Goal: Complete application form: Complete application form

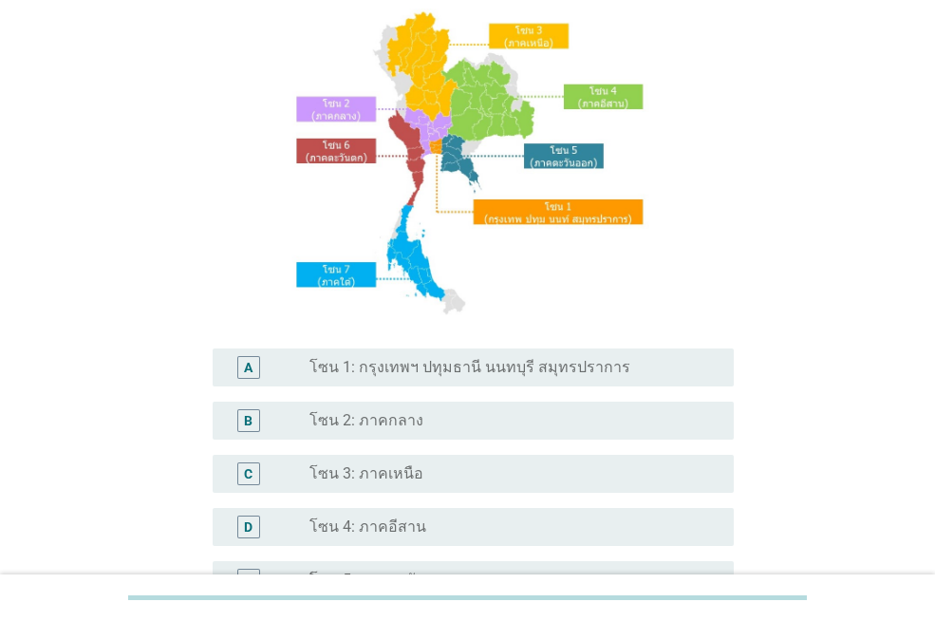
scroll to position [380, 0]
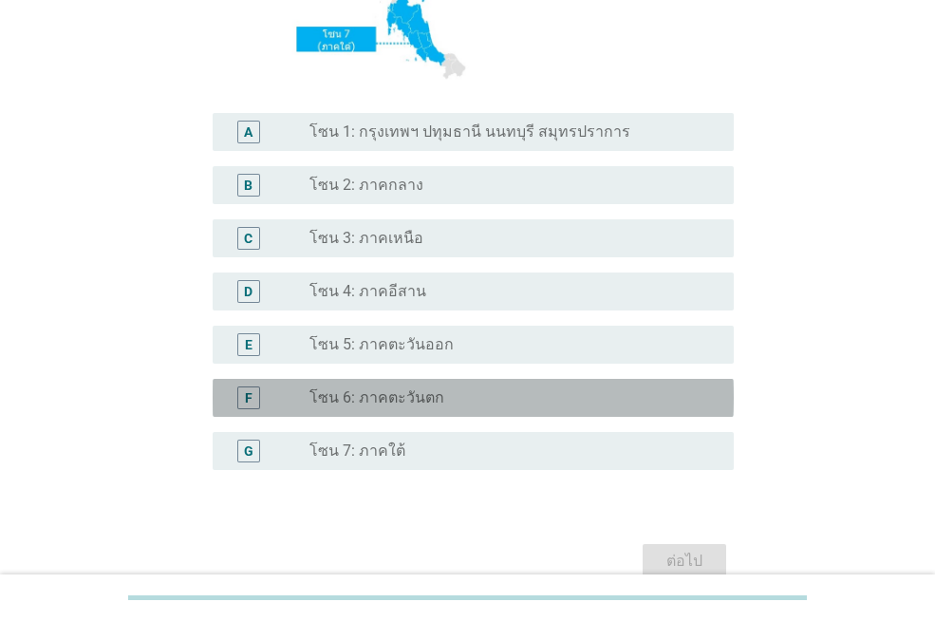
click at [329, 406] on label "โซน 6: ภาคตะวันตก" at bounding box center [377, 397] width 135 height 19
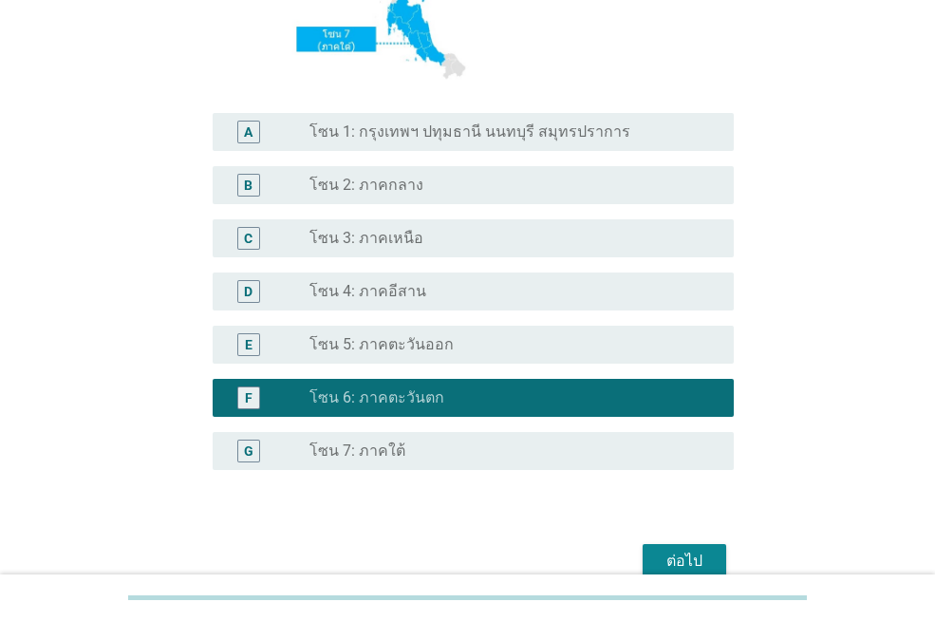
click at [669, 562] on div "ต่อไป" at bounding box center [684, 561] width 53 height 23
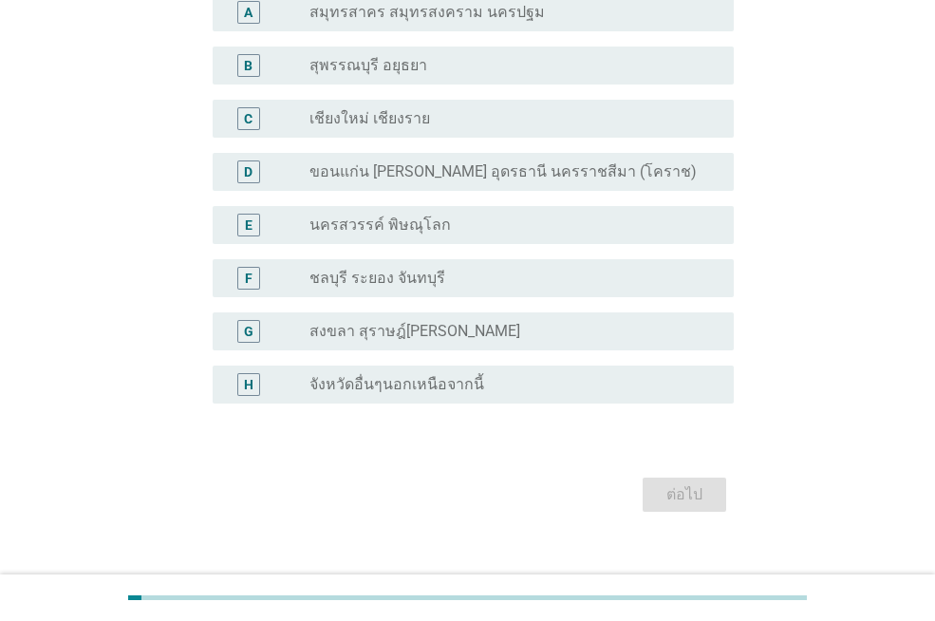
scroll to position [190, 0]
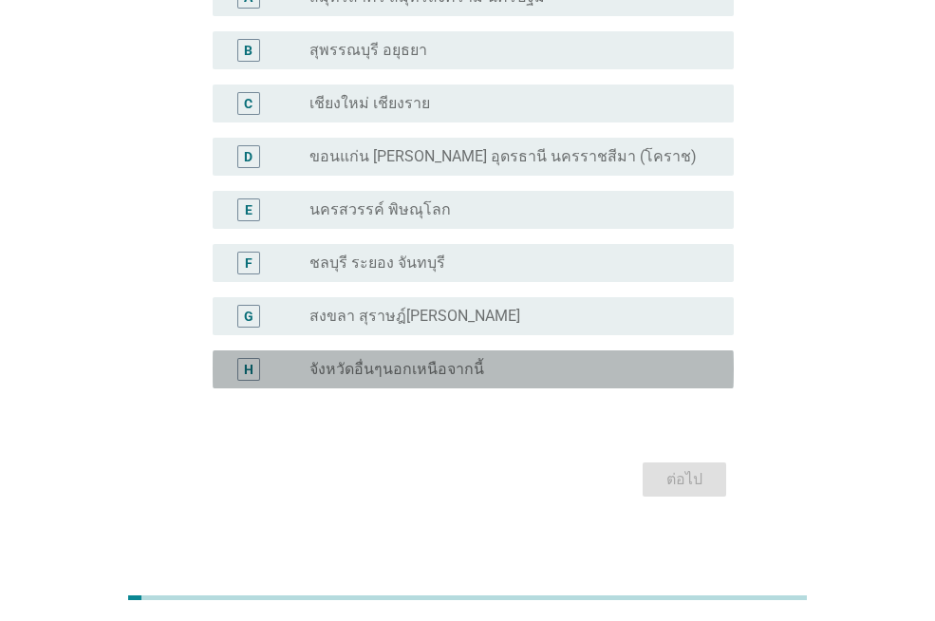
click at [423, 371] on label "จังหวัดอื่นๆนอกเหนือจากนี้" at bounding box center [397, 369] width 175 height 19
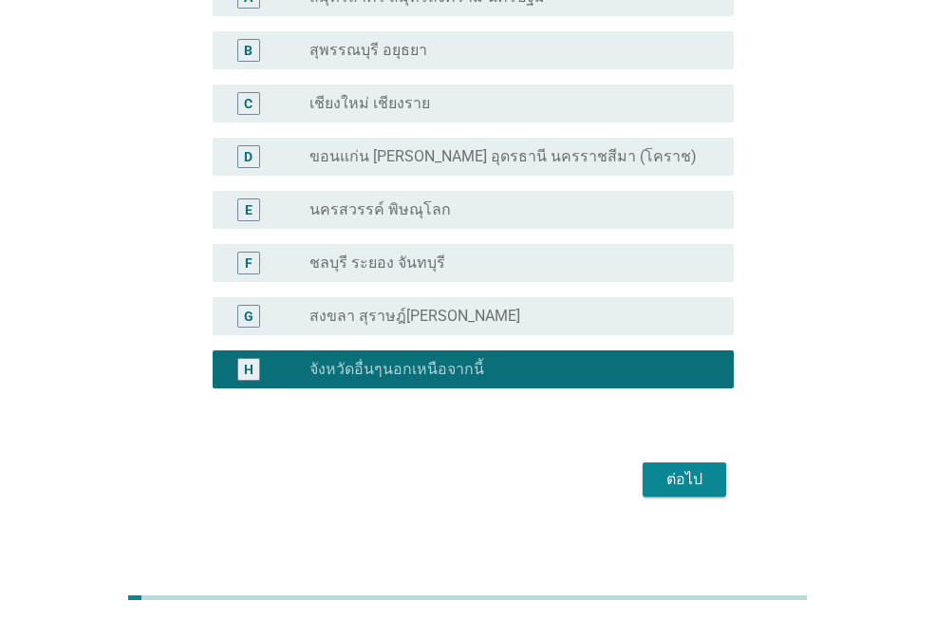
click at [661, 468] on div "ต่อไป" at bounding box center [684, 479] width 53 height 23
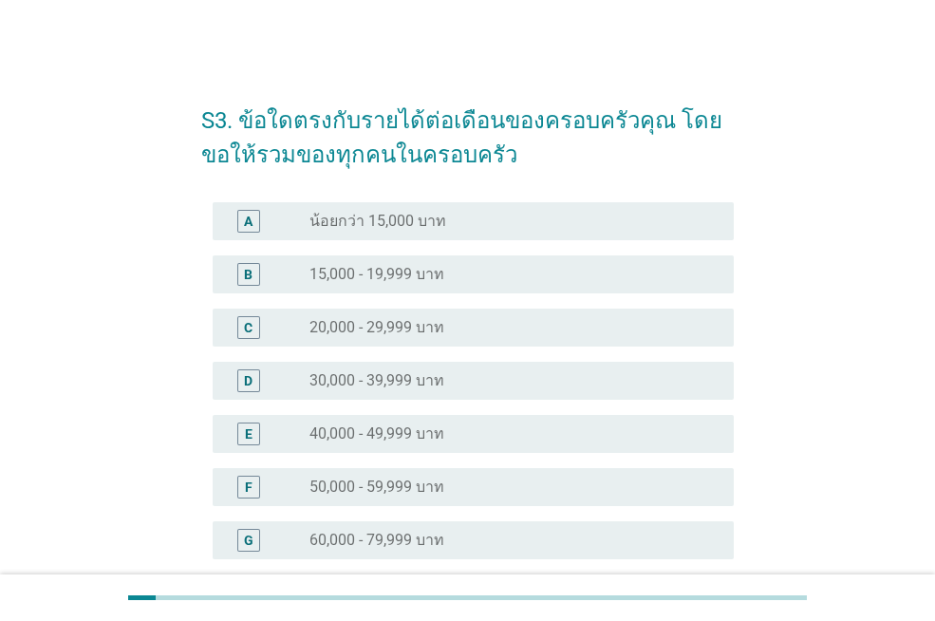
click at [263, 263] on div "B" at bounding box center [248, 274] width 41 height 23
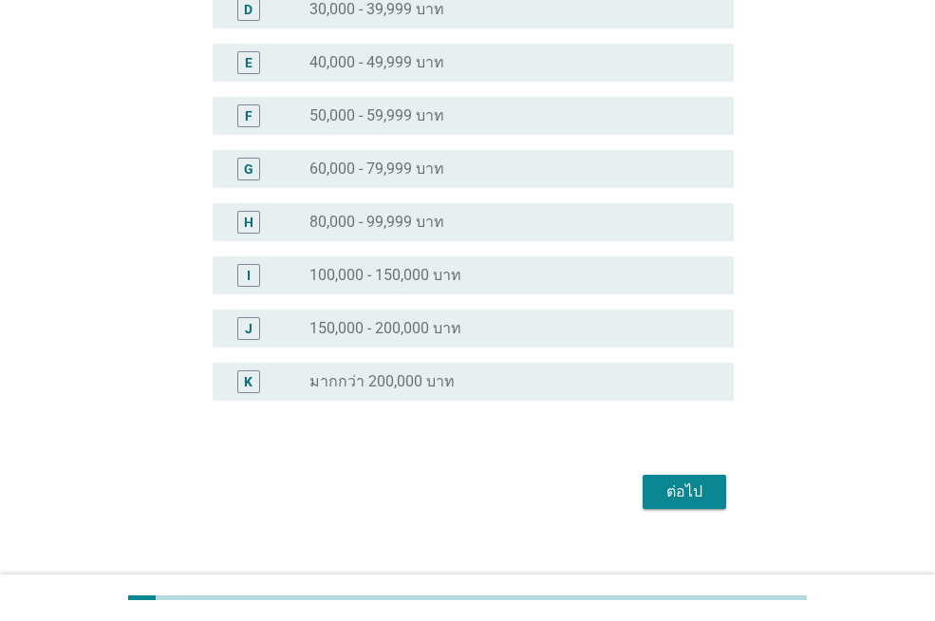
scroll to position [380, 0]
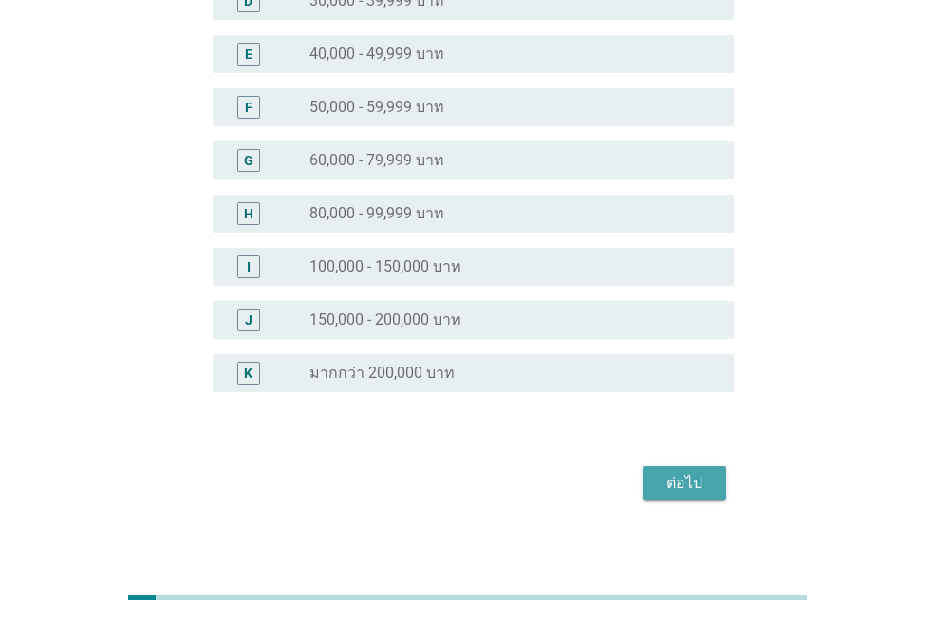
click at [693, 481] on div "ต่อไป" at bounding box center [684, 483] width 53 height 23
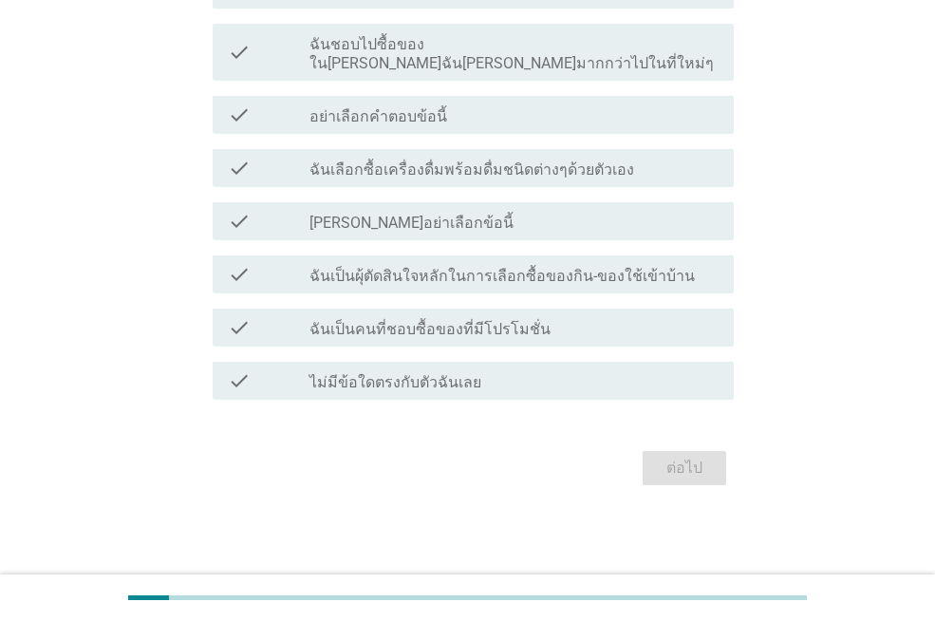
scroll to position [0, 0]
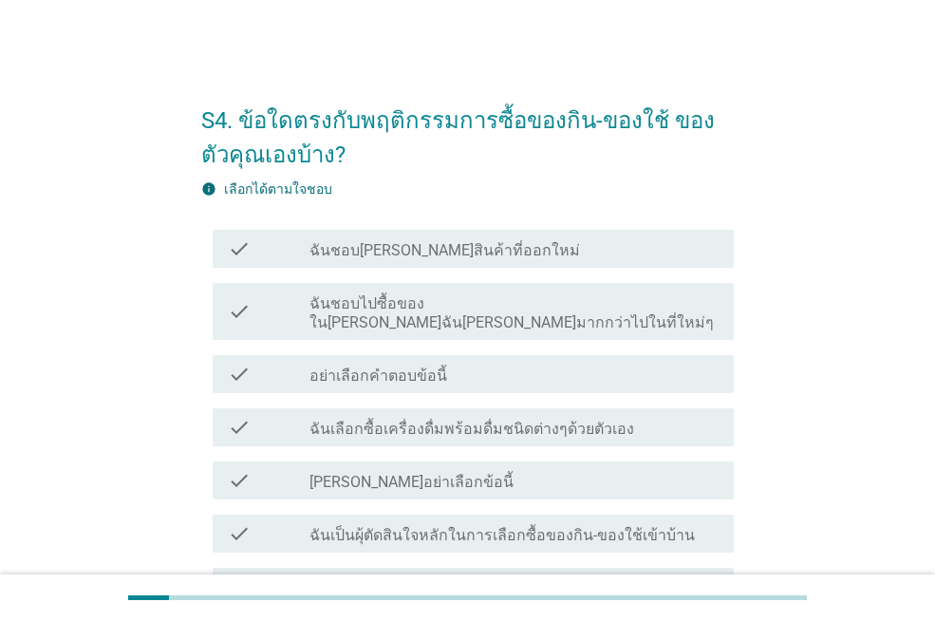
click at [442, 257] on label "ฉันชอบ[PERSON_NAME]สินค้าที่ออกใหม่" at bounding box center [445, 250] width 271 height 19
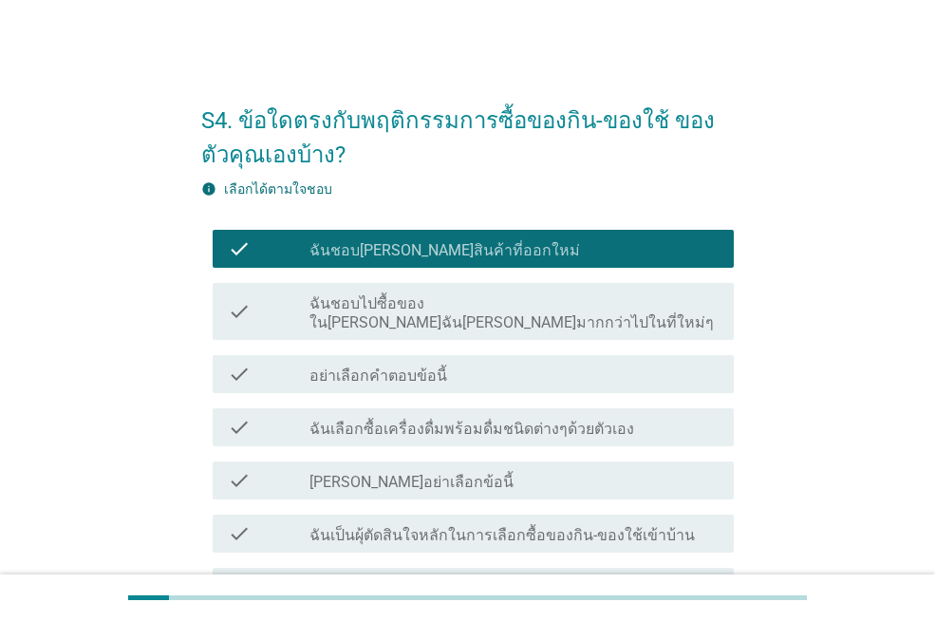
click at [538, 421] on div "check check_box_outline_blank ฉันเลือกซื้อเครื่องดื่มพร้อมดื่มชนิดต่างๆด้วยตัวเ…" at bounding box center [473, 427] width 521 height 38
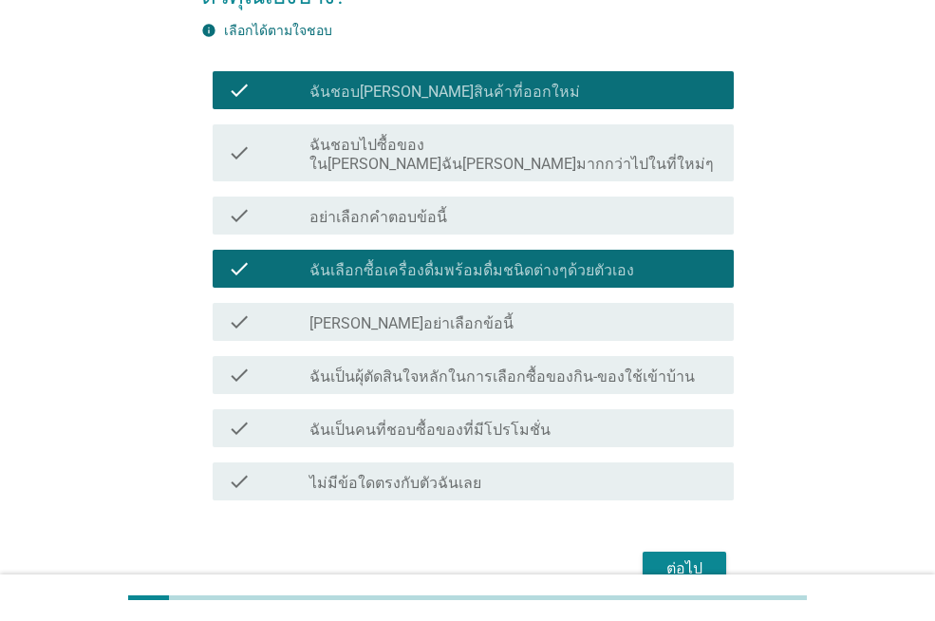
scroll to position [190, 0]
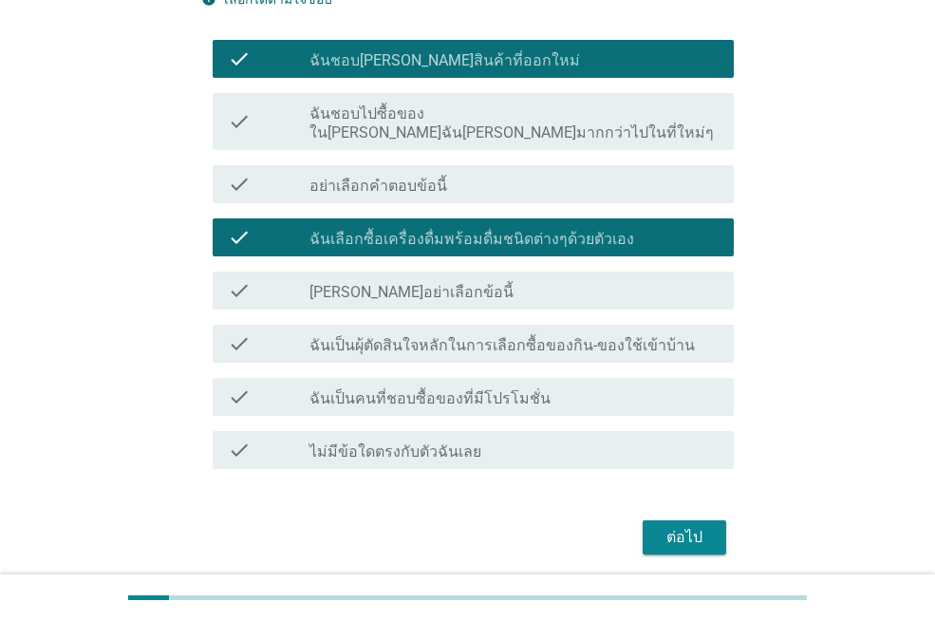
click at [562, 336] on div "check check_box_outline_blank ฉันเป็นผุ้ตัดสินใจหลักในการเลือกซื้อของกิน-ของใช้…" at bounding box center [473, 344] width 521 height 38
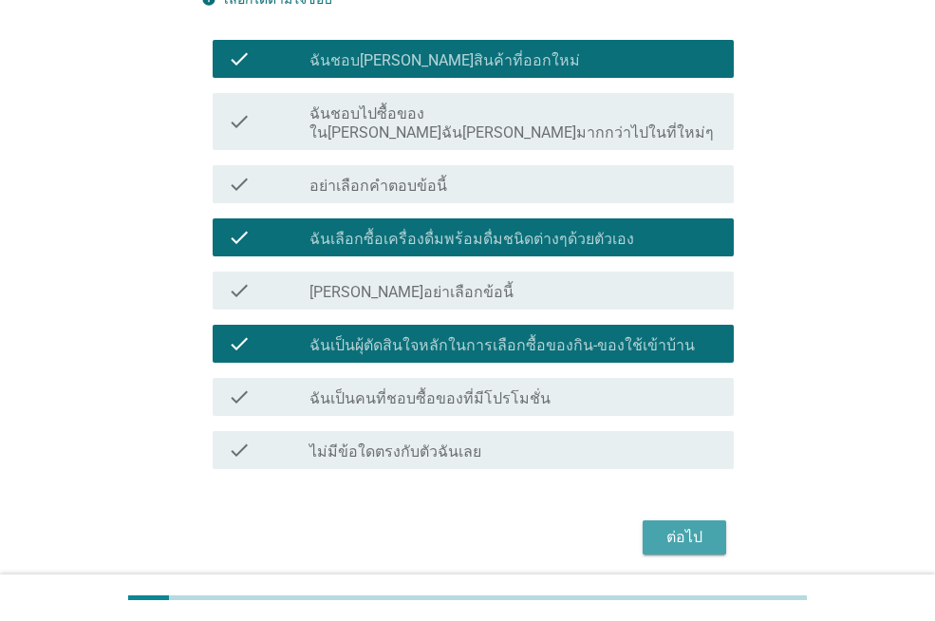
click at [674, 526] on div "ต่อไป" at bounding box center [684, 537] width 53 height 23
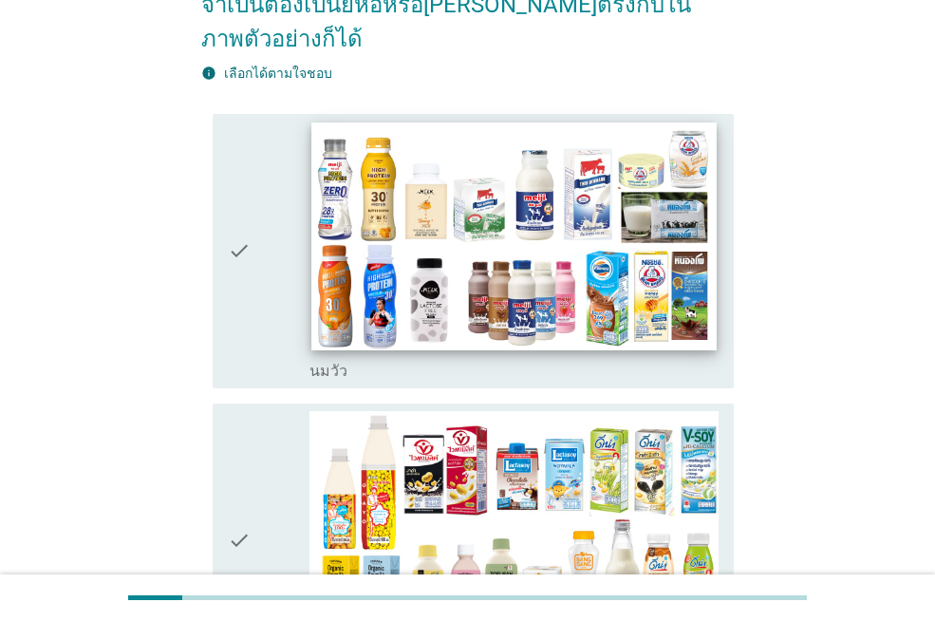
scroll to position [285, 0]
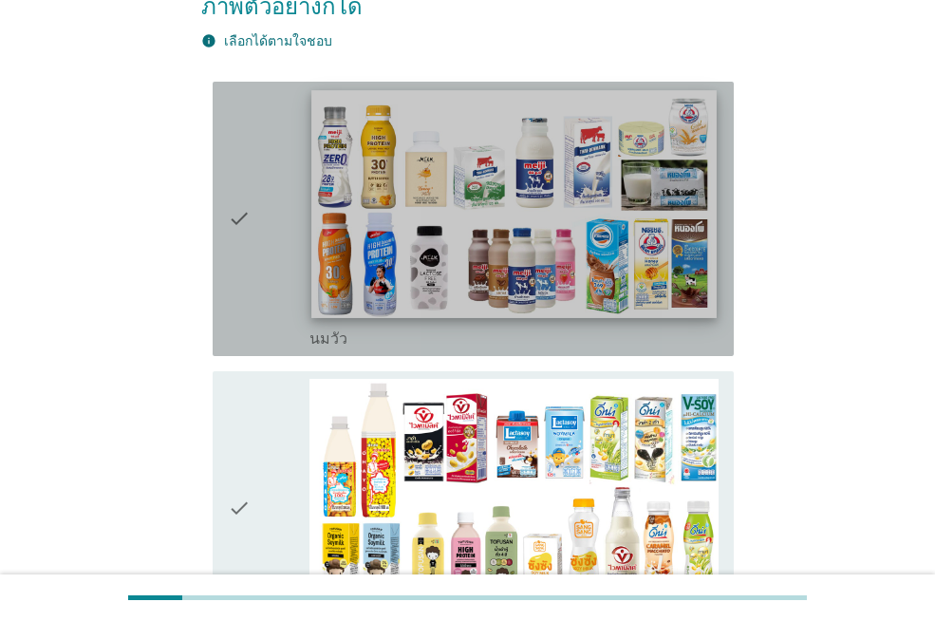
click at [524, 258] on img at bounding box center [513, 204] width 404 height 228
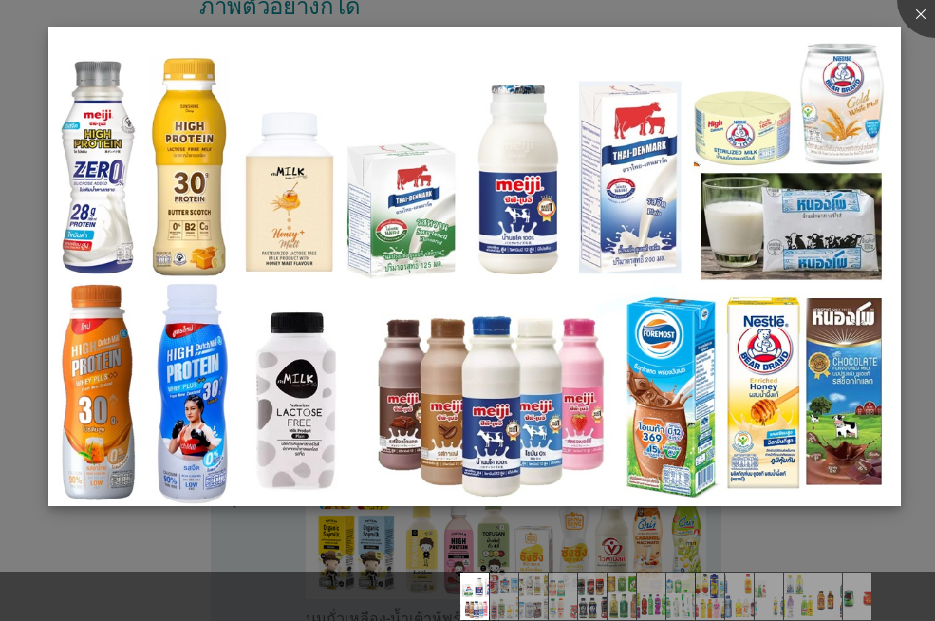
click at [501, 407] on img at bounding box center [474, 267] width 853 height 480
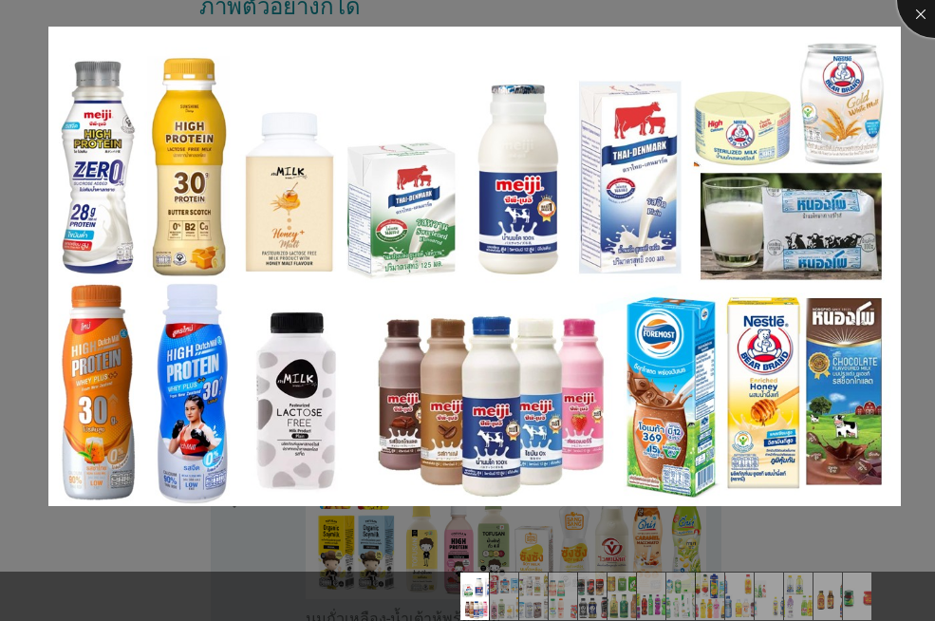
click at [918, 14] on div at bounding box center [935, 0] width 76 height 76
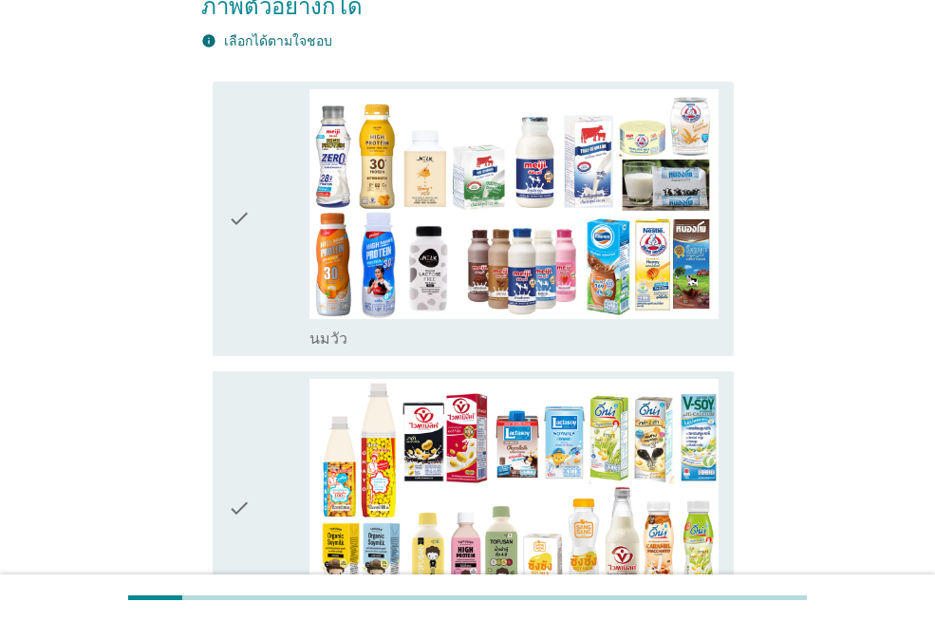
click at [249, 192] on icon "check" at bounding box center [239, 218] width 23 height 259
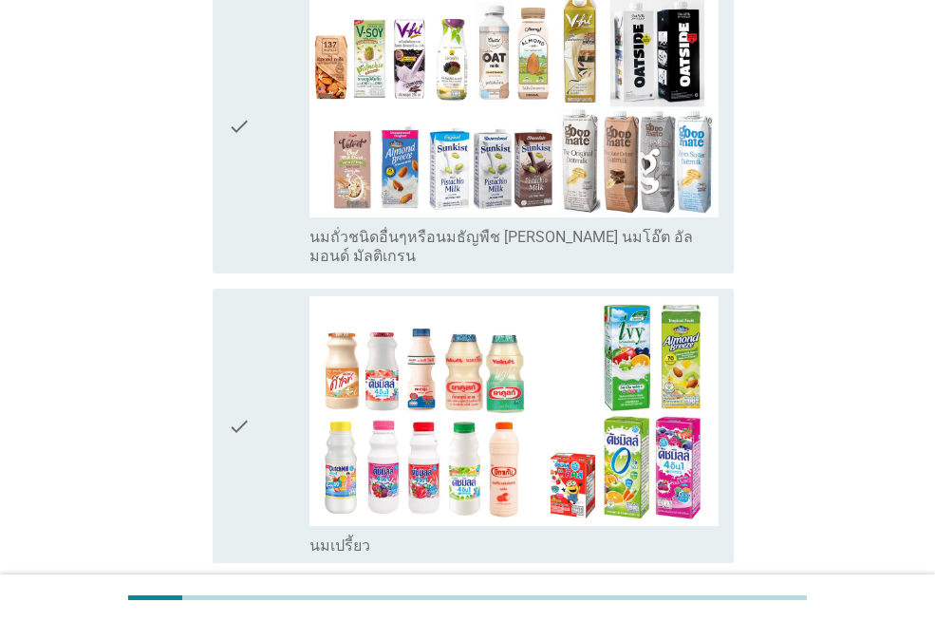
scroll to position [1044, 0]
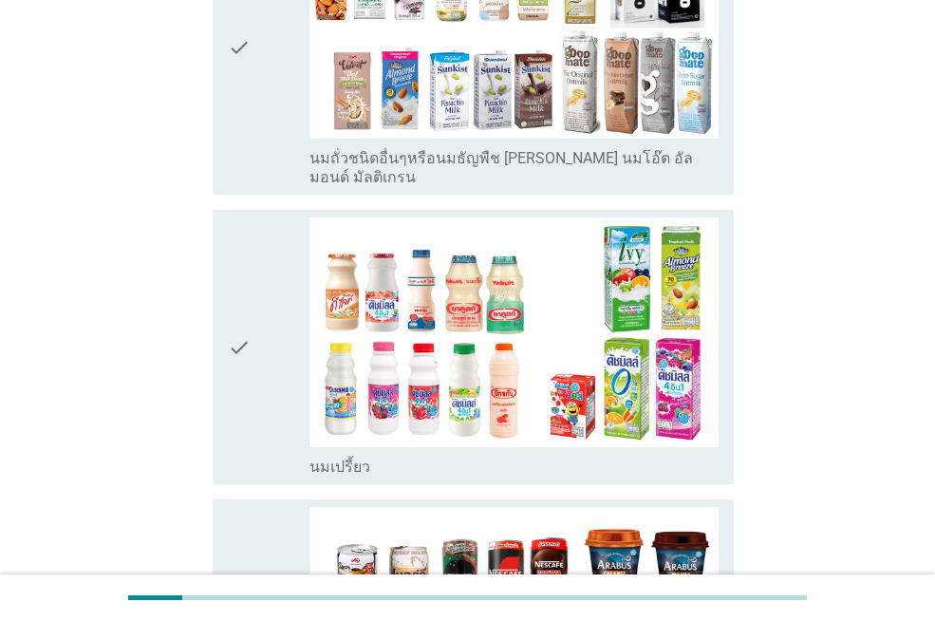
click at [233, 323] on icon "check" at bounding box center [239, 346] width 23 height 259
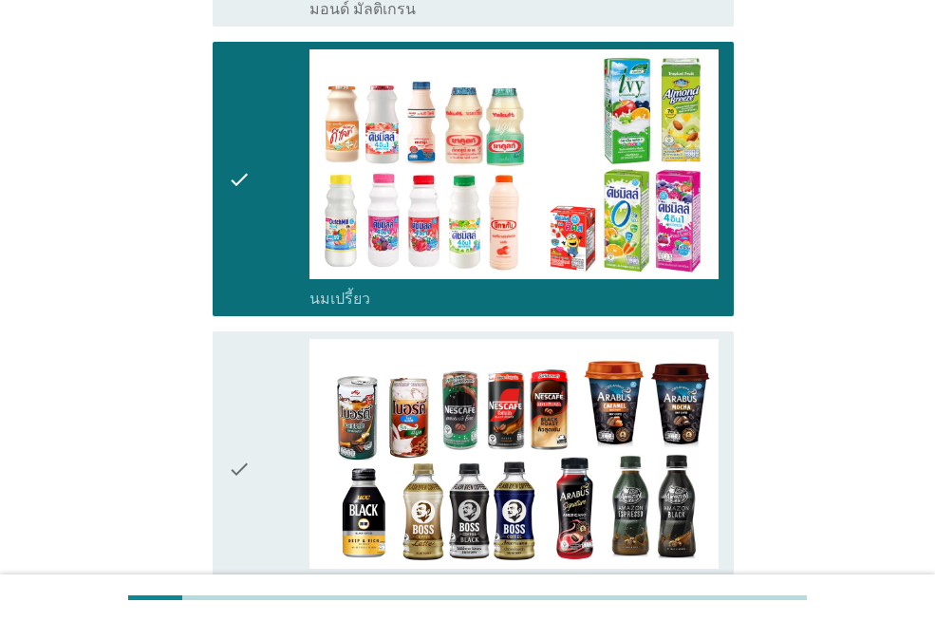
scroll to position [1519, 0]
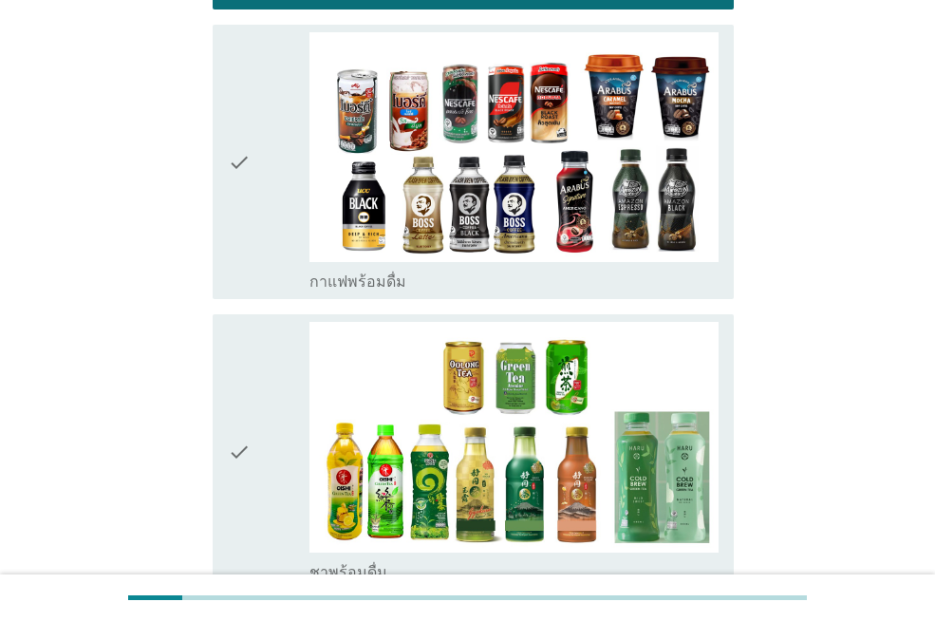
click at [235, 364] on icon "check" at bounding box center [239, 451] width 23 height 259
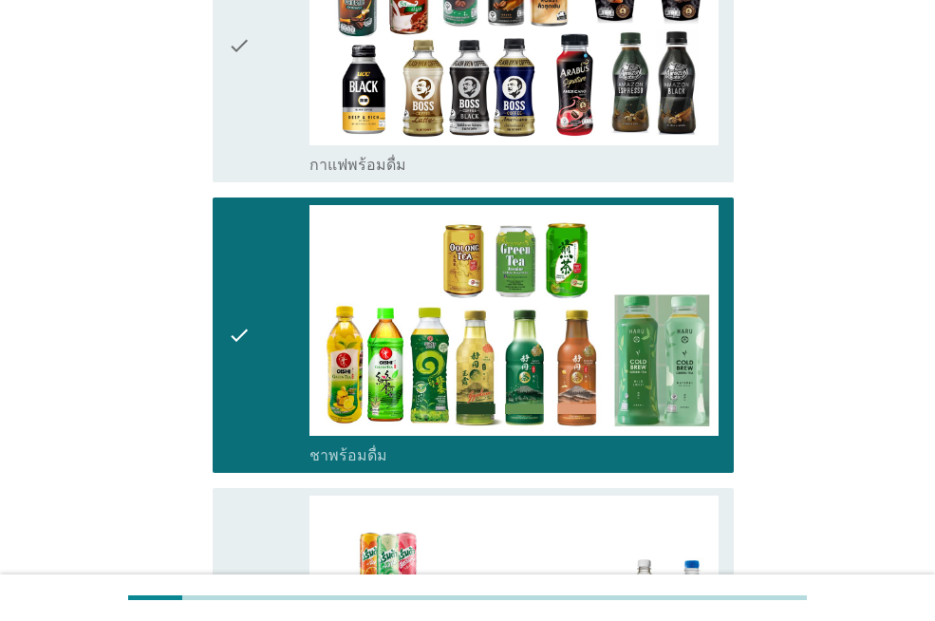
scroll to position [1994, 0]
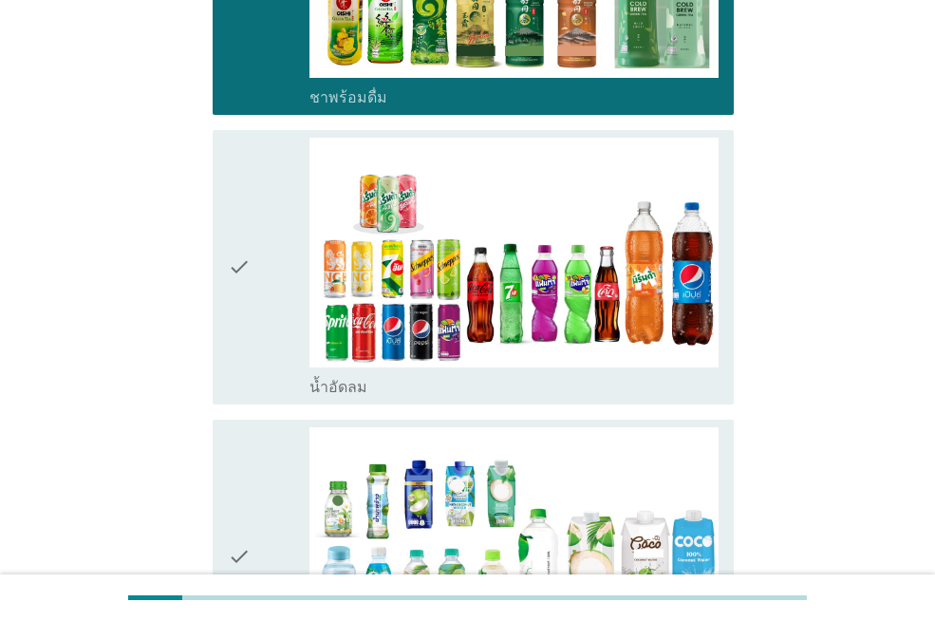
click at [252, 289] on div "check" at bounding box center [269, 267] width 82 height 259
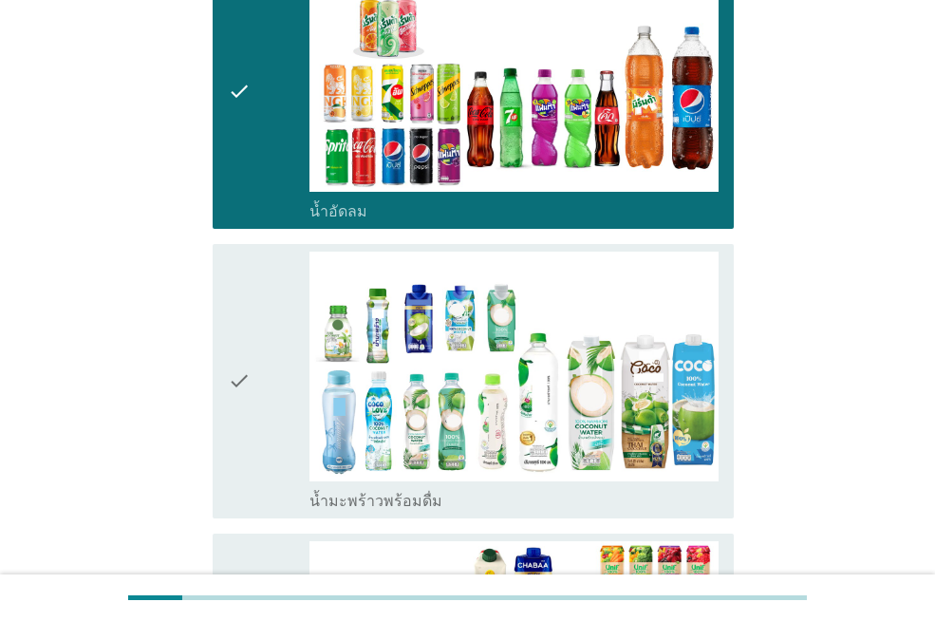
scroll to position [2374, 0]
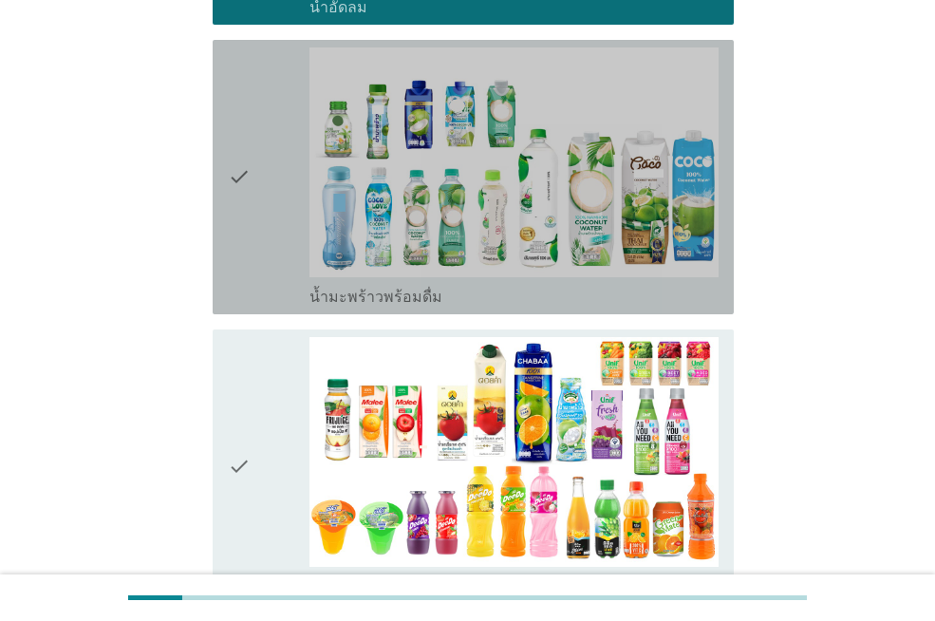
click at [264, 208] on div "check" at bounding box center [269, 176] width 82 height 259
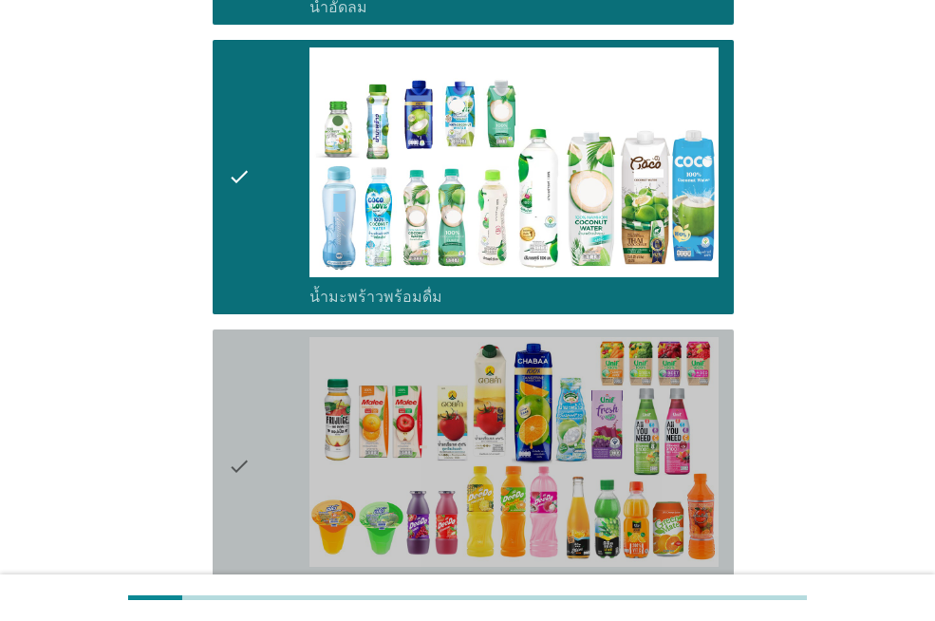
click at [254, 412] on div "check" at bounding box center [269, 466] width 82 height 259
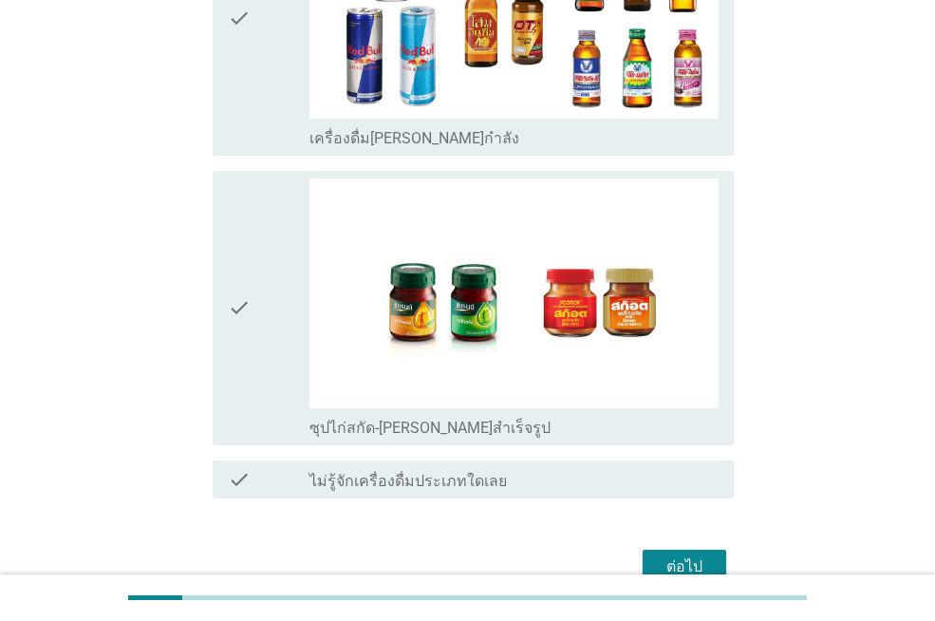
scroll to position [4027, 0]
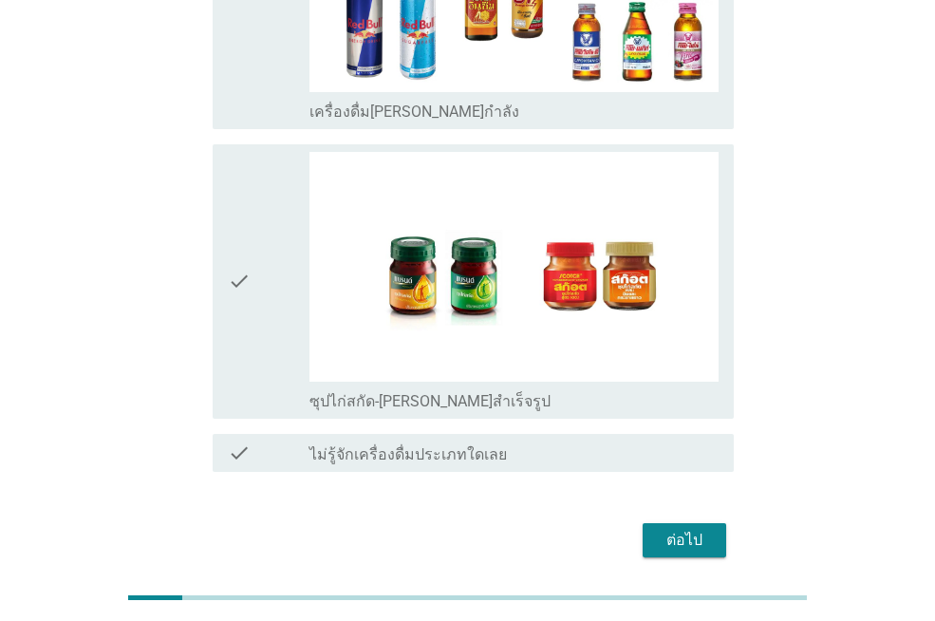
click at [700, 529] on div "ต่อไป" at bounding box center [684, 540] width 53 height 23
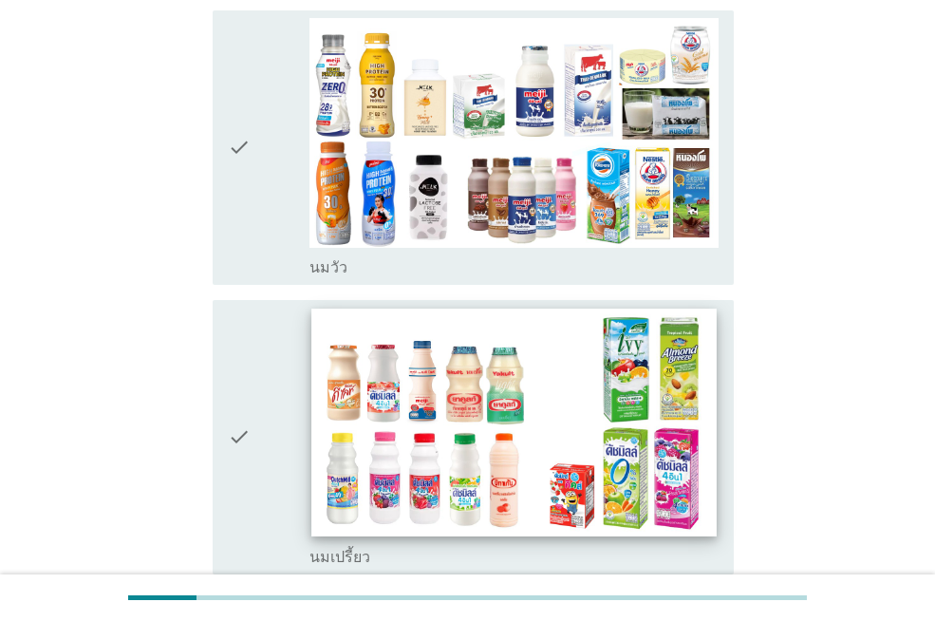
scroll to position [190, 0]
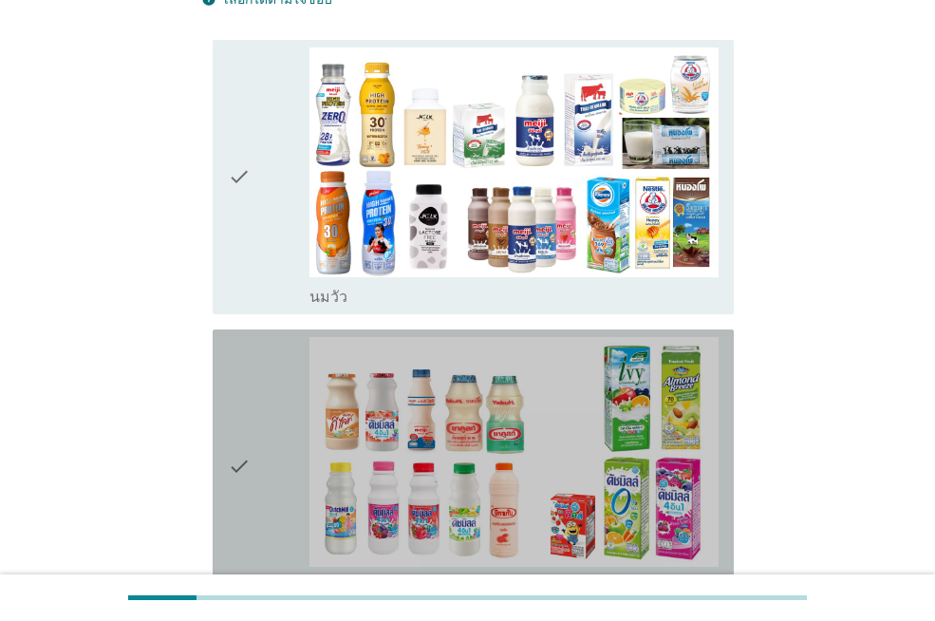
click at [220, 413] on div "check check_box_outline_blank นมเปรี้ยว" at bounding box center [473, 466] width 521 height 274
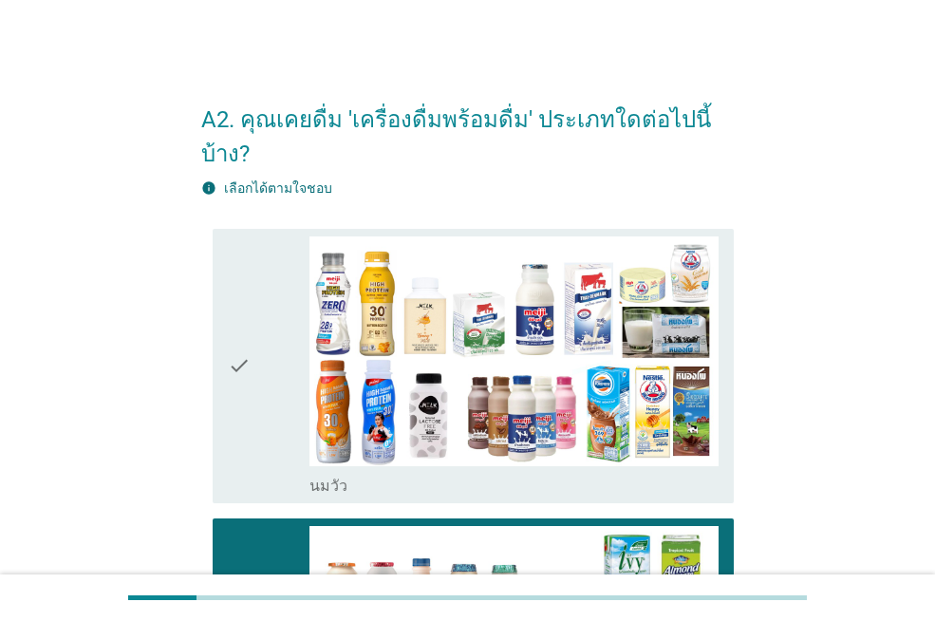
scroll to position [0, 0]
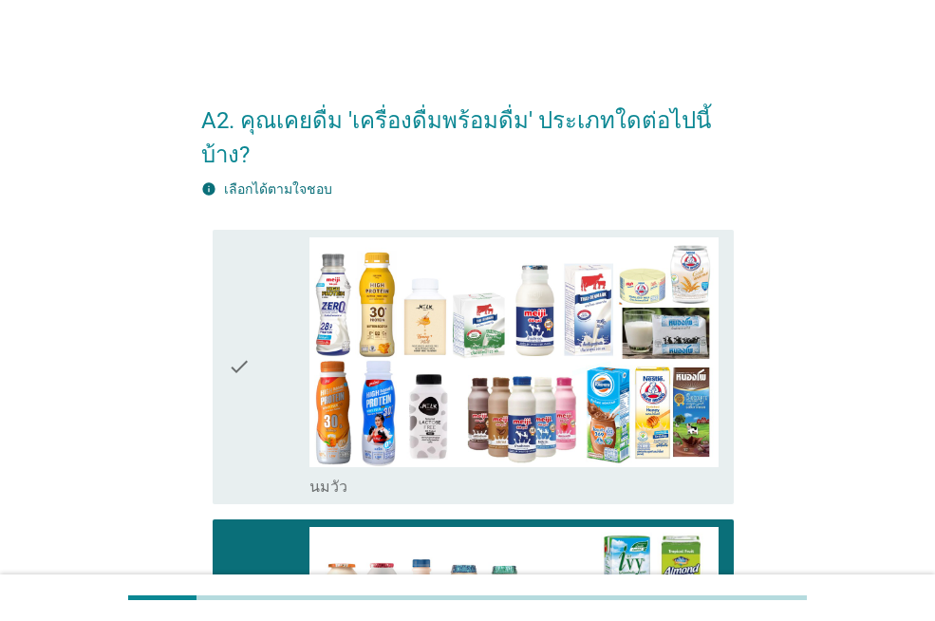
click at [241, 328] on icon "check" at bounding box center [239, 366] width 23 height 259
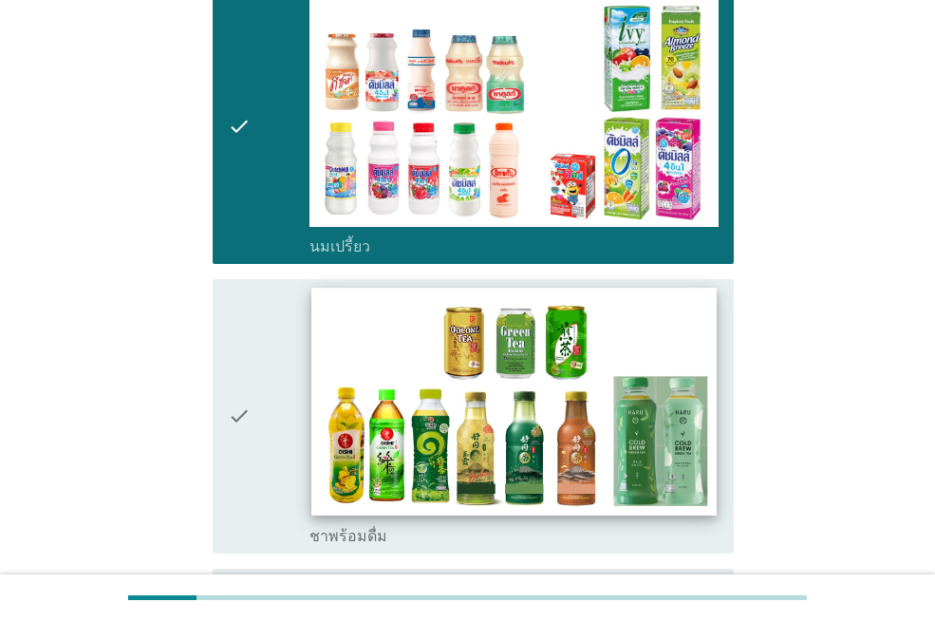
scroll to position [855, 0]
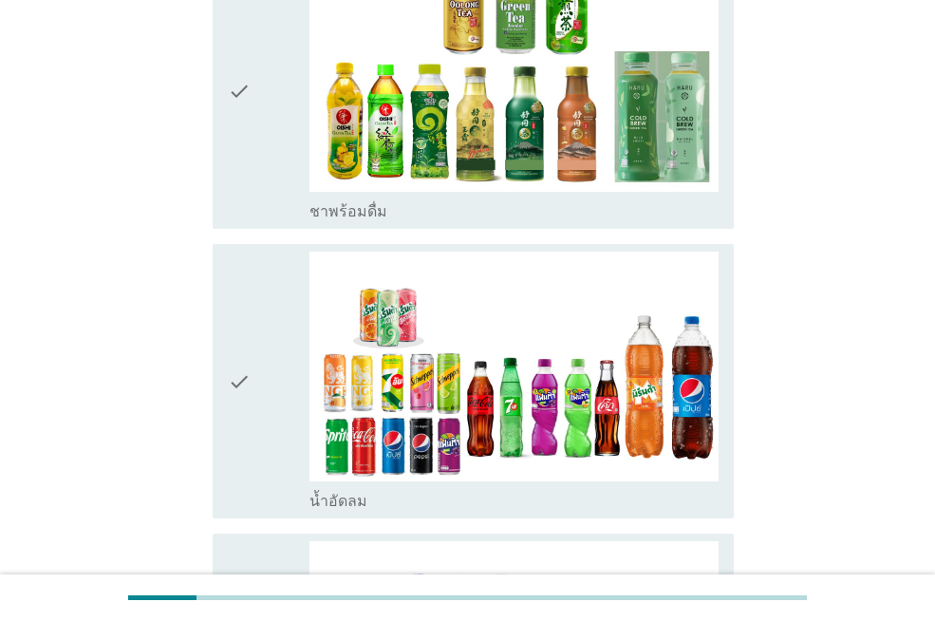
click at [267, 119] on div "check" at bounding box center [269, 91] width 82 height 259
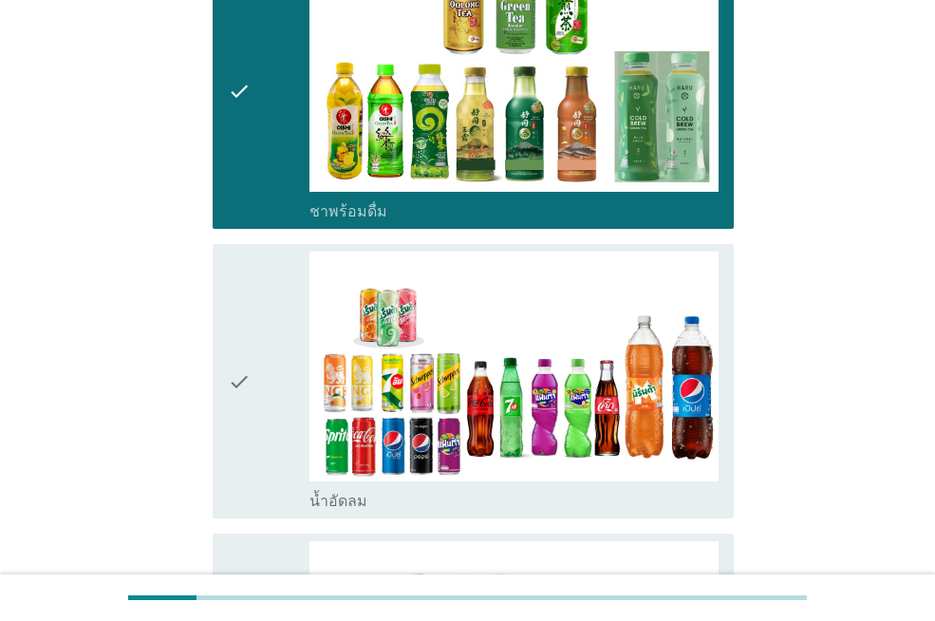
click at [276, 311] on div "check" at bounding box center [269, 381] width 82 height 259
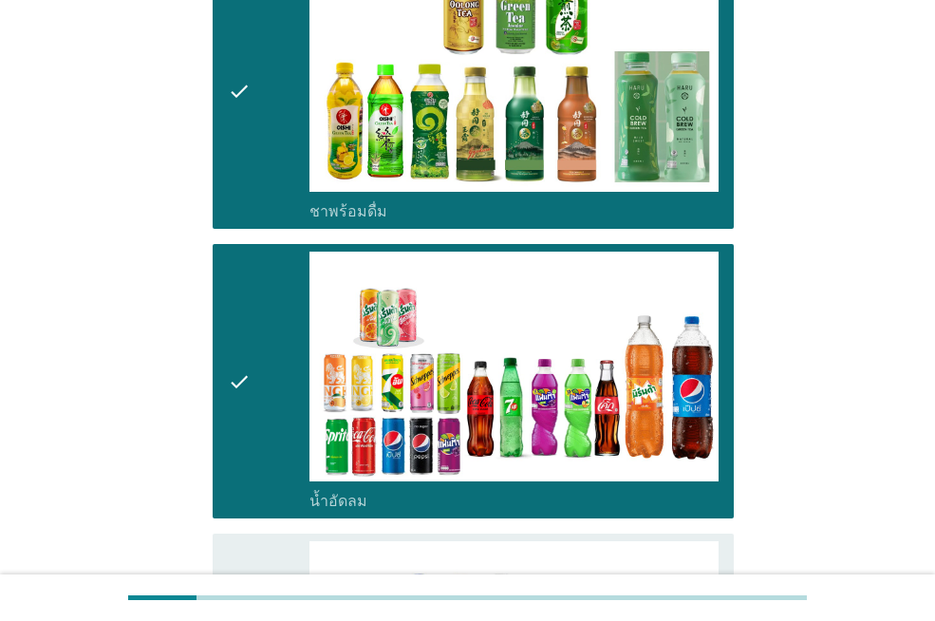
scroll to position [1329, 0]
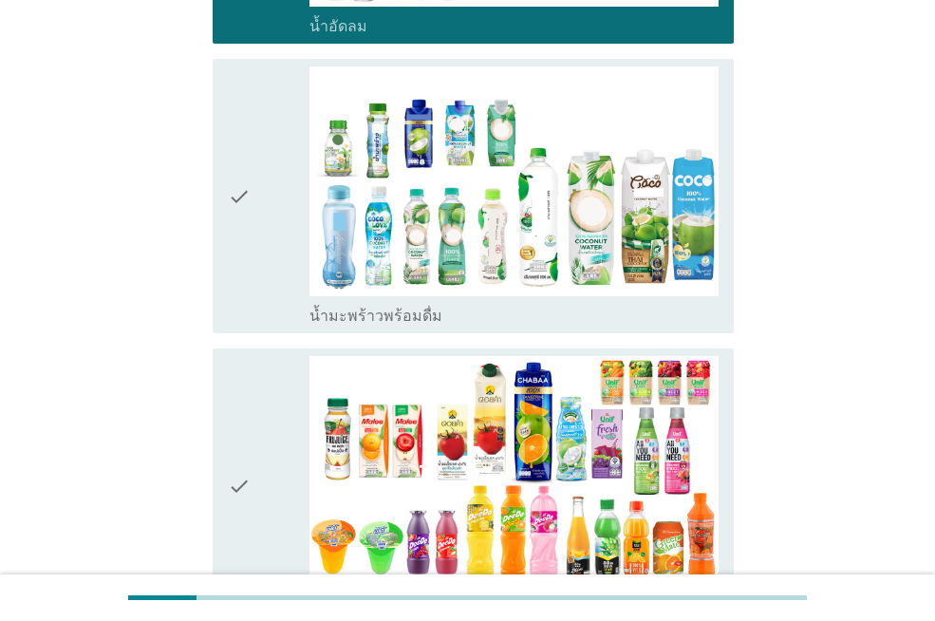
click at [273, 224] on div "check" at bounding box center [269, 195] width 82 height 259
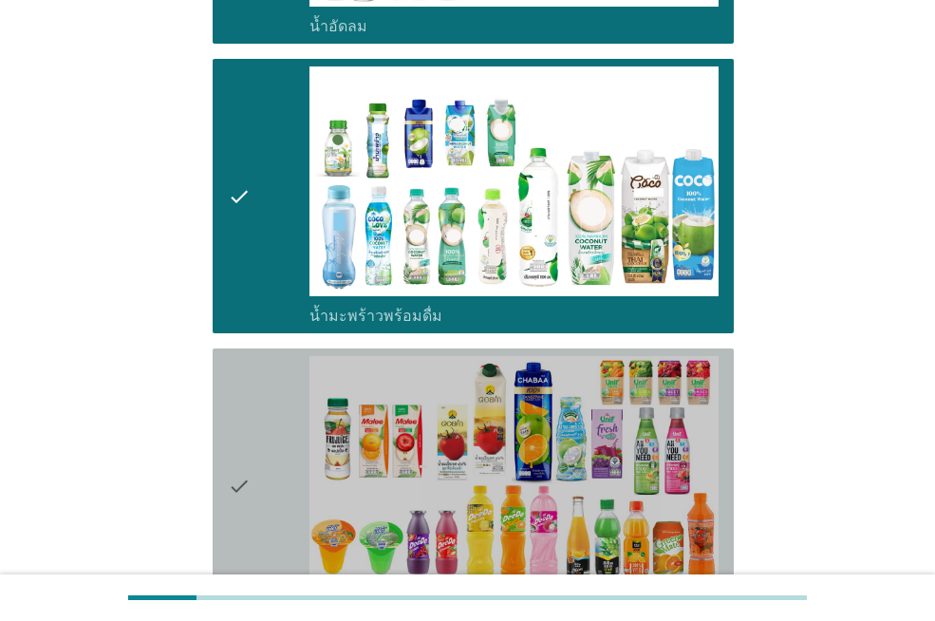
click at [252, 398] on div "check" at bounding box center [269, 485] width 82 height 259
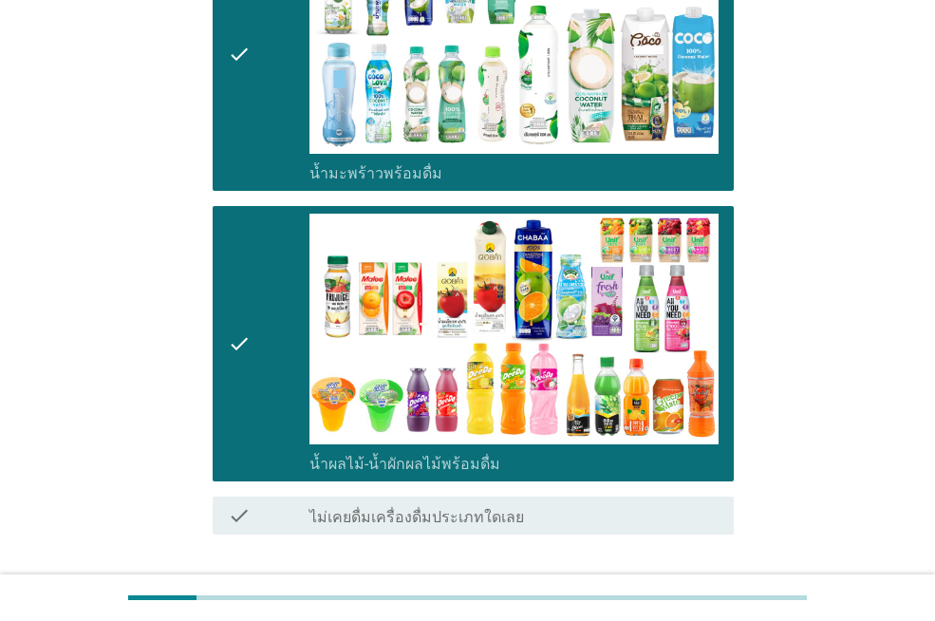
scroll to position [1572, 0]
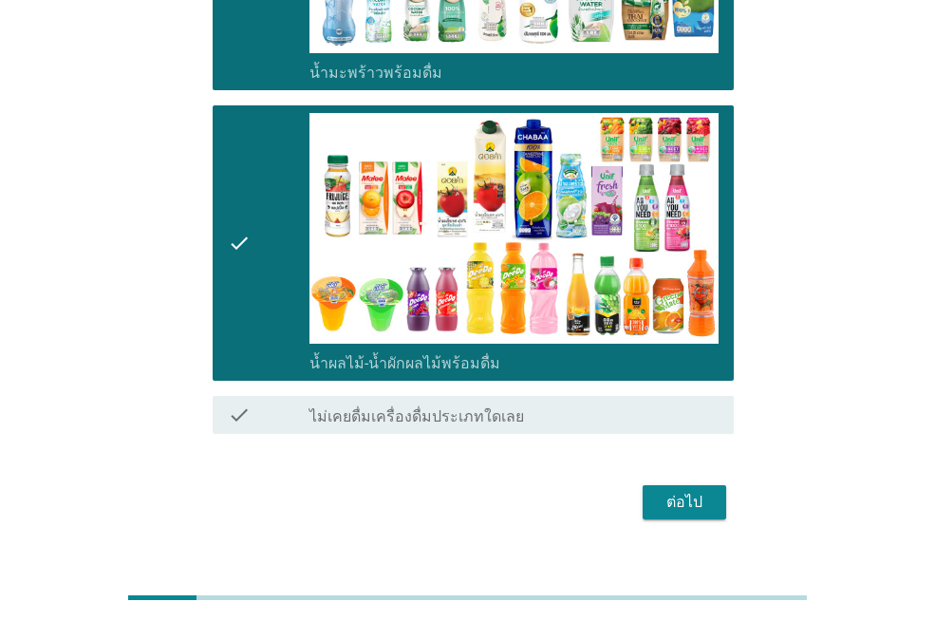
click at [702, 491] on div "ต่อไป" at bounding box center [684, 502] width 53 height 23
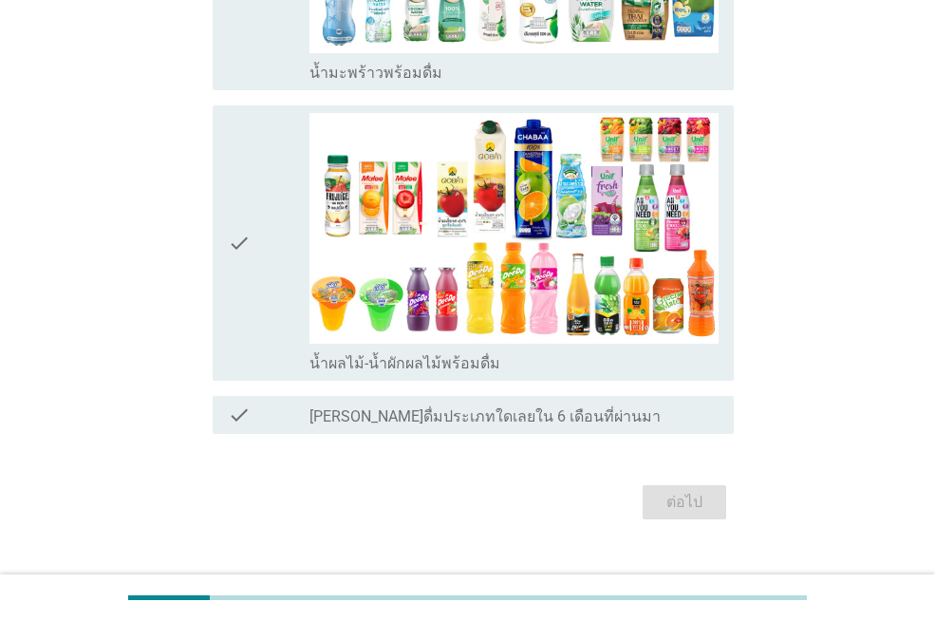
scroll to position [0, 0]
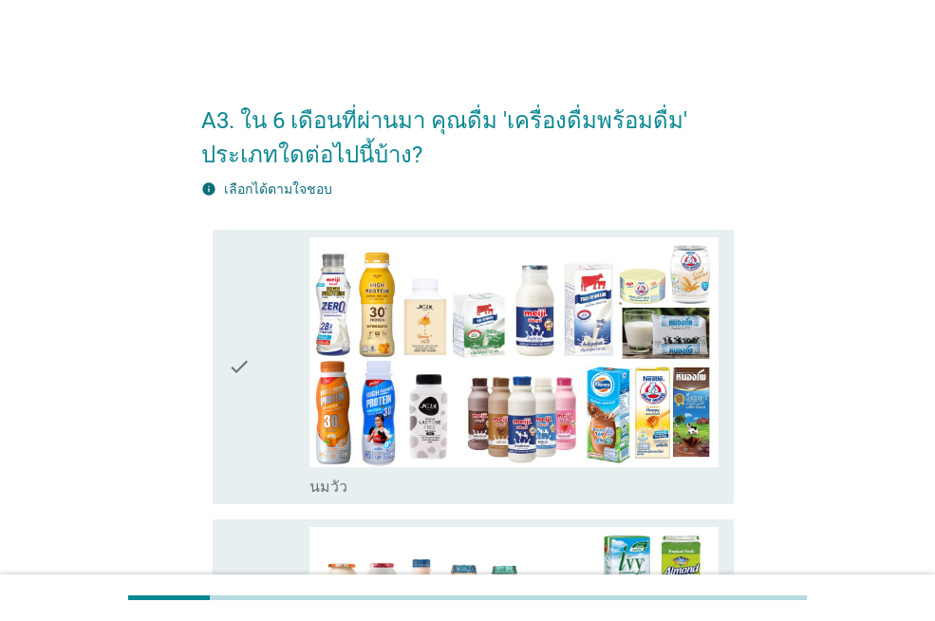
click at [266, 361] on div "check" at bounding box center [269, 366] width 82 height 259
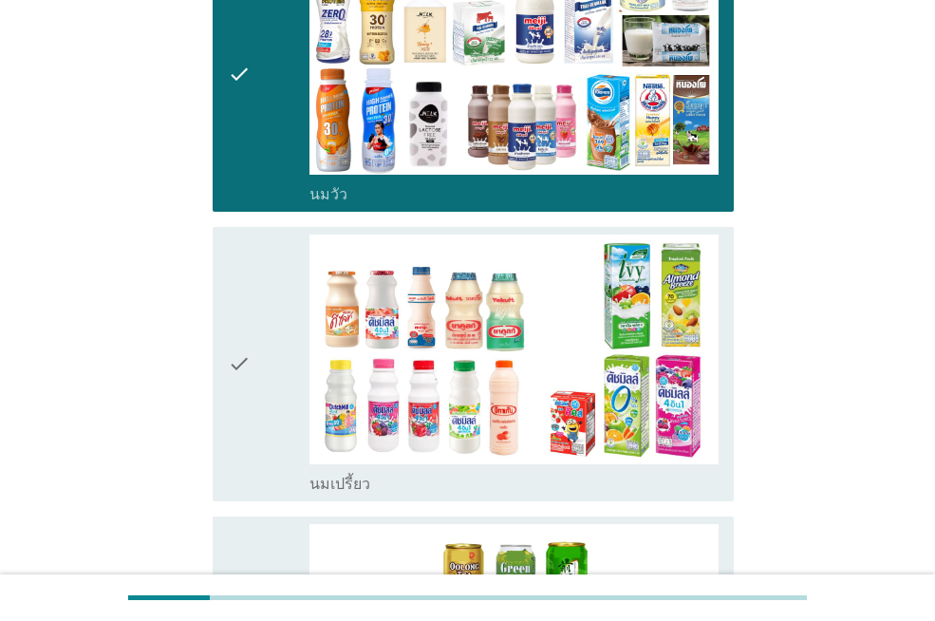
scroll to position [475, 0]
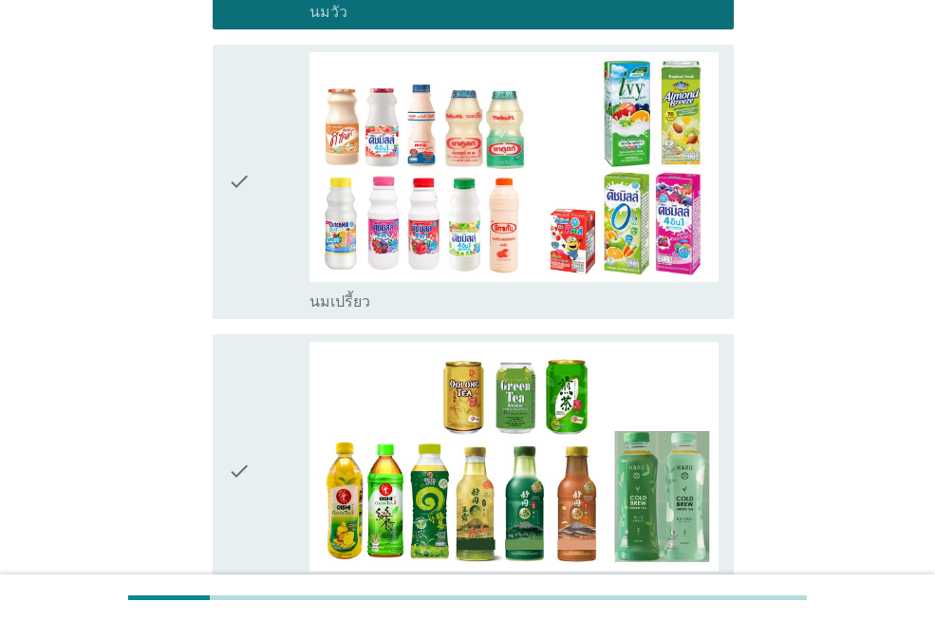
click at [248, 267] on icon "check" at bounding box center [239, 181] width 23 height 259
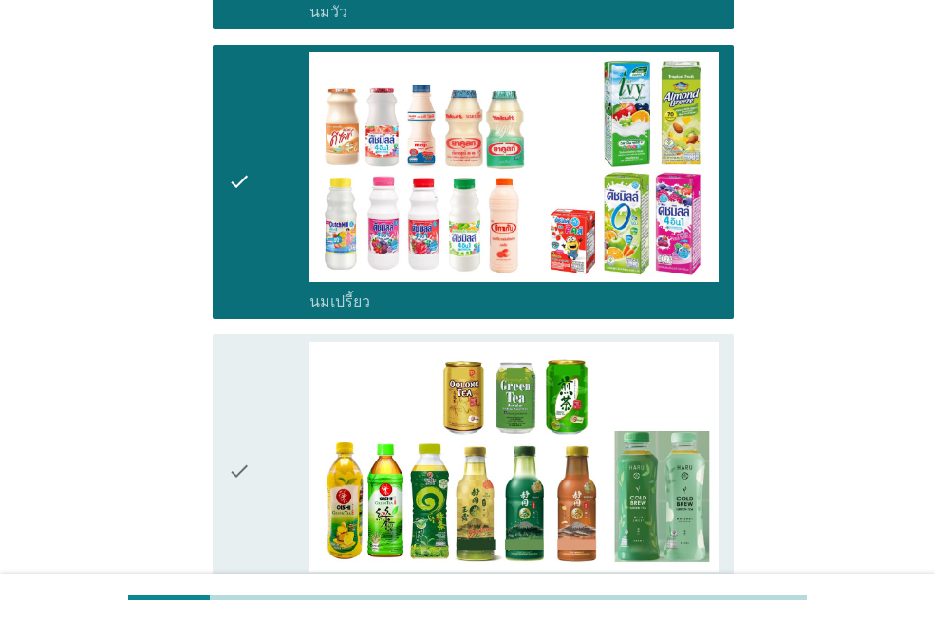
click at [254, 448] on div "check" at bounding box center [269, 471] width 82 height 259
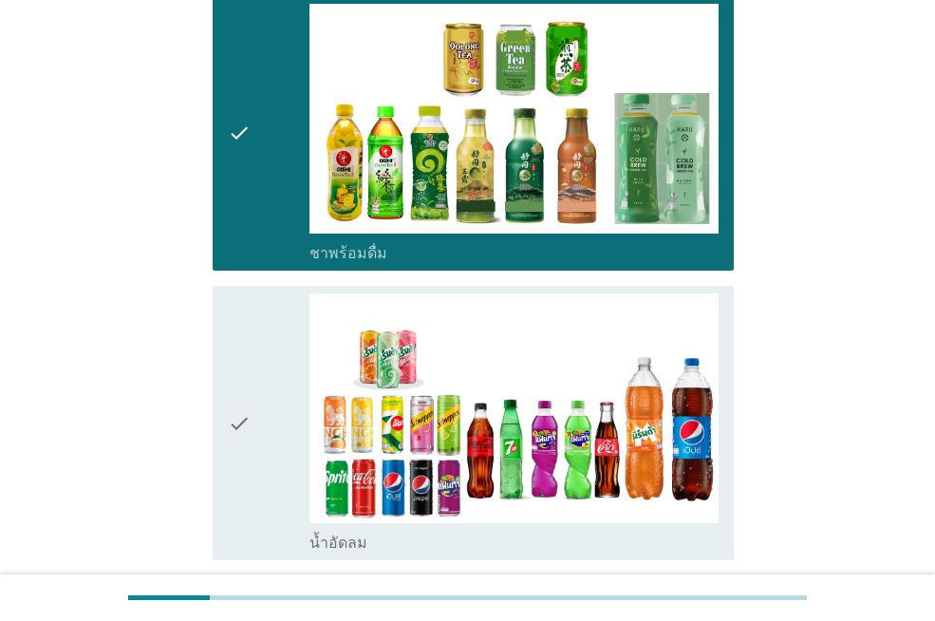
scroll to position [950, 0]
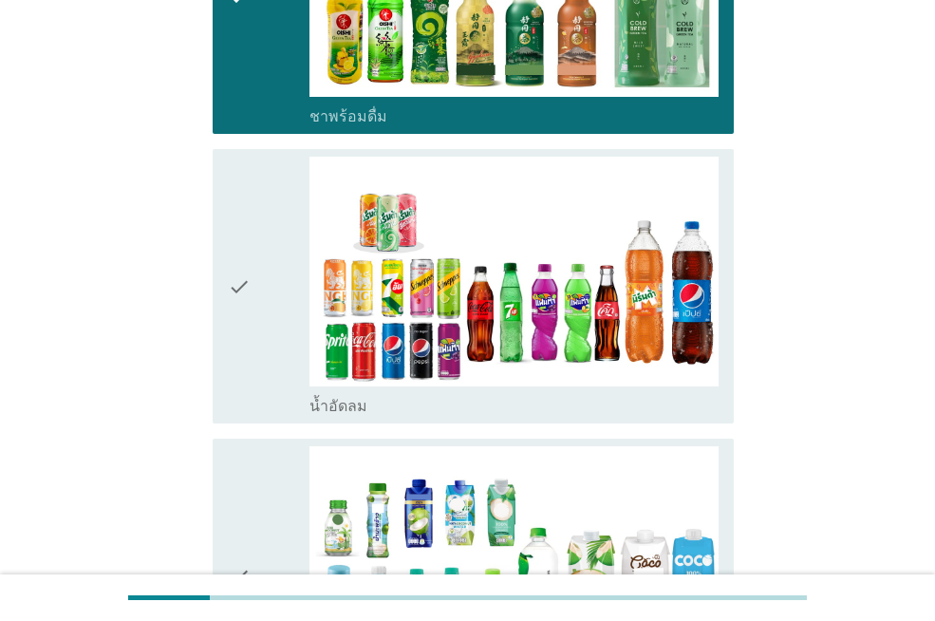
click at [251, 376] on icon "check" at bounding box center [239, 286] width 23 height 259
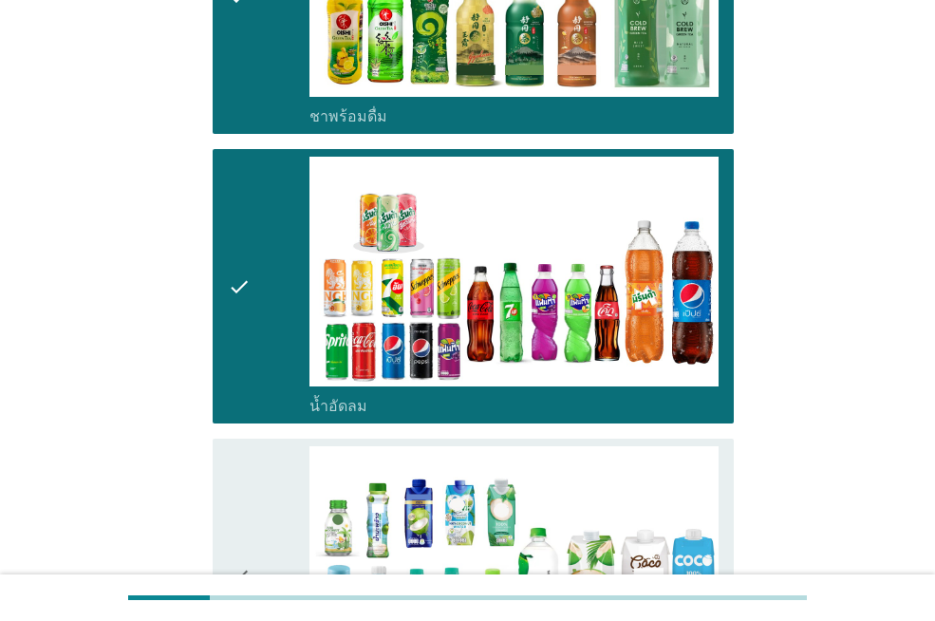
click at [255, 502] on div "check" at bounding box center [269, 575] width 82 height 259
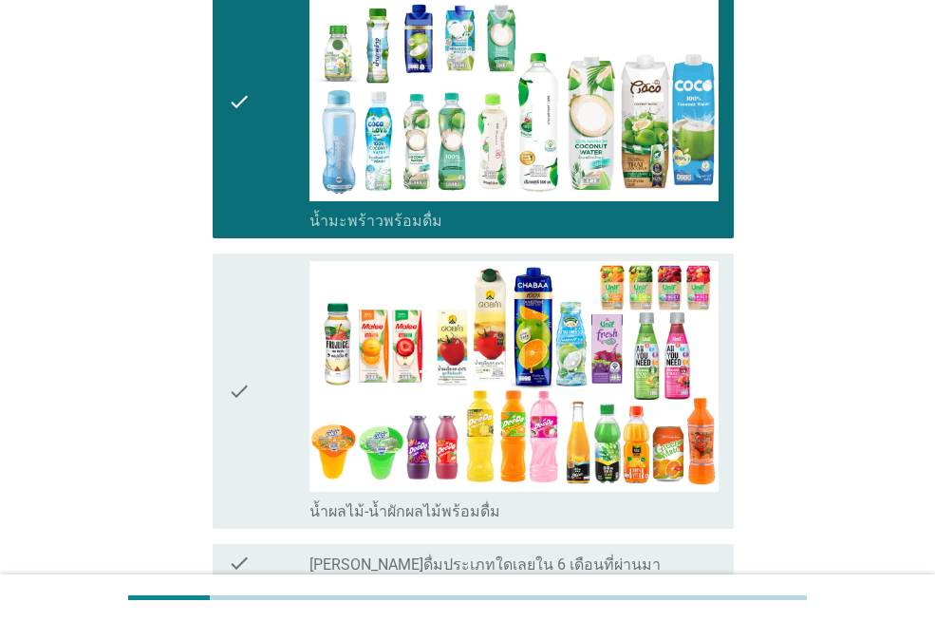
click at [265, 413] on div "check" at bounding box center [269, 390] width 82 height 259
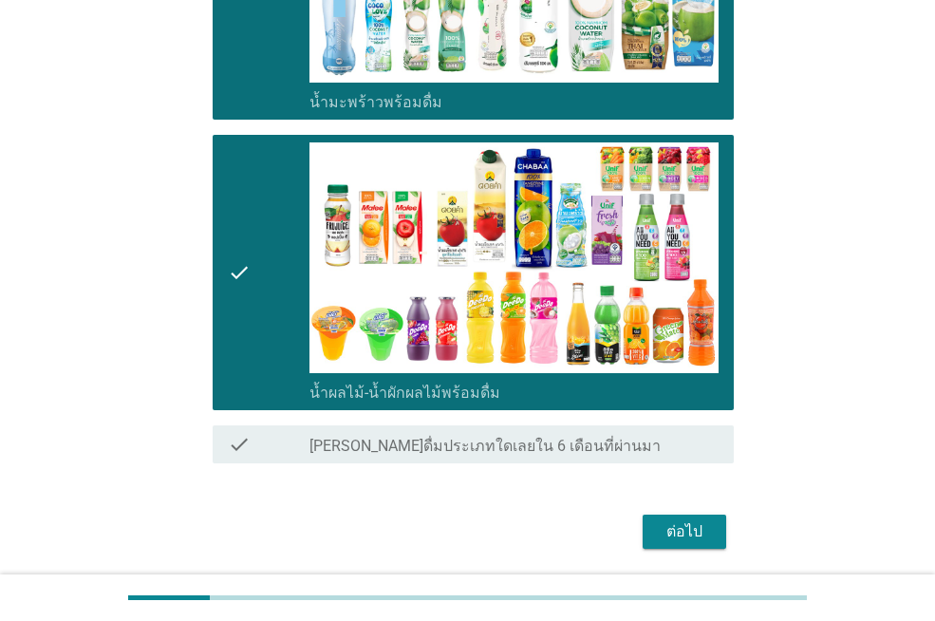
scroll to position [1607, 0]
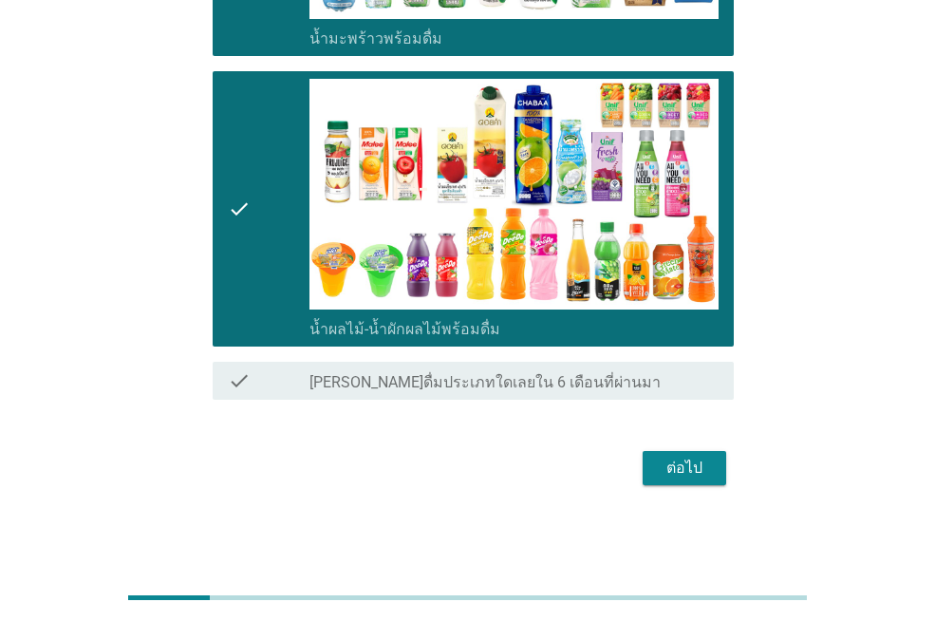
click at [718, 474] on button "ต่อไป" at bounding box center [685, 468] width 84 height 34
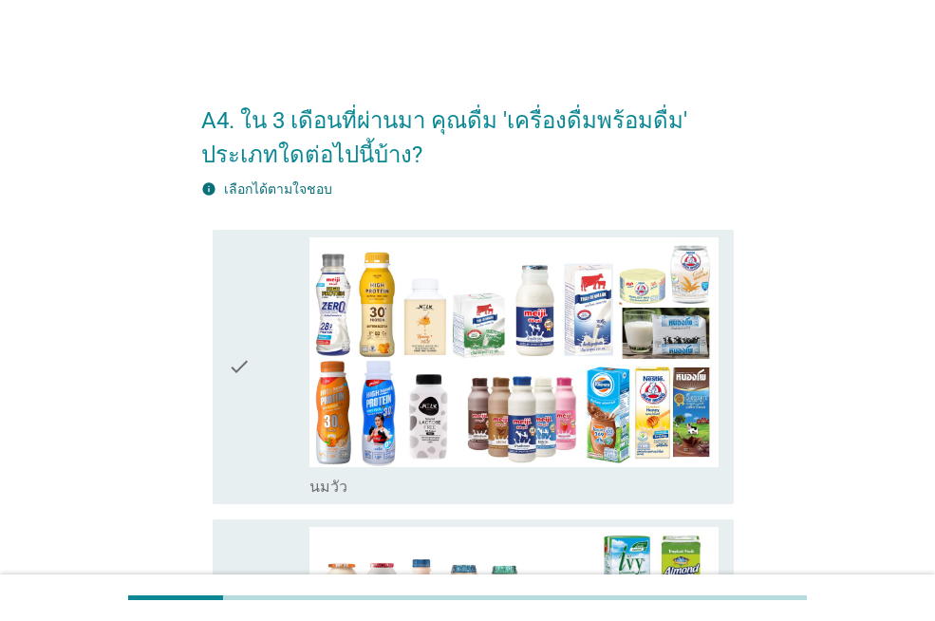
click at [224, 404] on div "check check_box_outline_blank [PERSON_NAME]" at bounding box center [473, 367] width 521 height 274
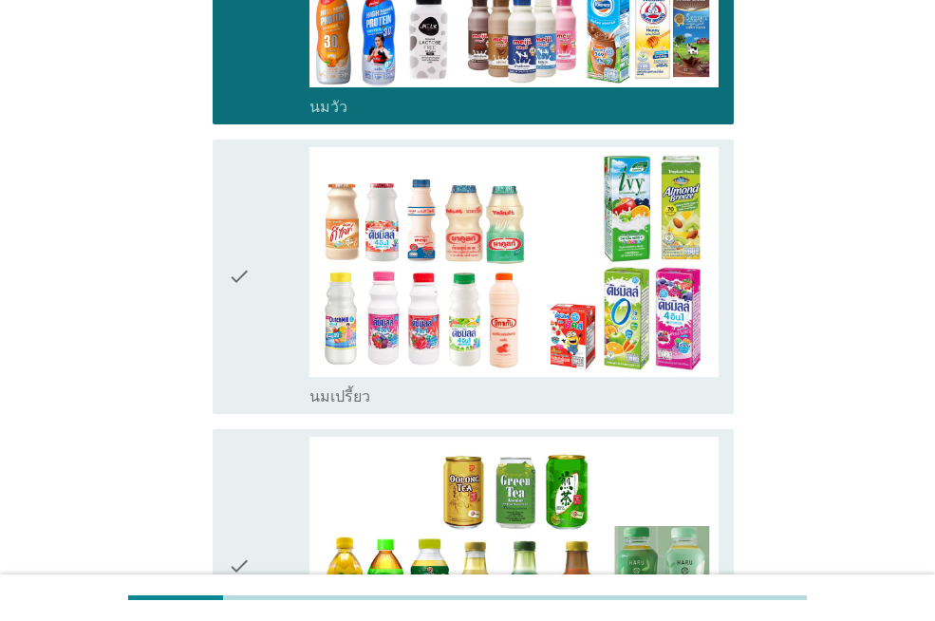
click at [241, 291] on icon "check" at bounding box center [239, 276] width 23 height 259
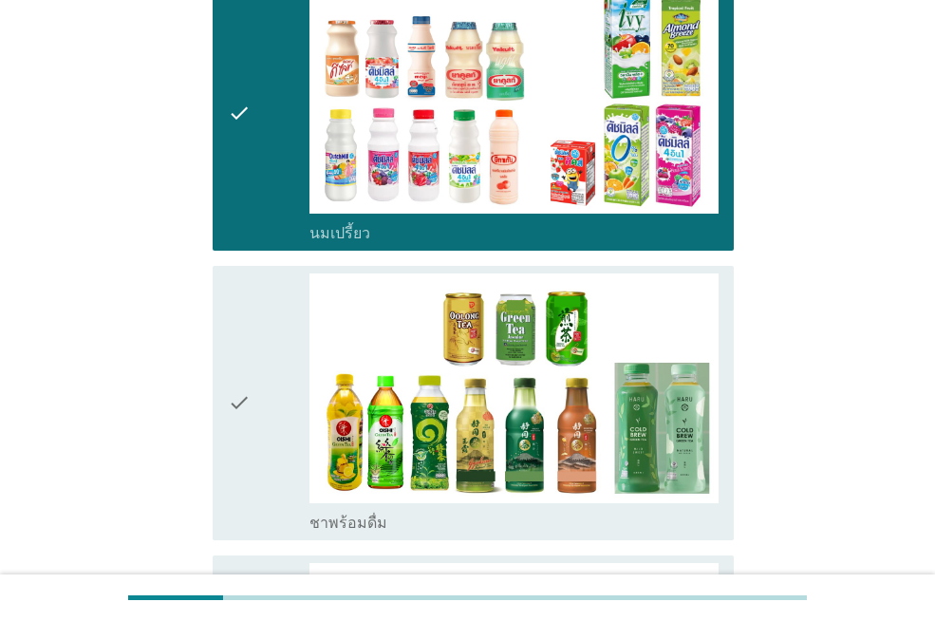
scroll to position [855, 0]
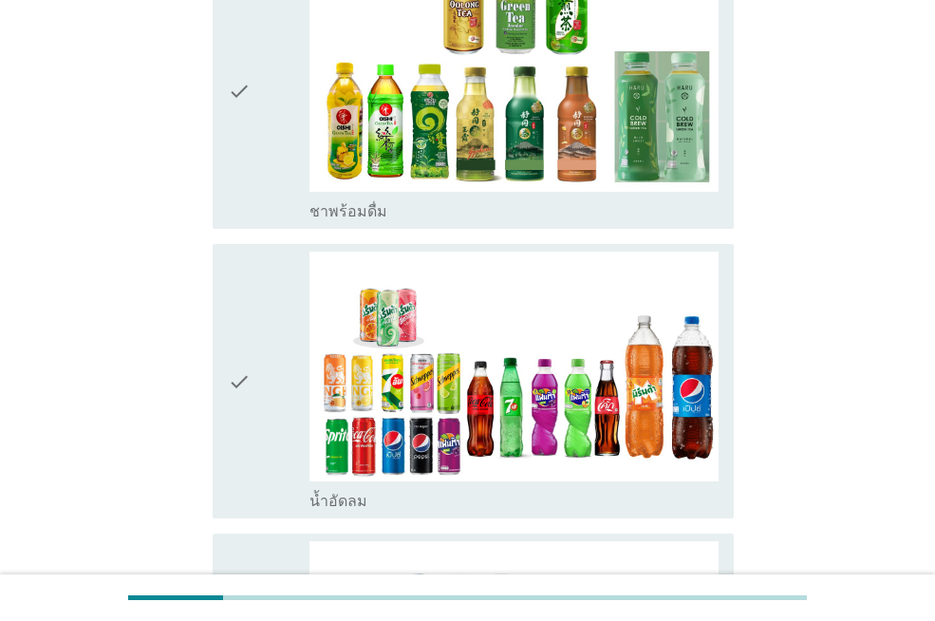
click at [271, 179] on div "check" at bounding box center [269, 91] width 82 height 259
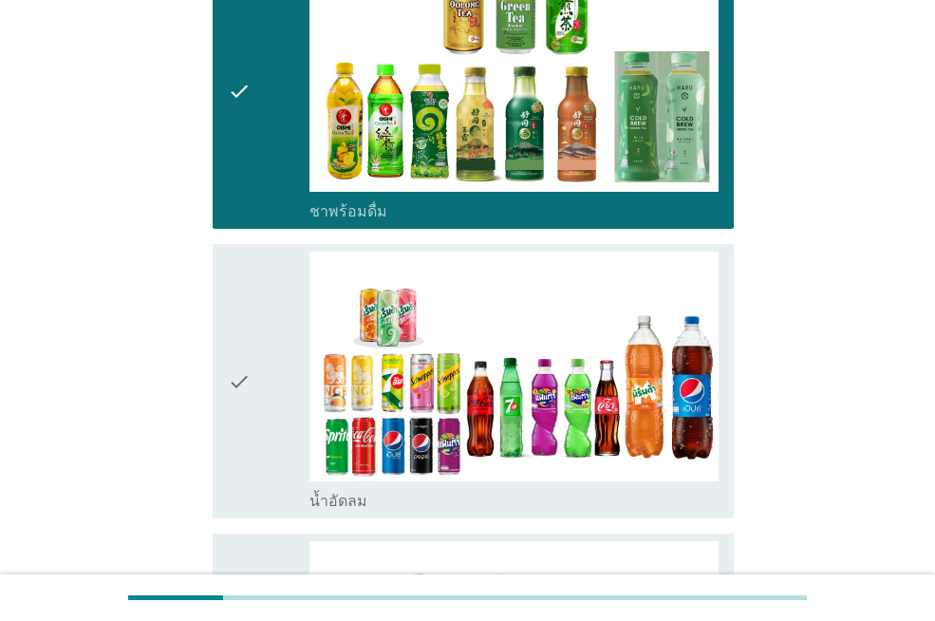
click at [253, 350] on div "check" at bounding box center [269, 381] width 82 height 259
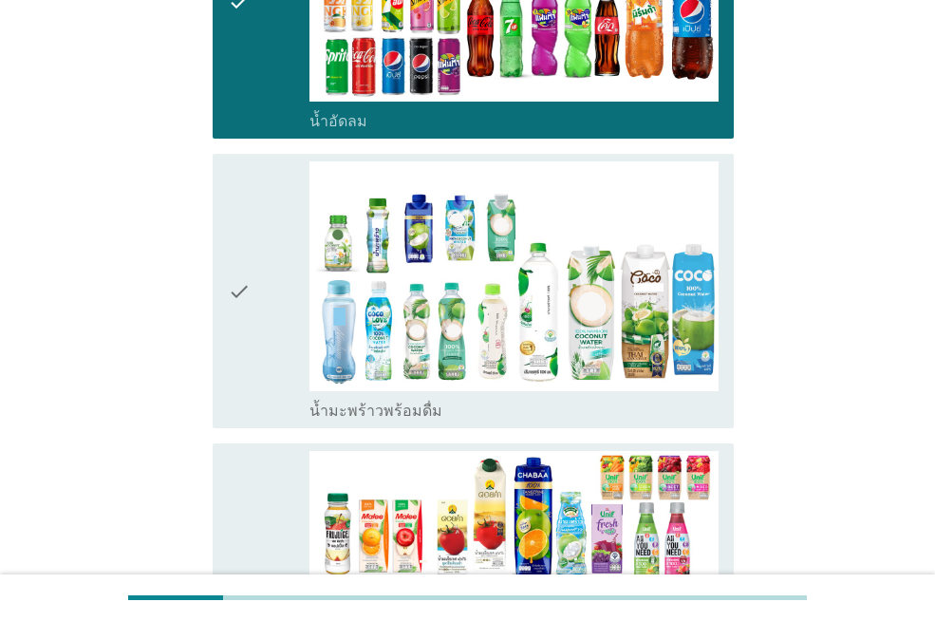
click at [261, 275] on div "check" at bounding box center [269, 290] width 82 height 259
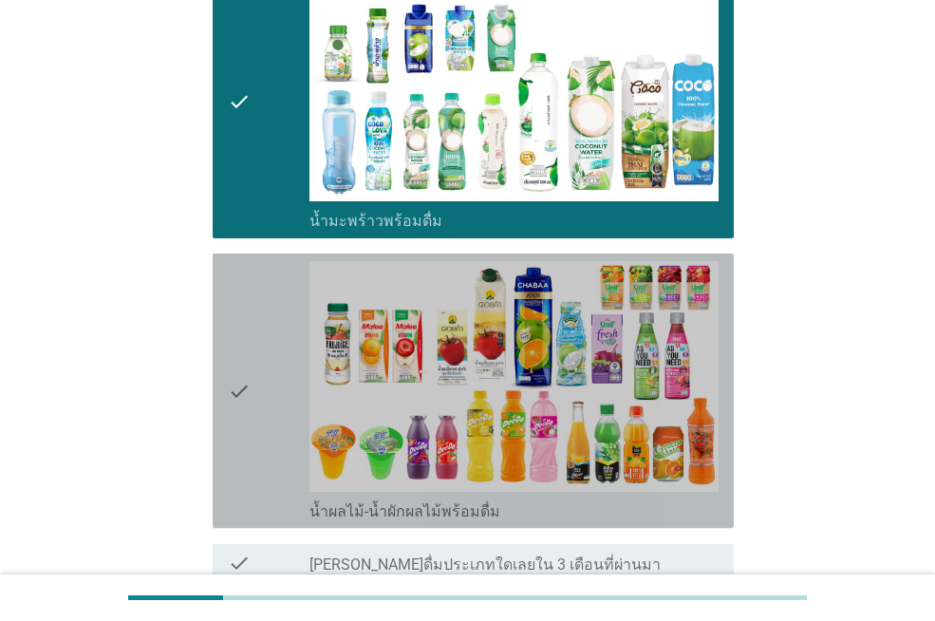
click at [269, 331] on div "check" at bounding box center [269, 390] width 82 height 259
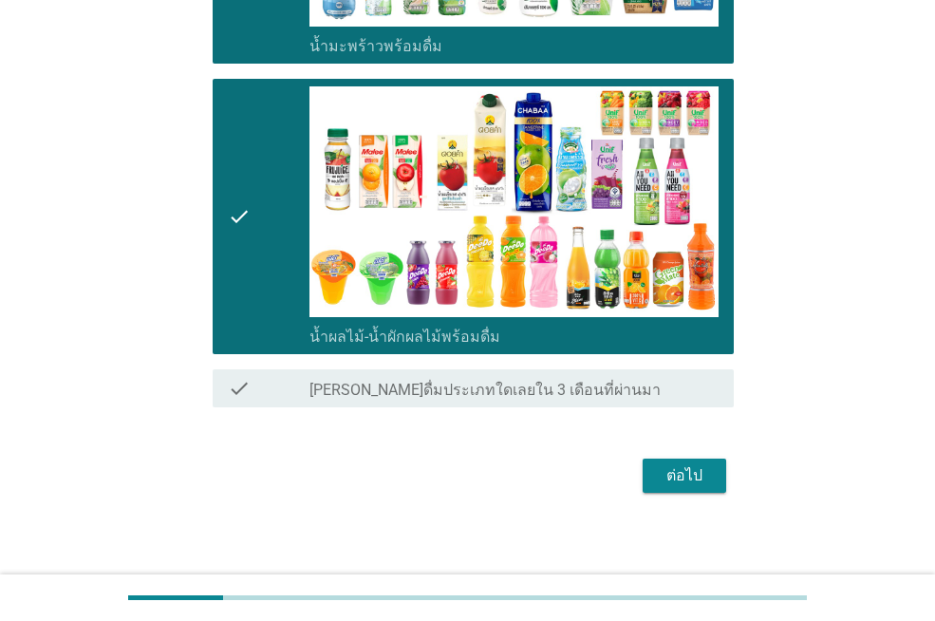
scroll to position [1607, 0]
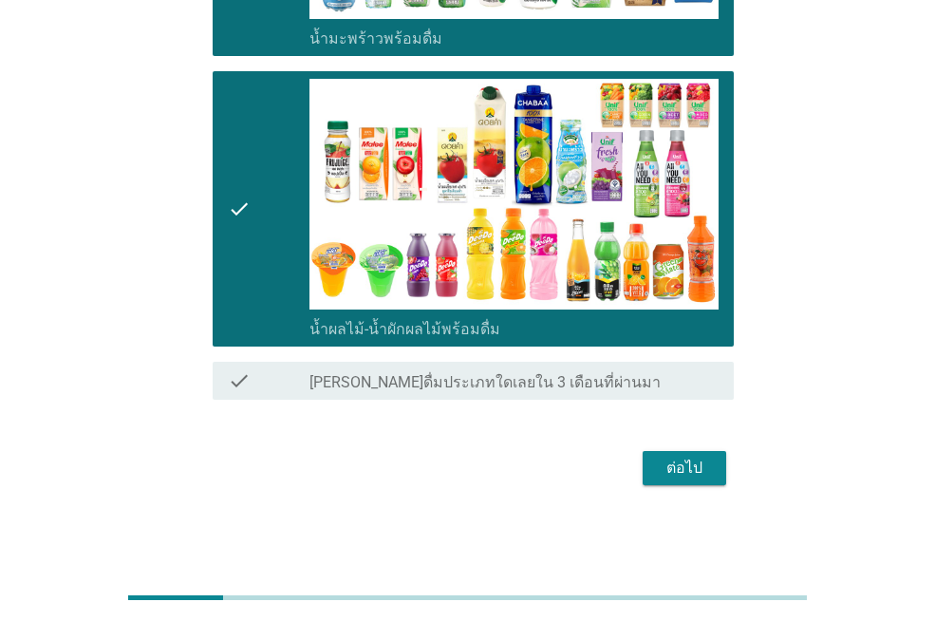
click at [706, 479] on div "ต่อไป" at bounding box center [684, 468] width 53 height 23
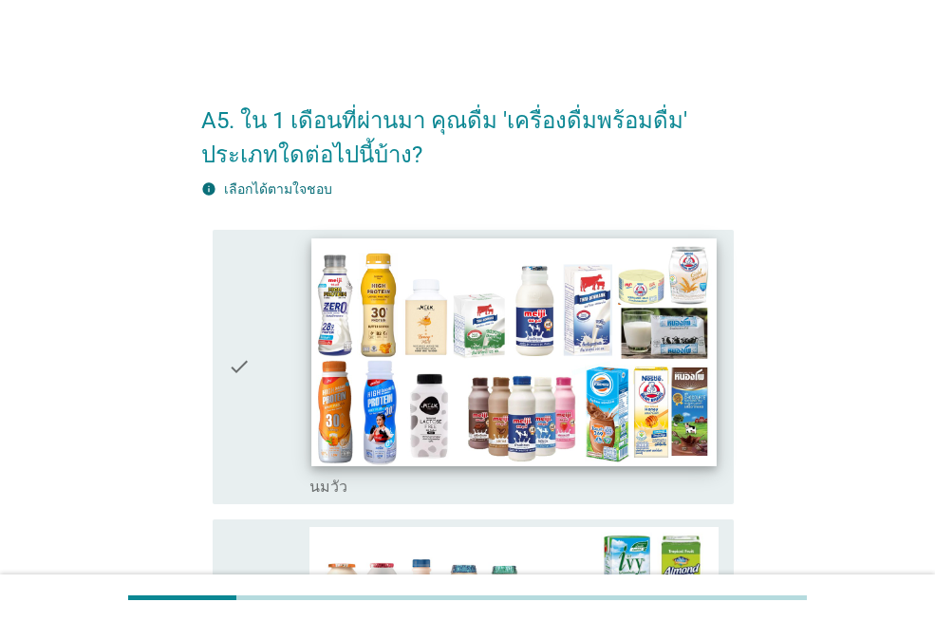
scroll to position [190, 0]
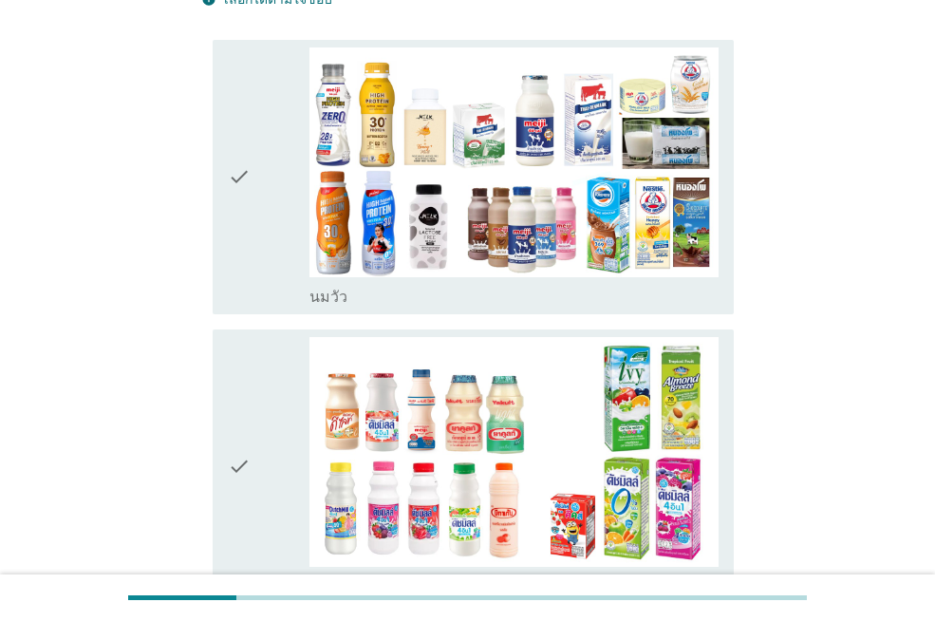
click at [234, 207] on icon "check" at bounding box center [239, 176] width 23 height 259
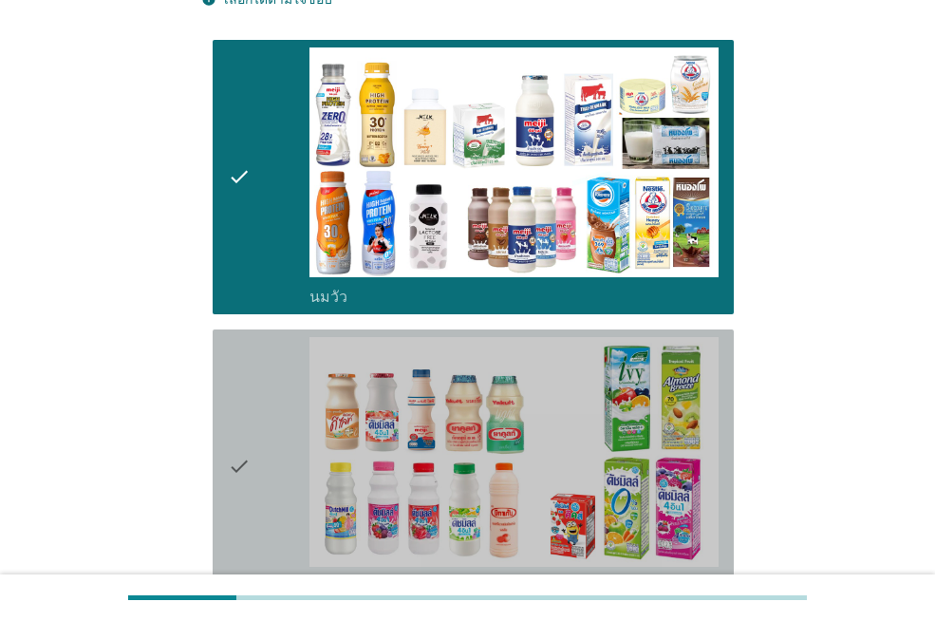
click at [237, 436] on icon "check" at bounding box center [239, 466] width 23 height 259
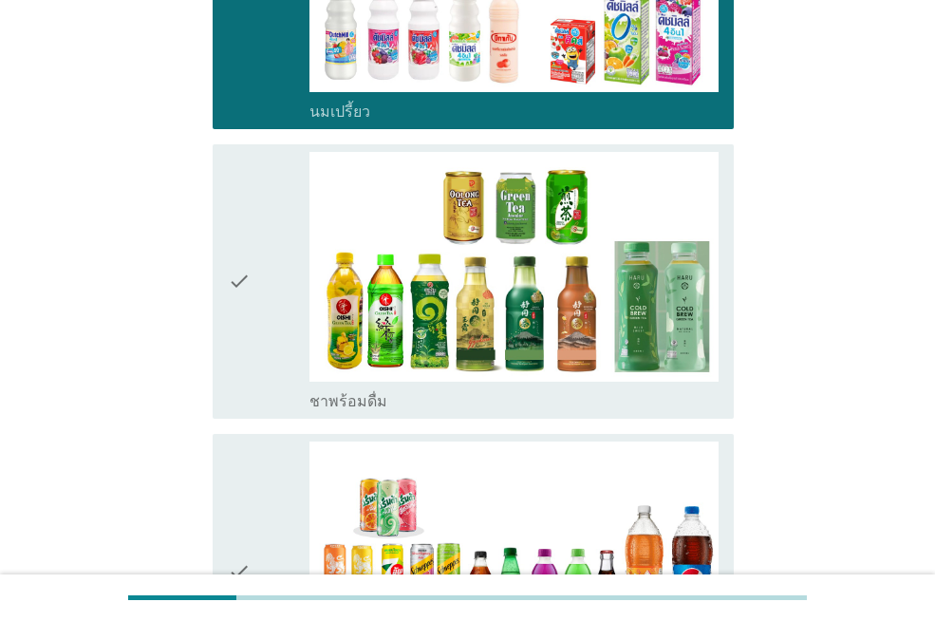
click at [263, 291] on div "check" at bounding box center [269, 281] width 82 height 259
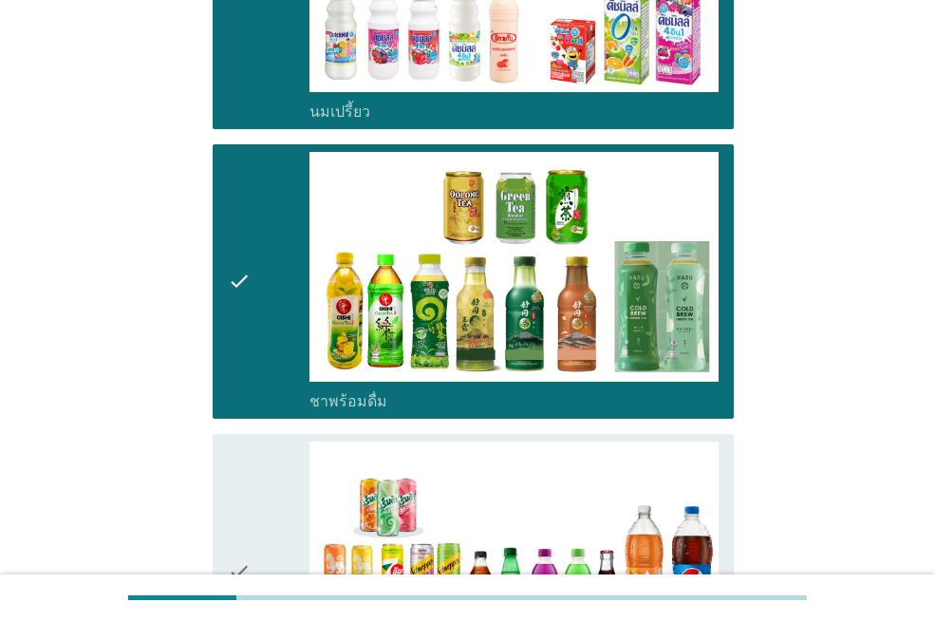
scroll to position [1044, 0]
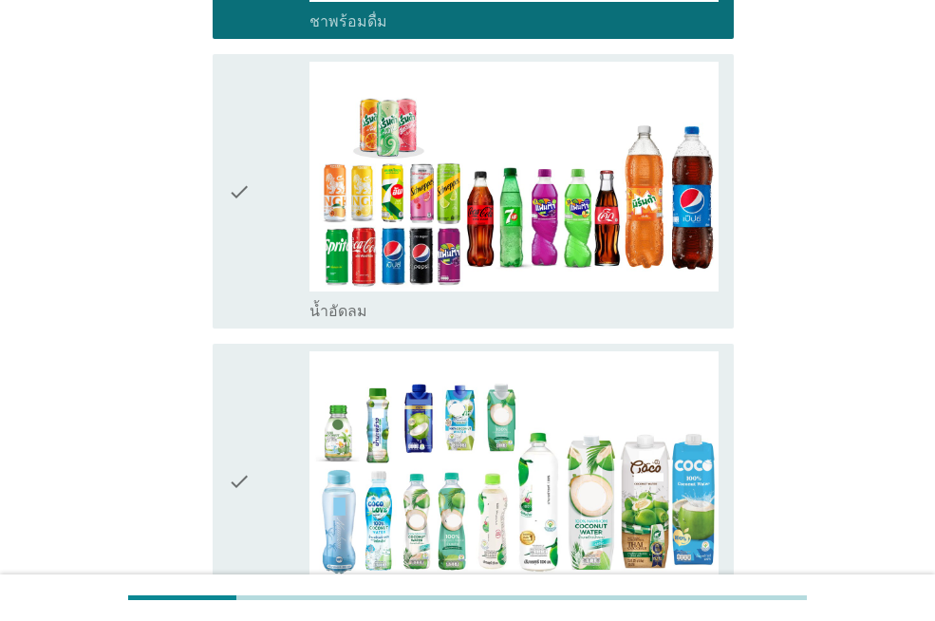
click at [262, 240] on div "check" at bounding box center [269, 191] width 82 height 259
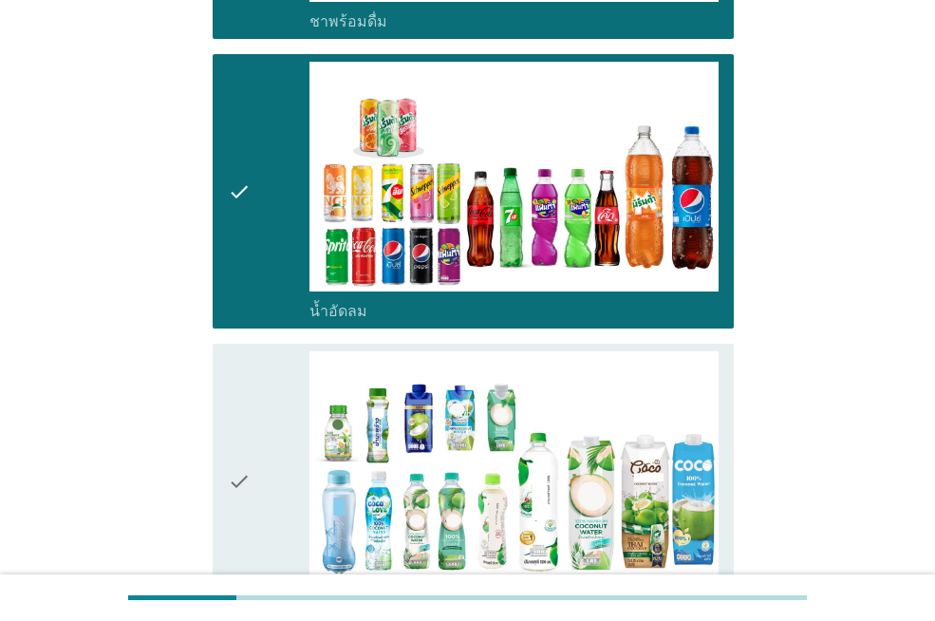
click at [250, 424] on icon "check" at bounding box center [239, 480] width 23 height 259
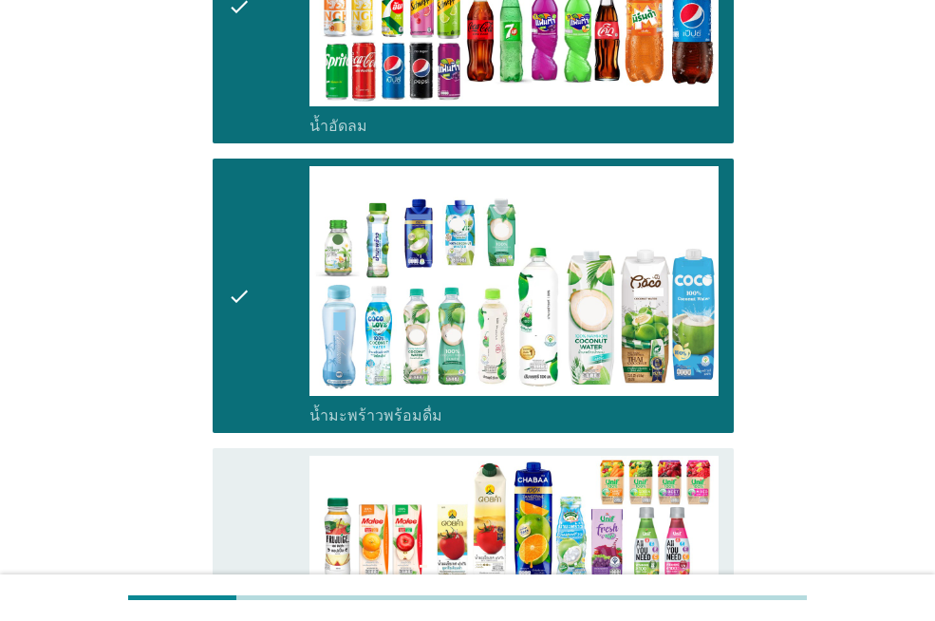
scroll to position [1519, 0]
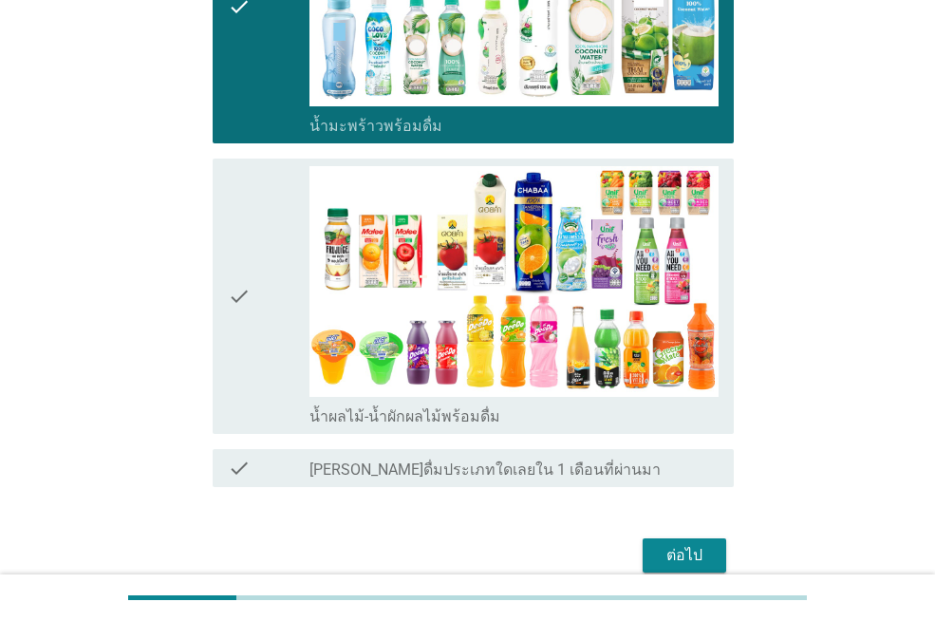
click at [264, 254] on div "check" at bounding box center [269, 295] width 82 height 259
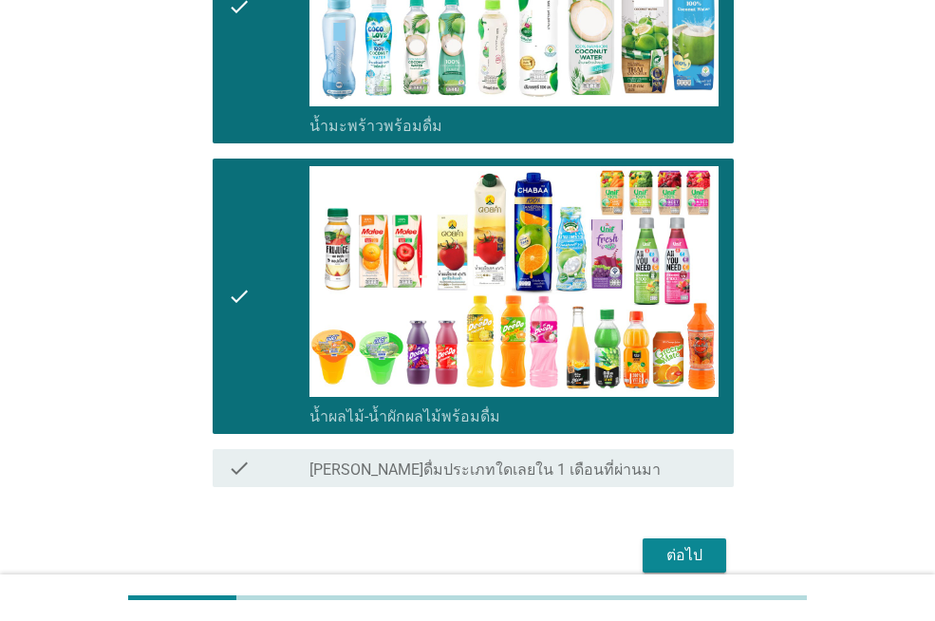
click at [683, 557] on div "ต่อไป" at bounding box center [684, 555] width 53 height 23
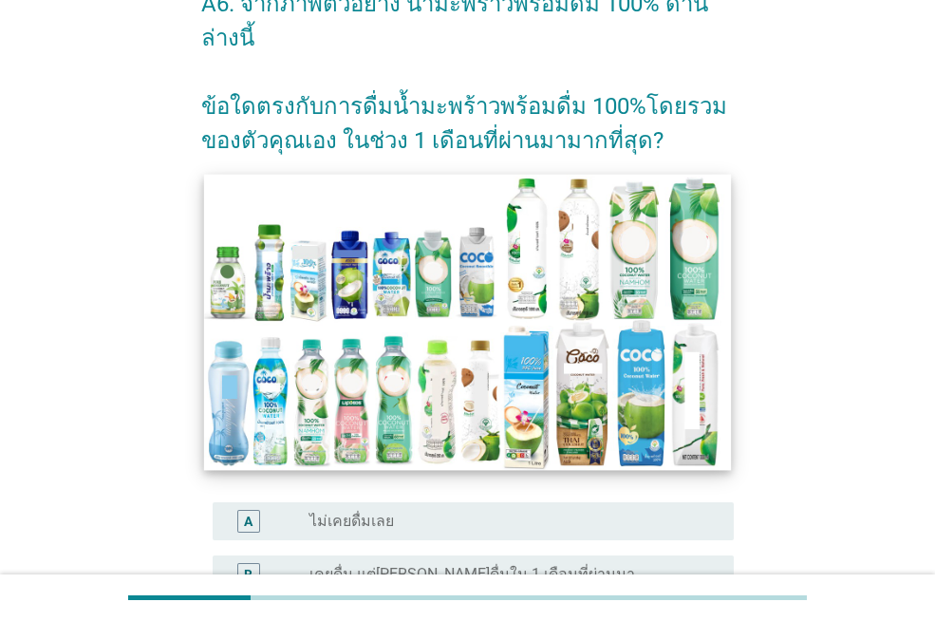
scroll to position [380, 0]
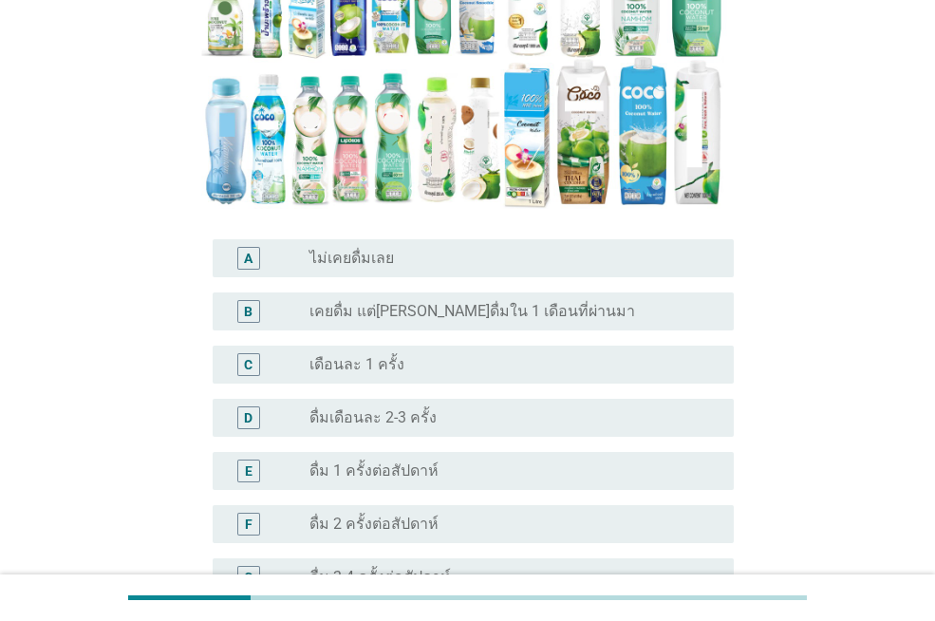
click at [385, 355] on label "เดือนละ 1 ครั้ง" at bounding box center [357, 364] width 95 height 19
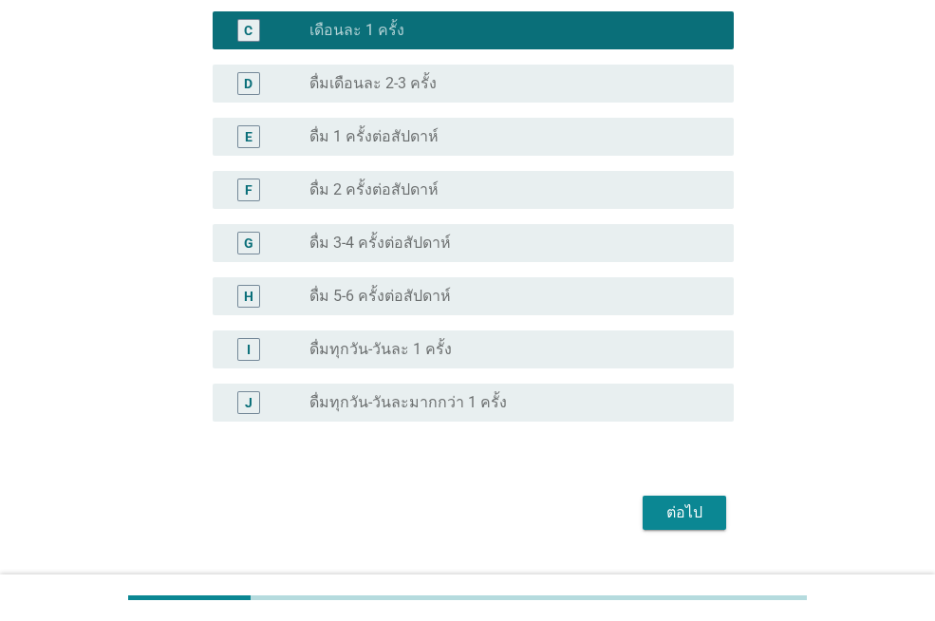
scroll to position [724, 0]
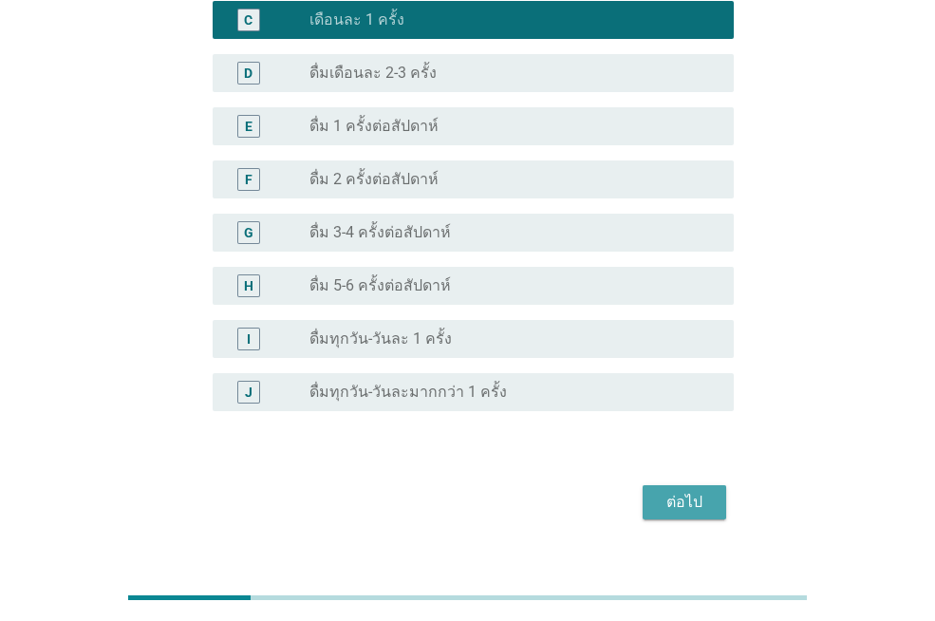
click at [694, 491] on div "ต่อไป" at bounding box center [684, 502] width 53 height 23
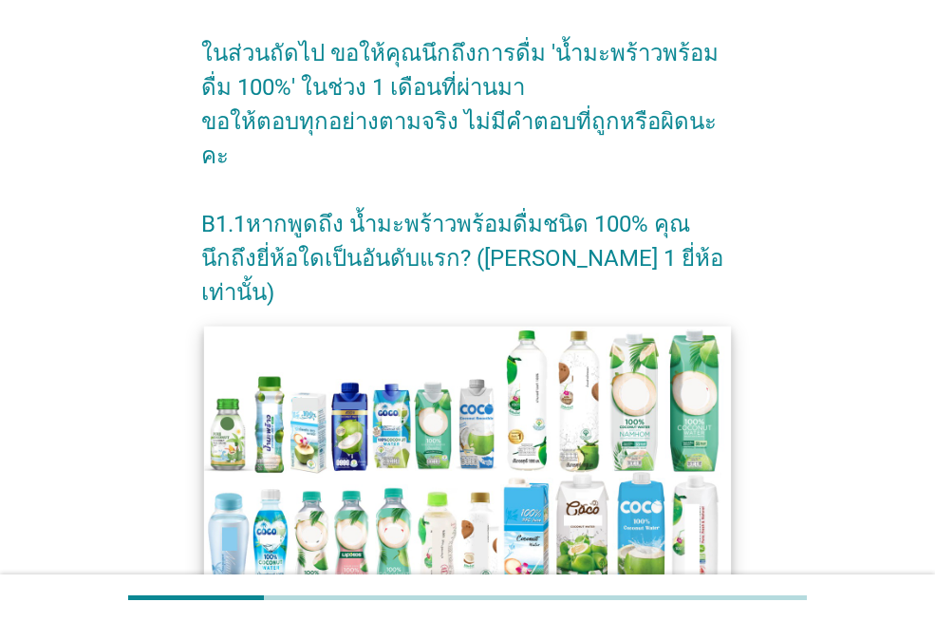
scroll to position [380, 0]
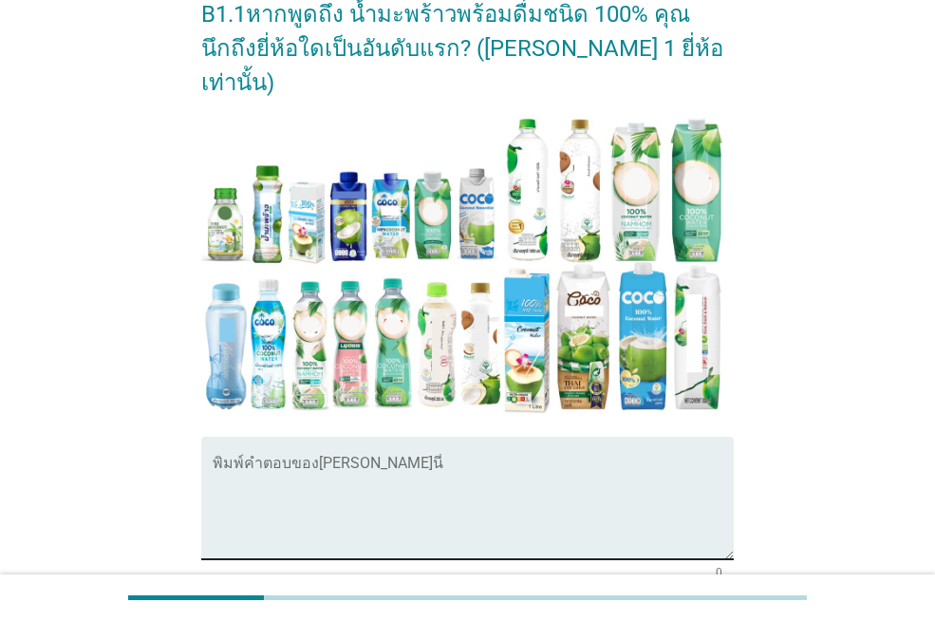
click at [327, 460] on textarea "พิมพ์คำตอบของคุณ ที่นี่" at bounding box center [473, 510] width 521 height 100
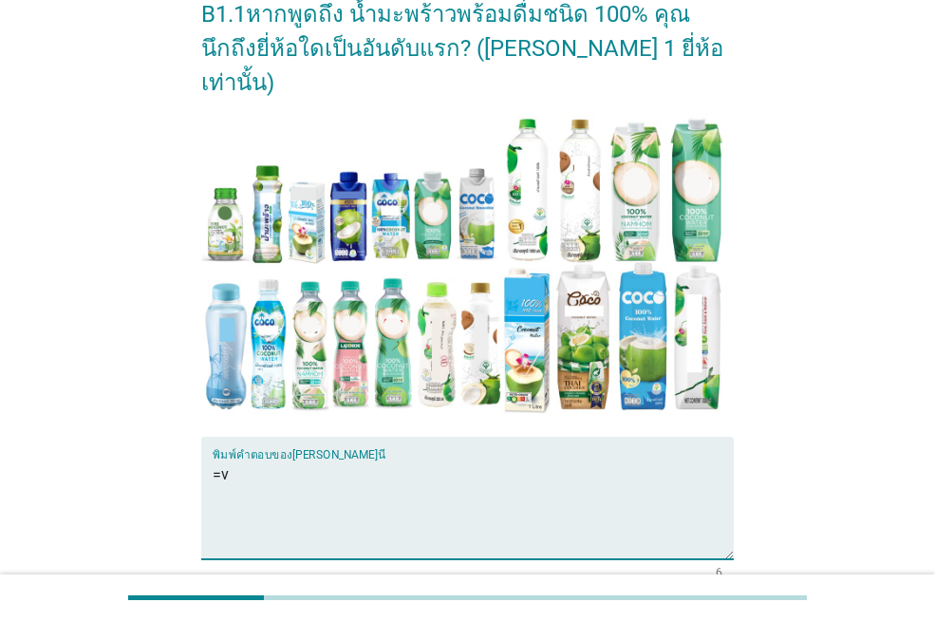
type textarea "="
type textarea "ชอบดื่มน้ำมะพร้าว"
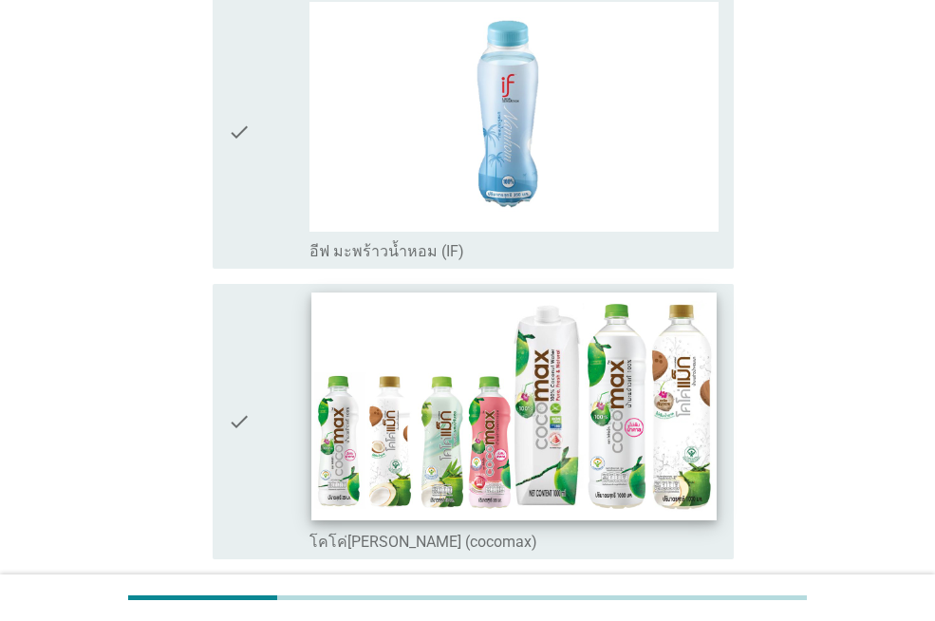
scroll to position [3133, 0]
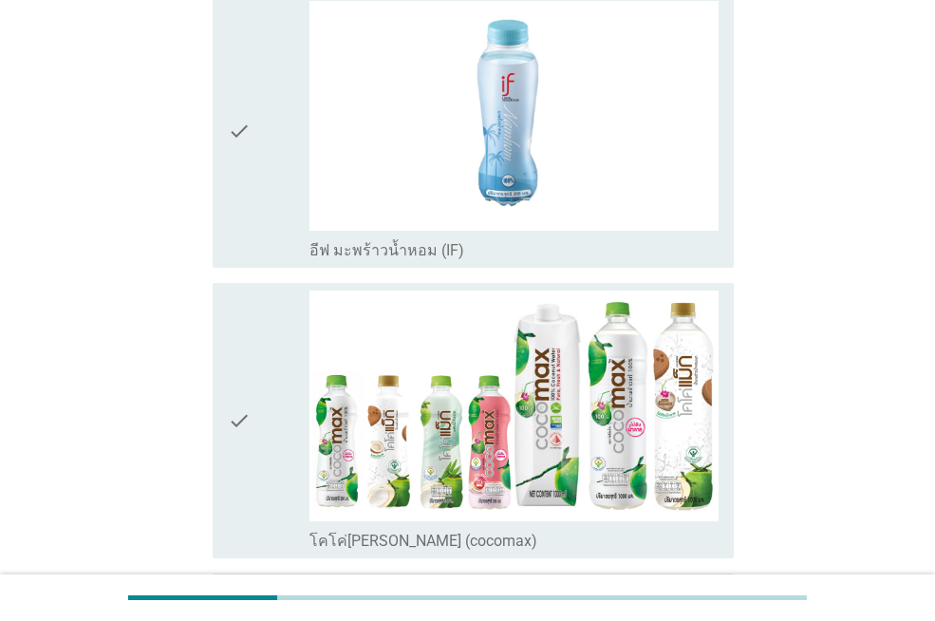
click at [248, 418] on icon "check" at bounding box center [239, 420] width 23 height 259
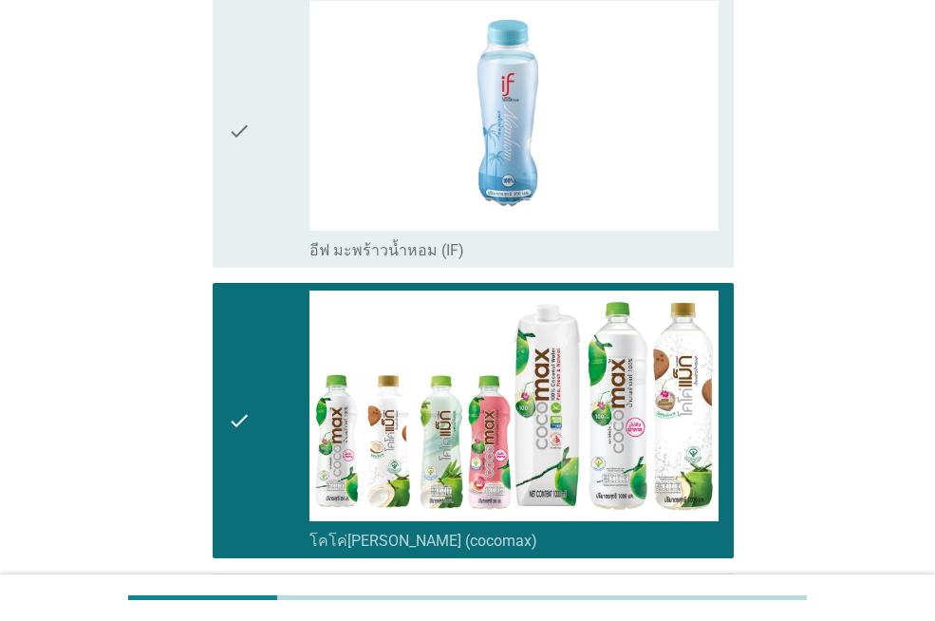
click at [251, 207] on icon "check" at bounding box center [239, 130] width 23 height 259
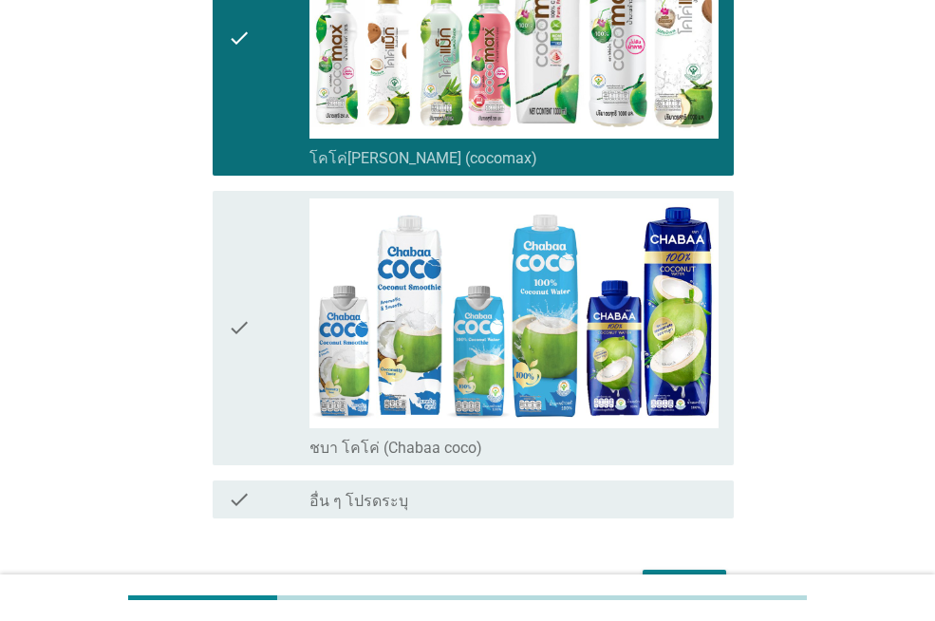
scroll to position [3608, 0]
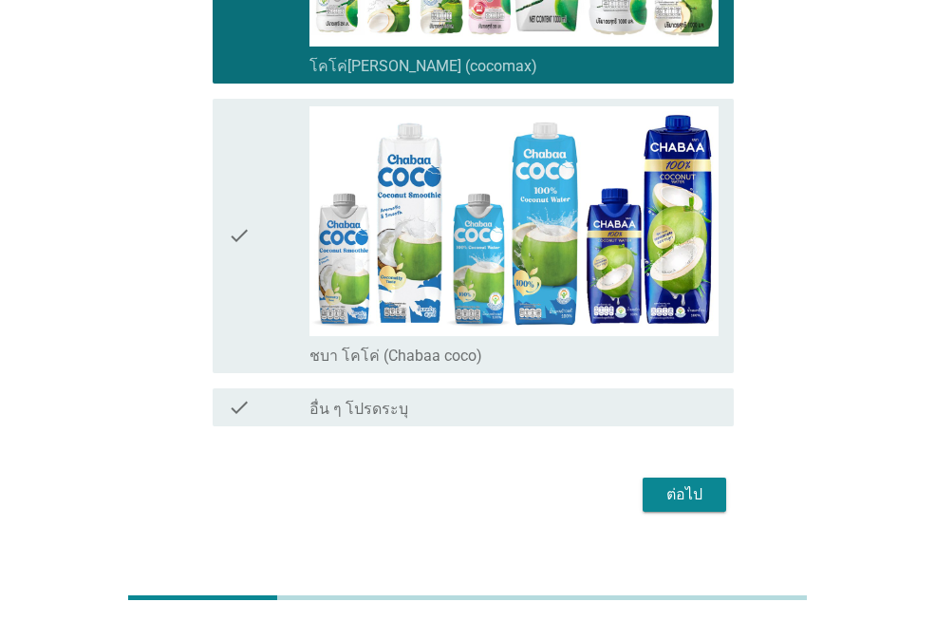
click at [717, 496] on button "ต่อไป" at bounding box center [685, 495] width 84 height 34
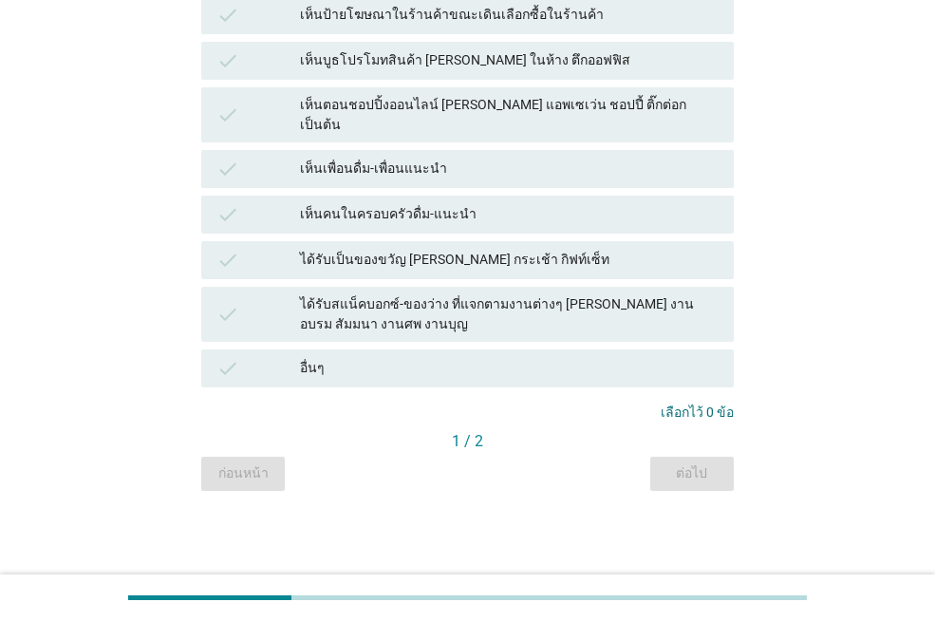
scroll to position [0, 0]
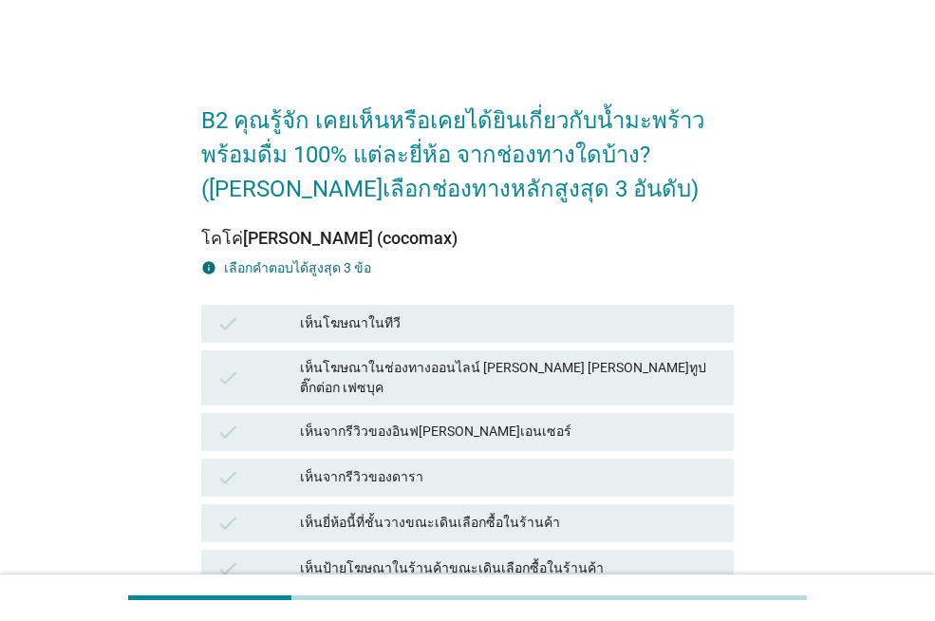
click at [412, 326] on div "เห็นโฆษณาในทีวี" at bounding box center [509, 323] width 419 height 23
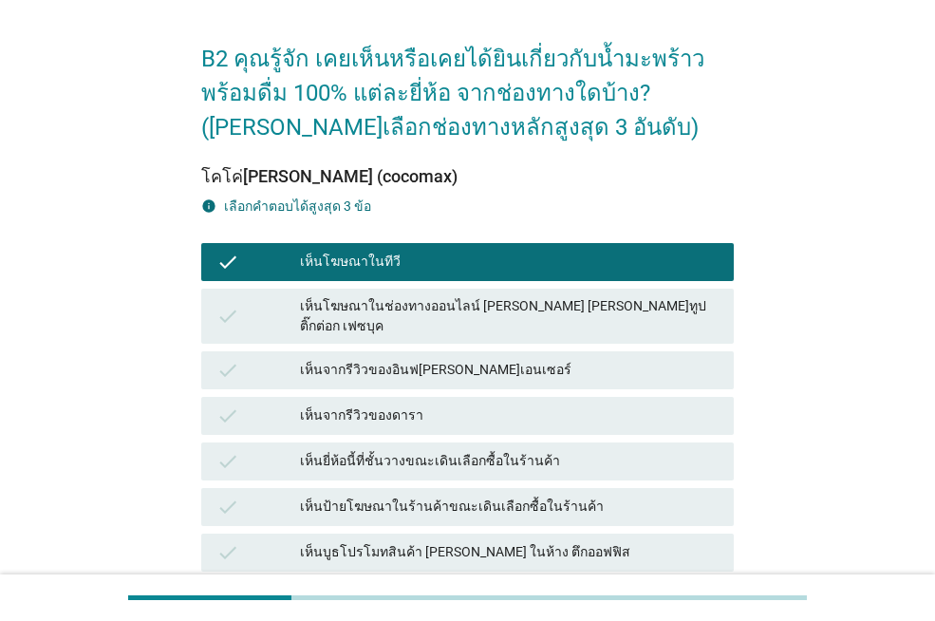
scroll to position [95, 0]
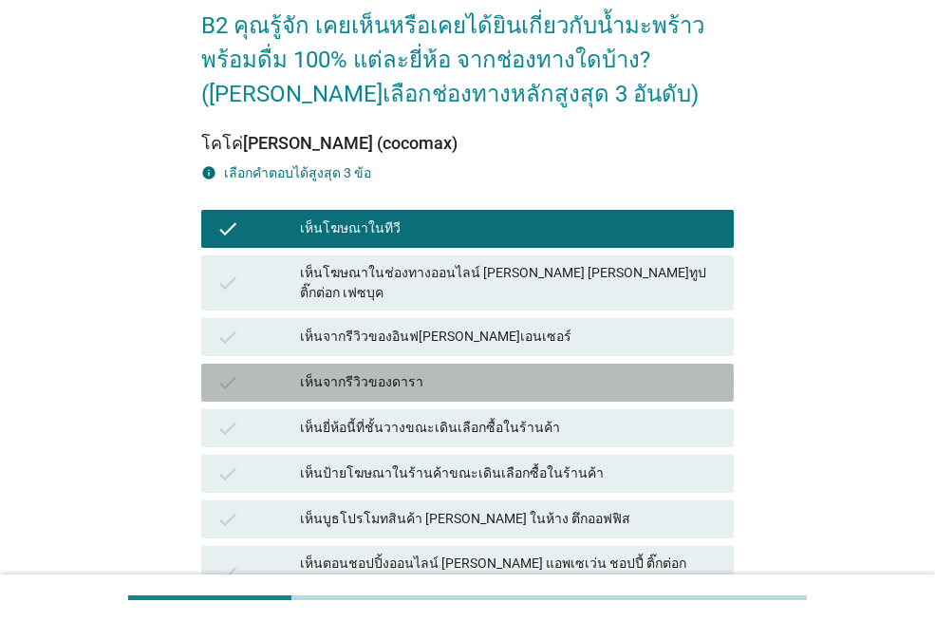
click at [404, 371] on div "เห็นจากรีวิวของดารา" at bounding box center [509, 382] width 419 height 23
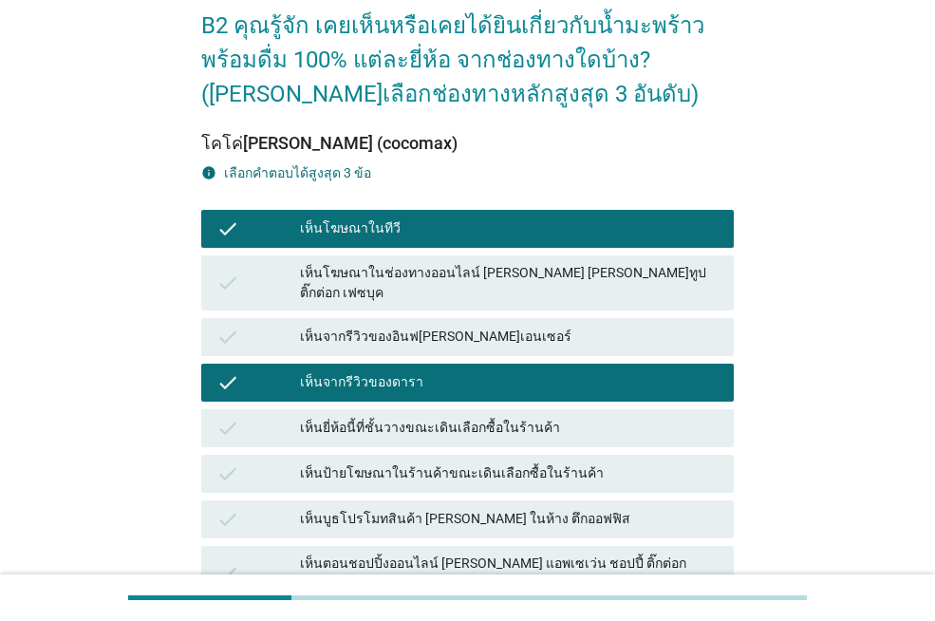
click at [474, 417] on div "เห็นยี่ห้อนี้ที่ชั้นวางขณะเดินเลือกซื้อในร้านค้า" at bounding box center [509, 428] width 419 height 23
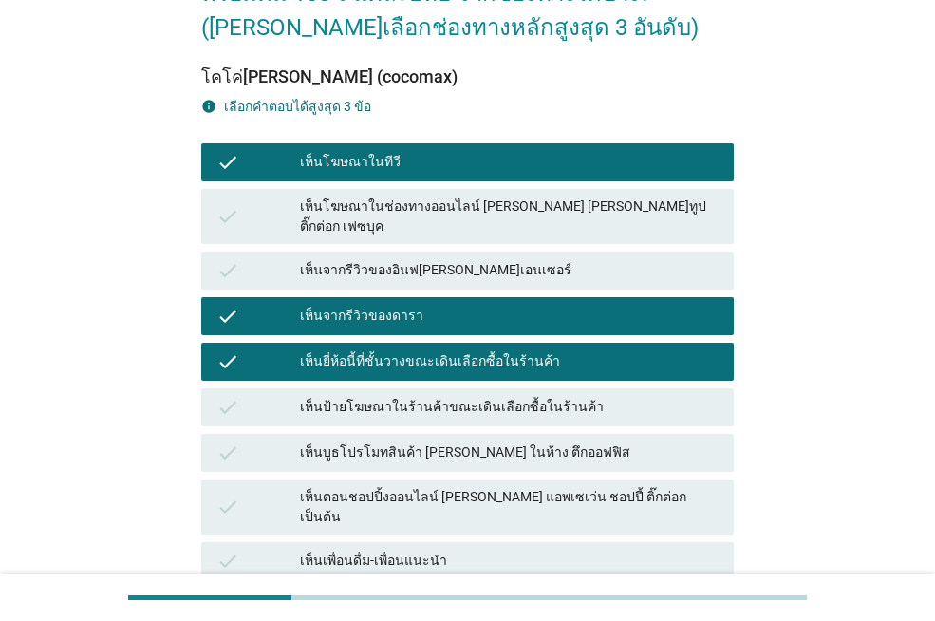
scroll to position [519, 0]
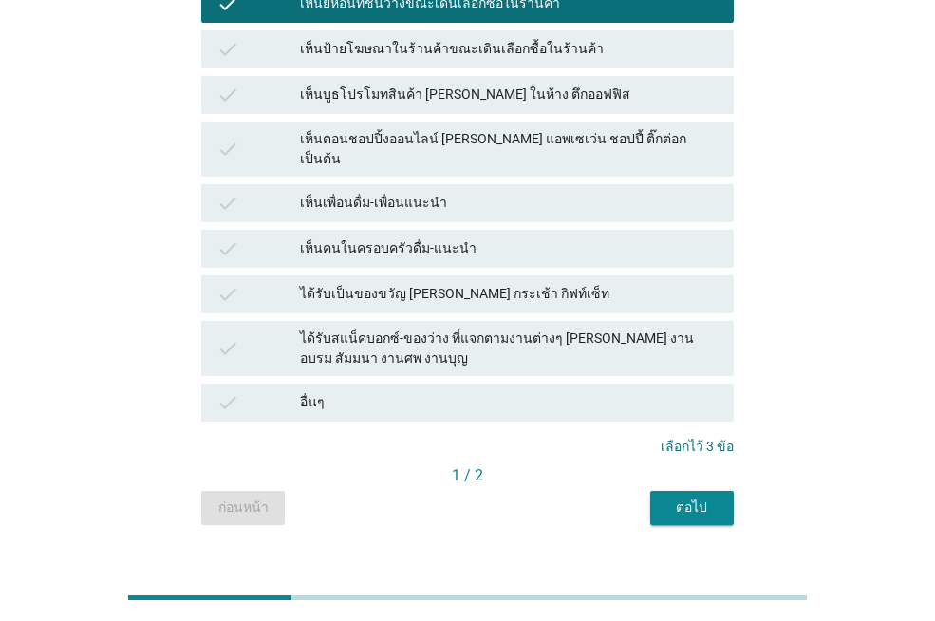
click at [695, 498] on div "ต่อไป" at bounding box center [692, 508] width 53 height 20
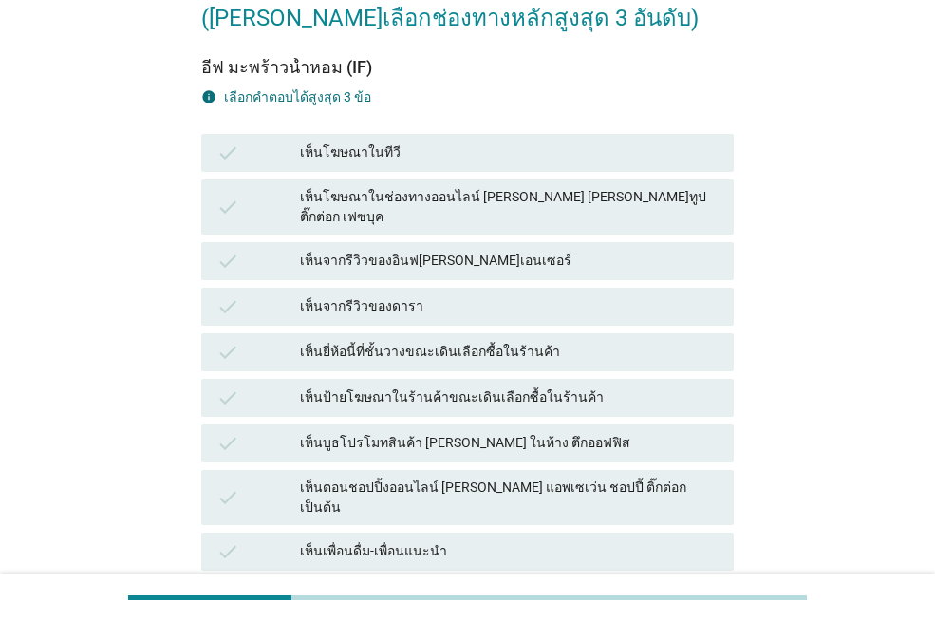
scroll to position [190, 0]
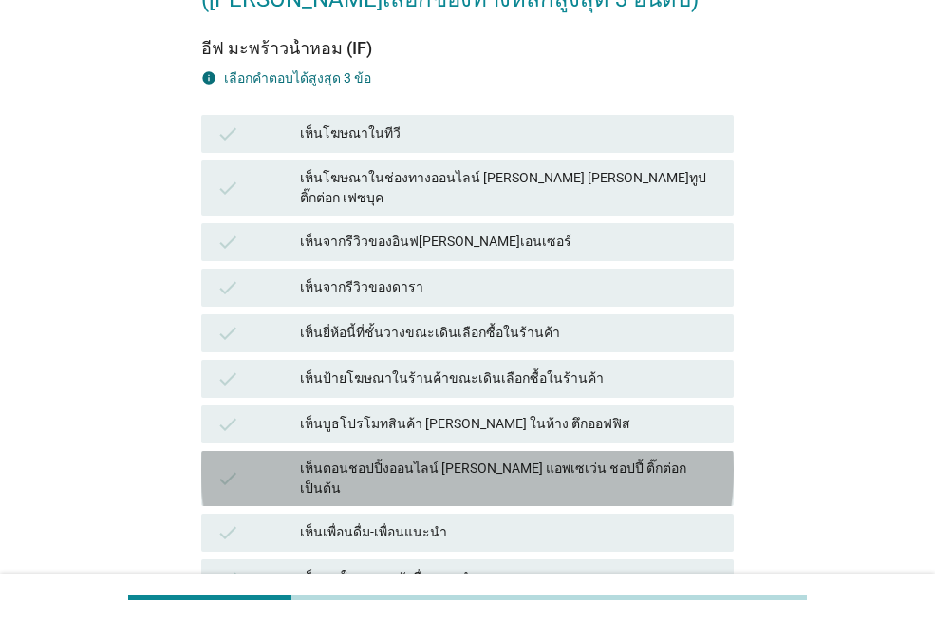
click at [412, 459] on div "เห็นตอนชอปปิ้งออนไลน์ [PERSON_NAME] แอพเซเว่น ชอปปี้ ติ๊กต่อก เป็นต้น" at bounding box center [509, 479] width 419 height 40
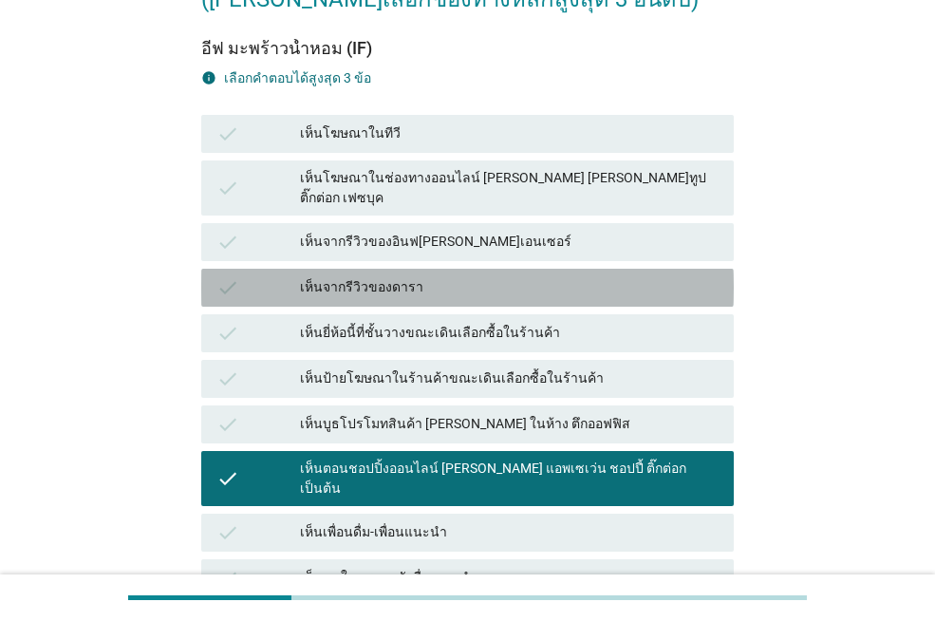
click at [349, 276] on div "เห็นจากรีวิวของดารา" at bounding box center [509, 287] width 419 height 23
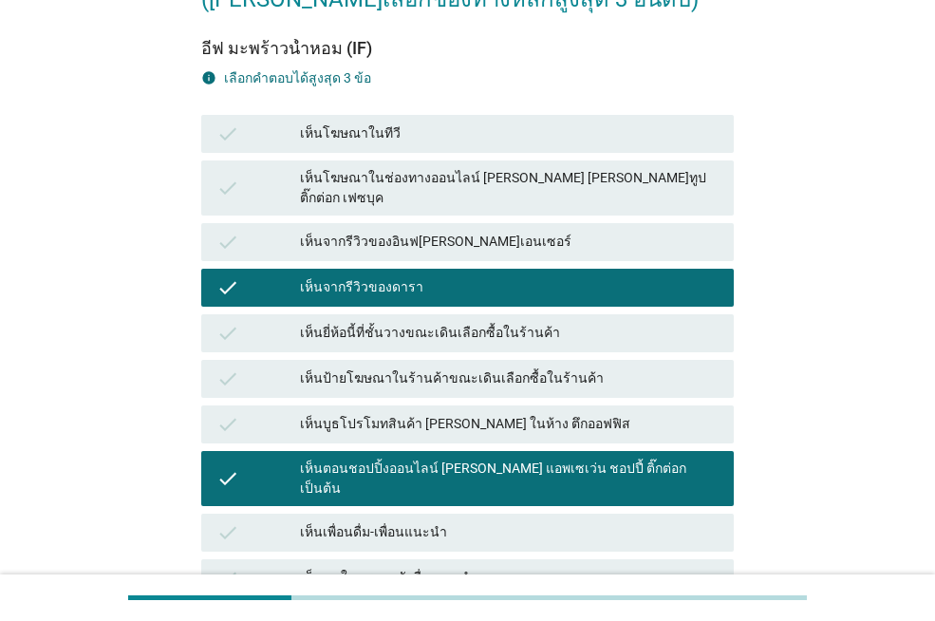
click at [369, 232] on div "เห็นจากรีวิวของอินฟ[PERSON_NAME]เอนเซอร์" at bounding box center [509, 242] width 419 height 23
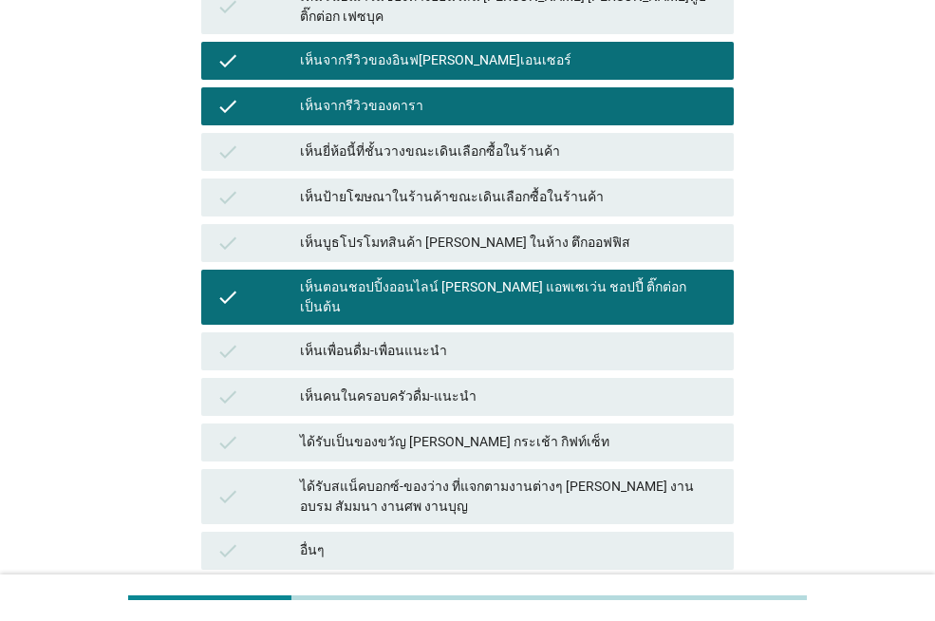
scroll to position [519, 0]
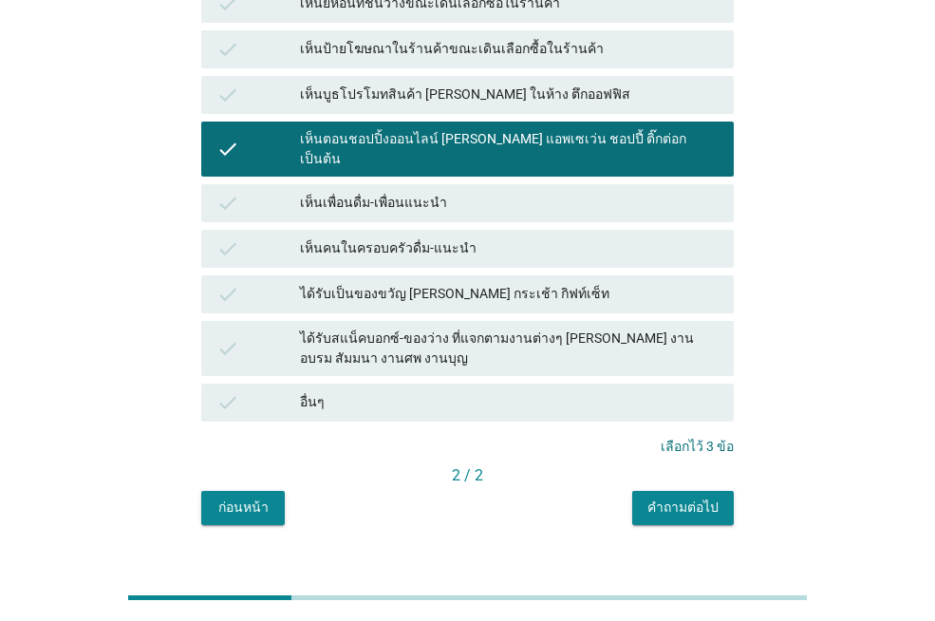
click at [669, 498] on div "คำถามต่อไป" at bounding box center [683, 508] width 71 height 20
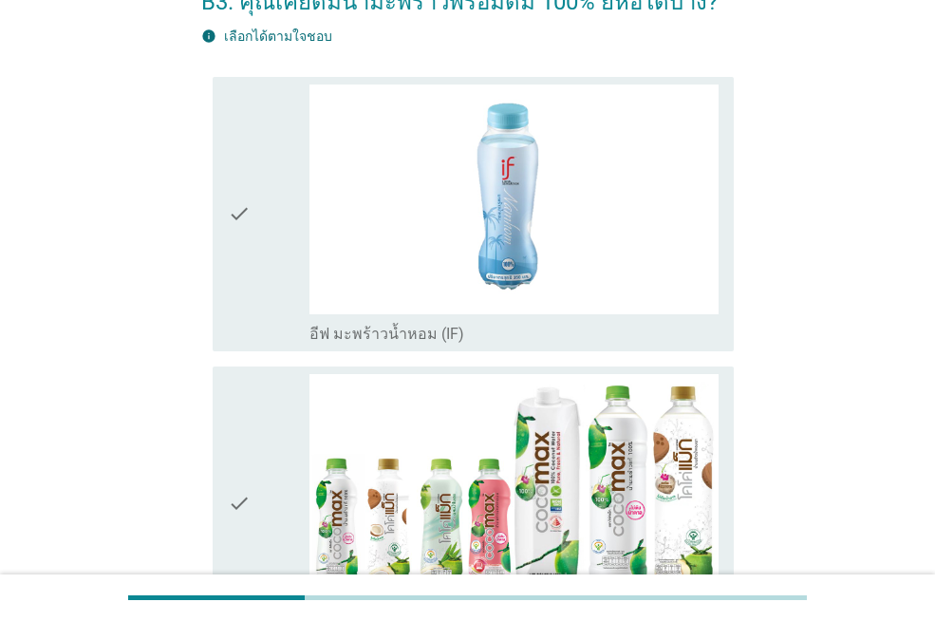
scroll to position [285, 0]
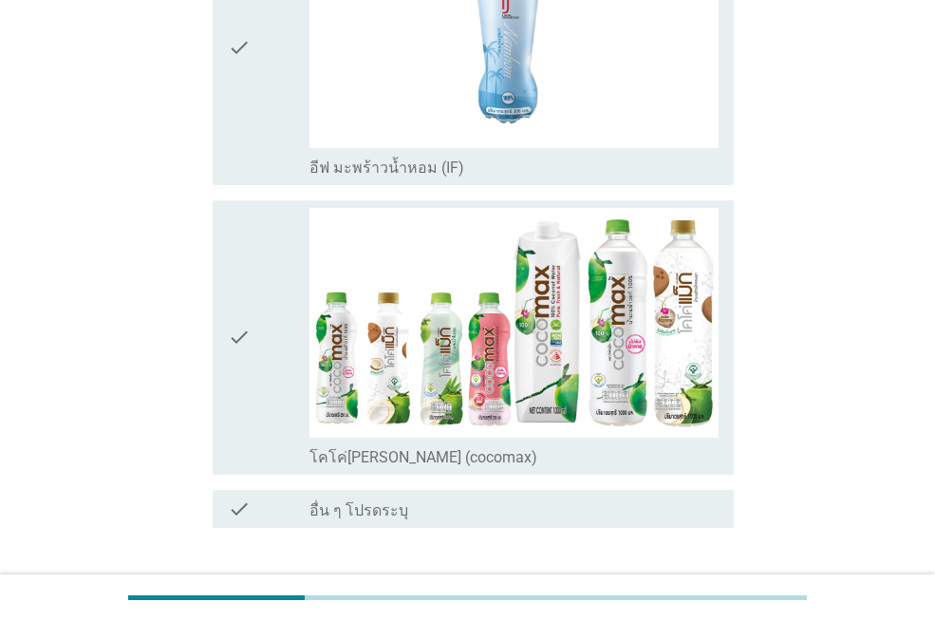
drag, startPoint x: 255, startPoint y: 340, endPoint x: 264, endPoint y: 326, distance: 16.6
click at [257, 340] on div "check" at bounding box center [269, 337] width 82 height 259
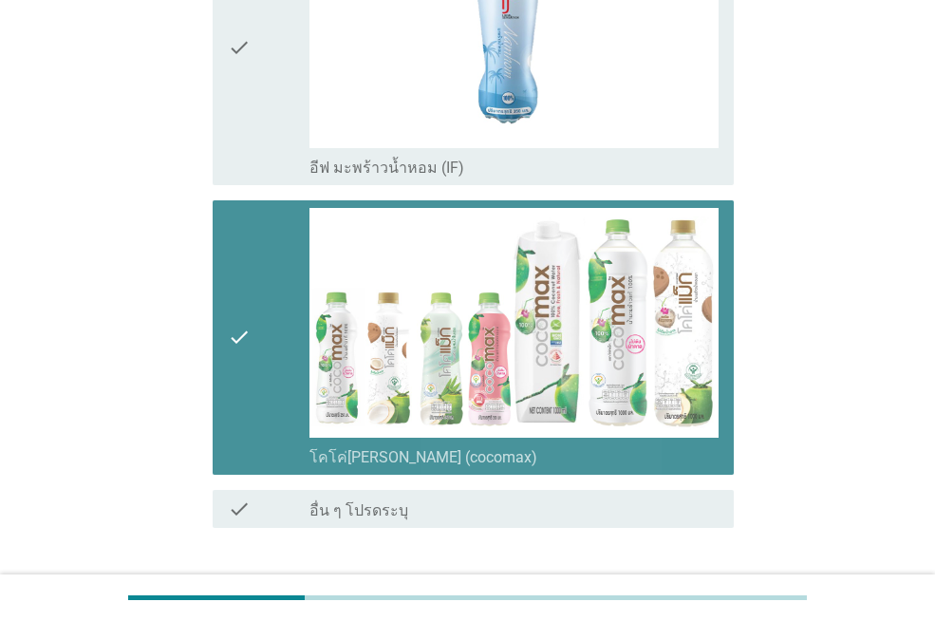
click at [274, 118] on div "check" at bounding box center [269, 47] width 82 height 259
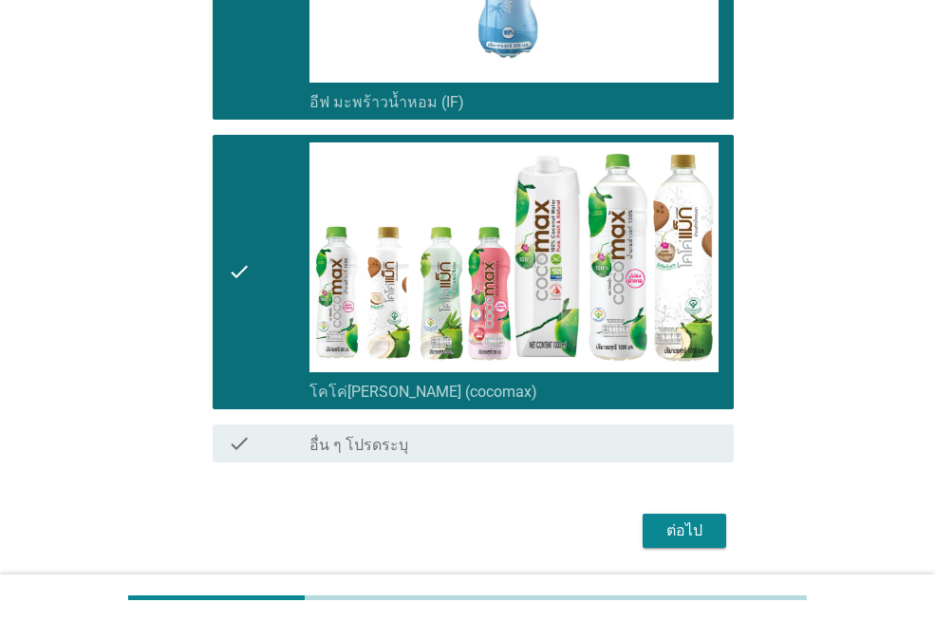
scroll to position [413, 0]
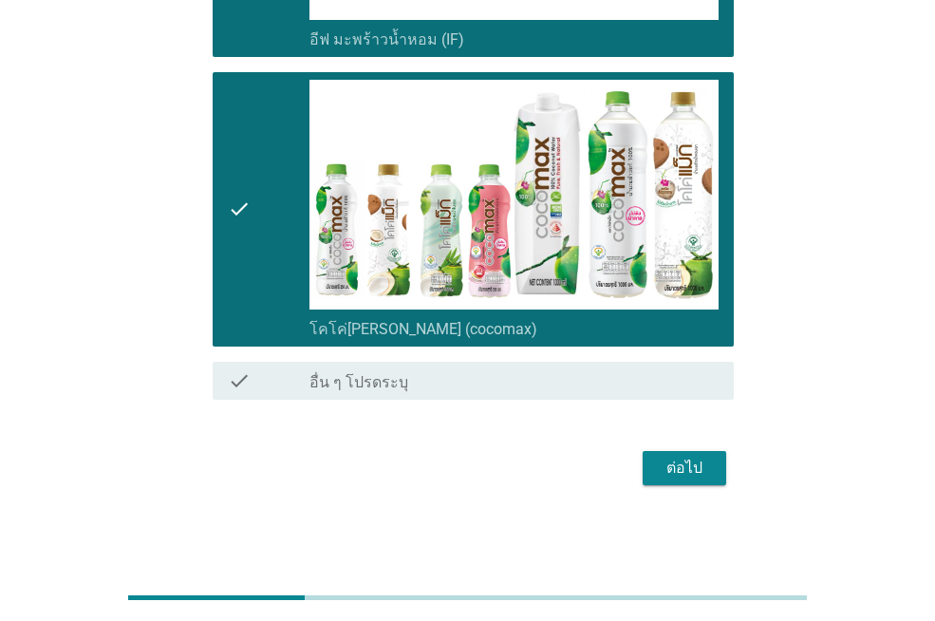
click at [707, 463] on div "ต่อไป" at bounding box center [684, 468] width 53 height 23
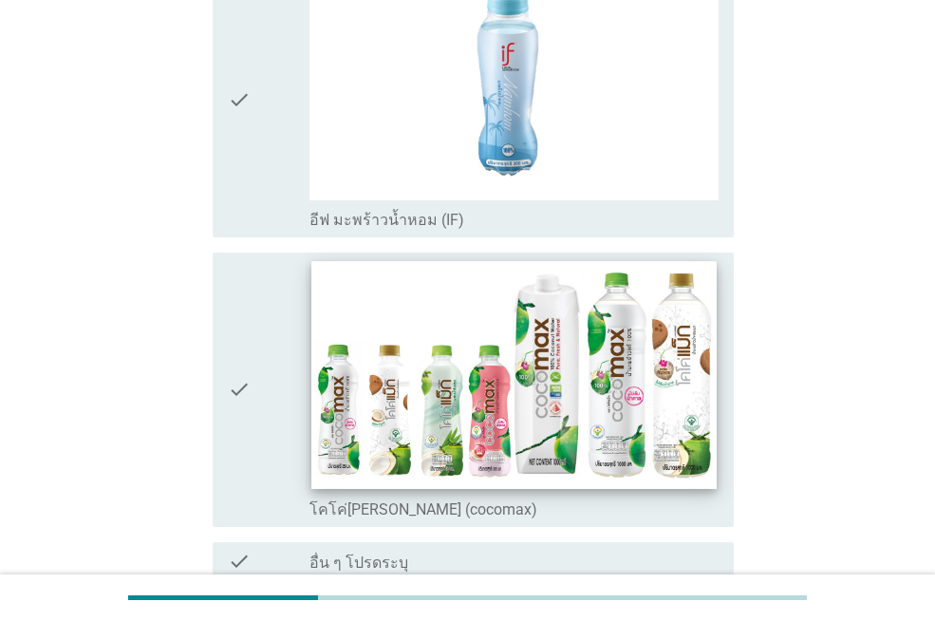
scroll to position [285, 0]
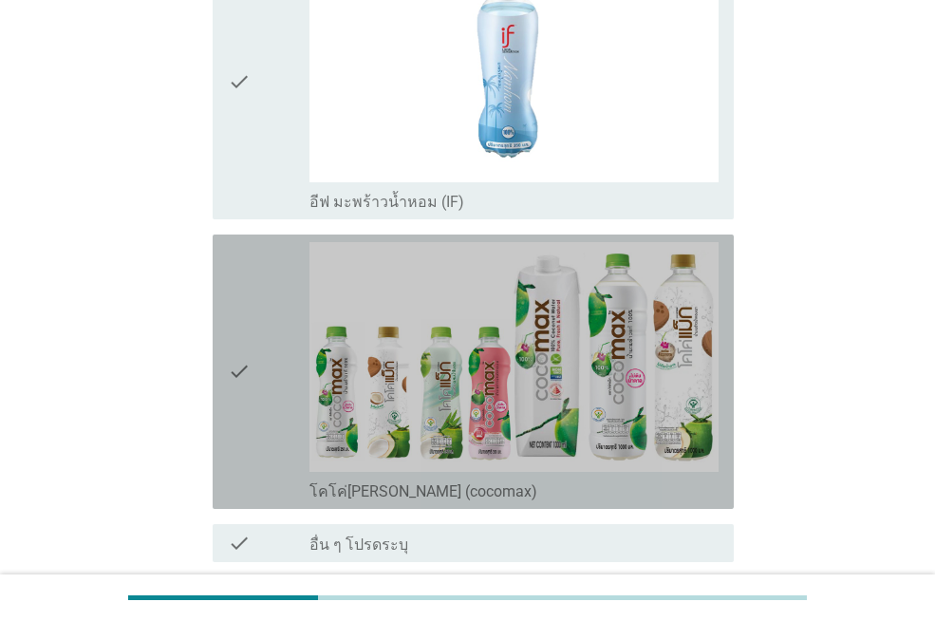
click at [215, 350] on div "check check_box_outline_blank โคโค่[PERSON_NAME] (cocomax)" at bounding box center [473, 372] width 521 height 274
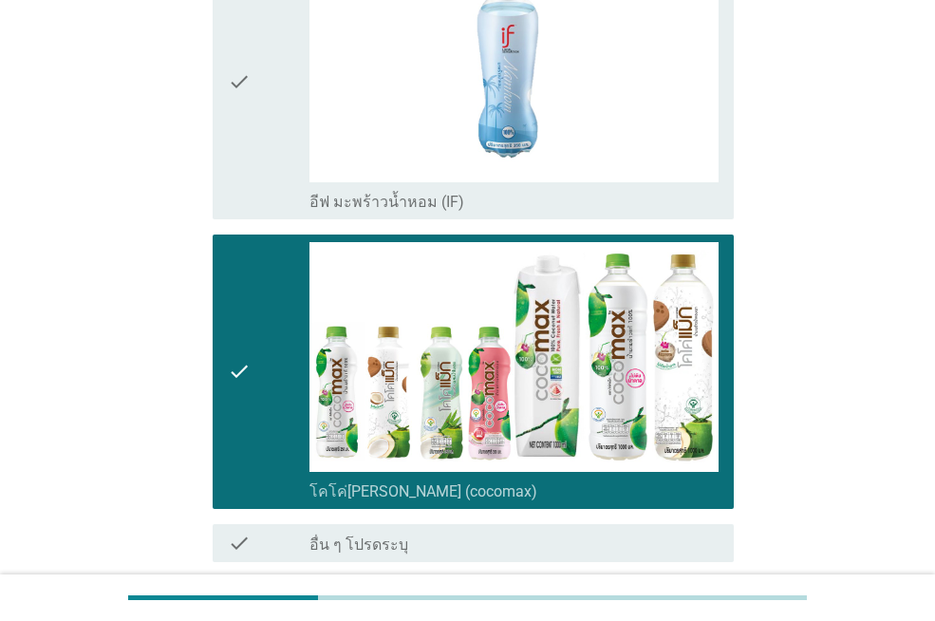
click at [185, 82] on div "B4. ใน 6 เดือนที่ผ่านมา คุณดื่มน้ำมะพร้าวพร้อมดื่ม 100% ยี่ห้อใดบ้าง? info เลือ…" at bounding box center [468, 226] width 844 height 884
click at [244, 85] on icon "check" at bounding box center [239, 82] width 23 height 259
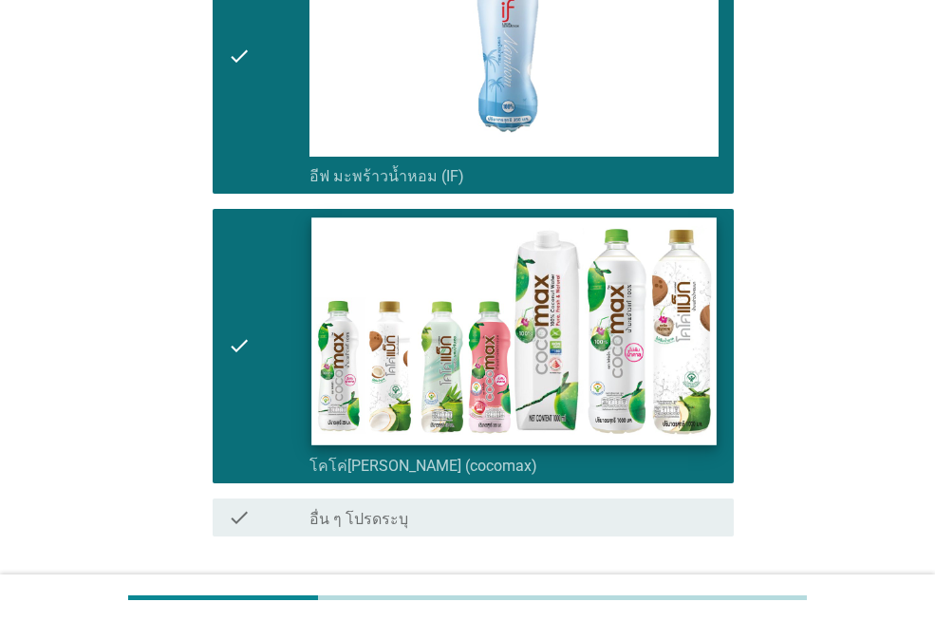
scroll to position [447, 0]
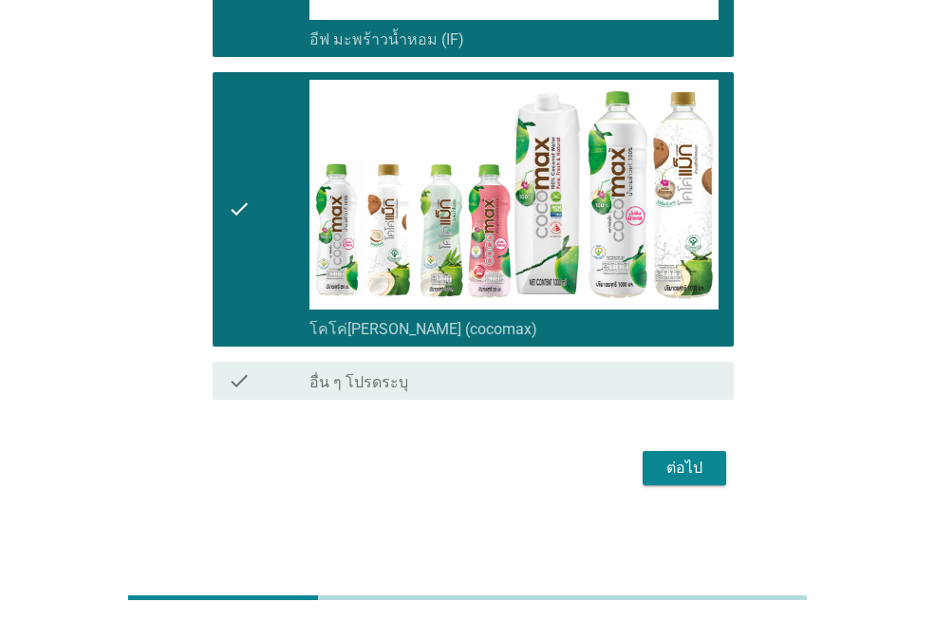
click at [697, 478] on div "ต่อไป" at bounding box center [684, 468] width 53 height 23
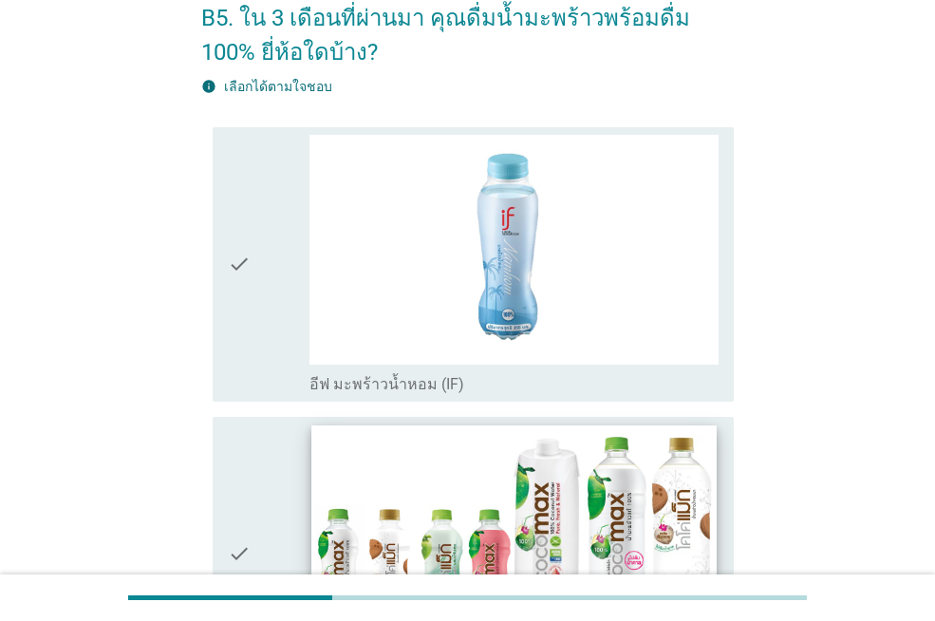
scroll to position [285, 0]
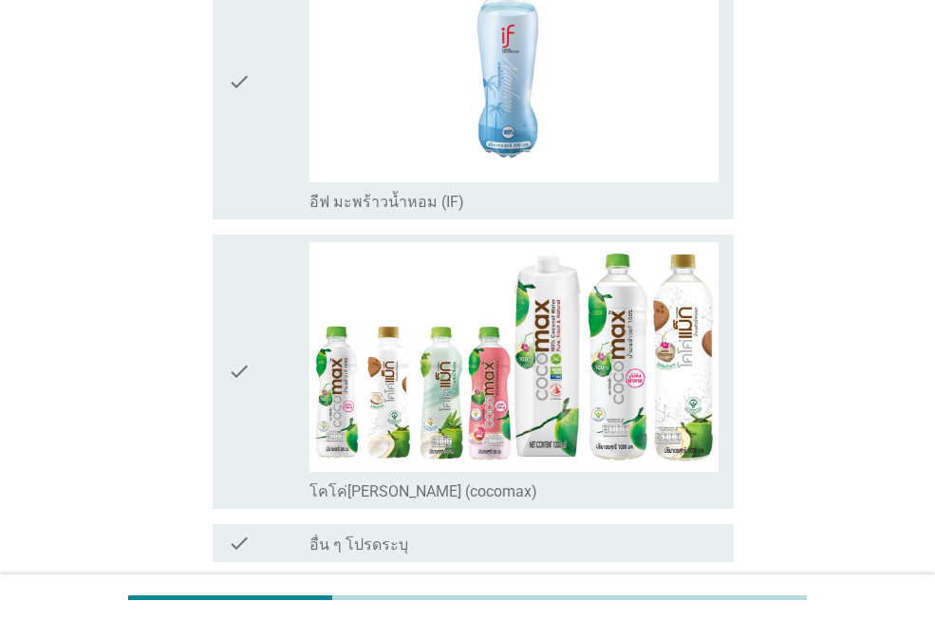
click at [273, 171] on div "check" at bounding box center [269, 82] width 82 height 259
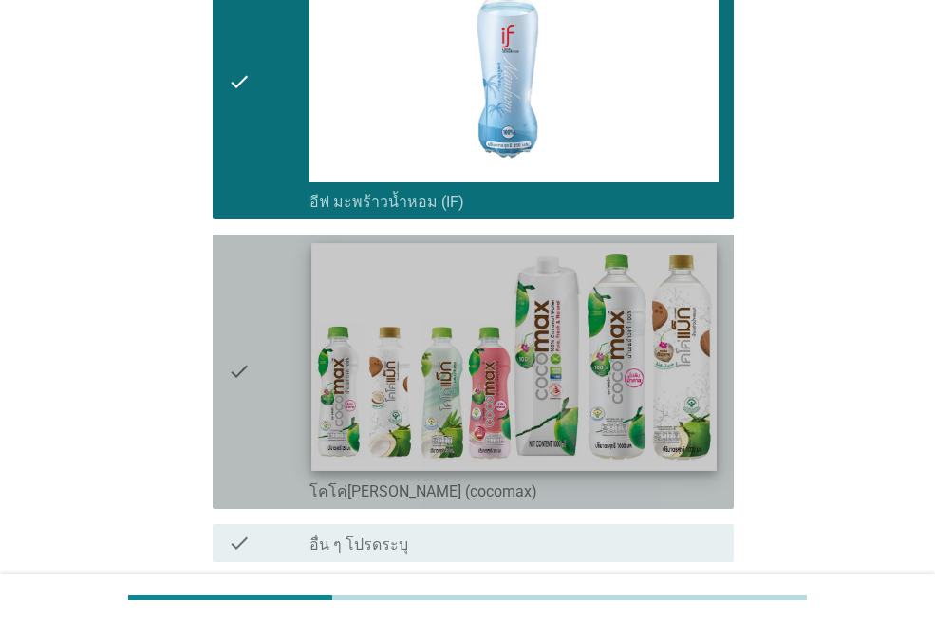
drag, startPoint x: 295, startPoint y: 336, endPoint x: 418, endPoint y: 358, distance: 124.4
click at [299, 335] on div "check" at bounding box center [269, 371] width 82 height 259
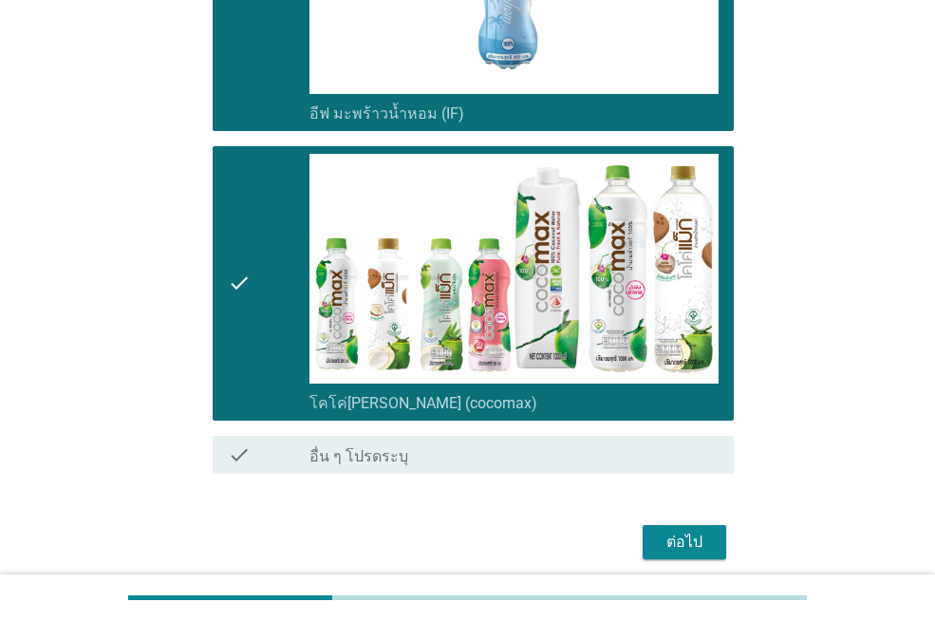
scroll to position [447, 0]
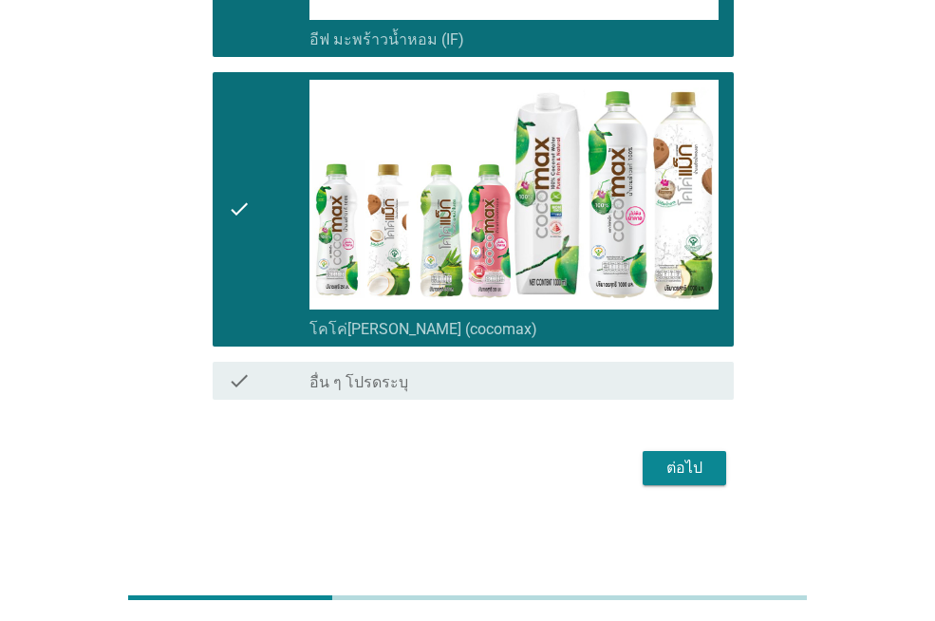
click at [700, 464] on div "ต่อไป" at bounding box center [684, 468] width 53 height 23
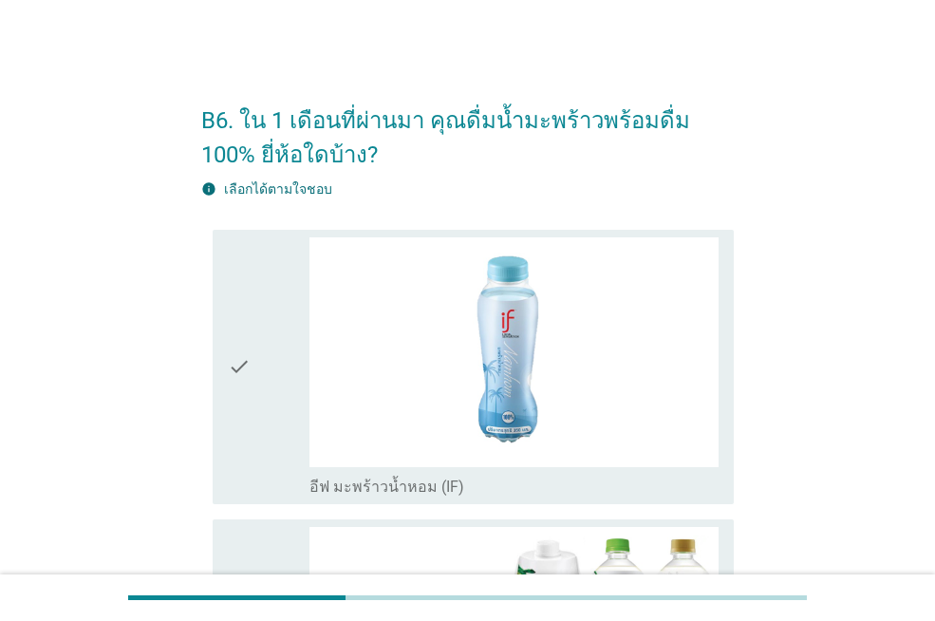
click at [263, 351] on div "check" at bounding box center [269, 366] width 82 height 259
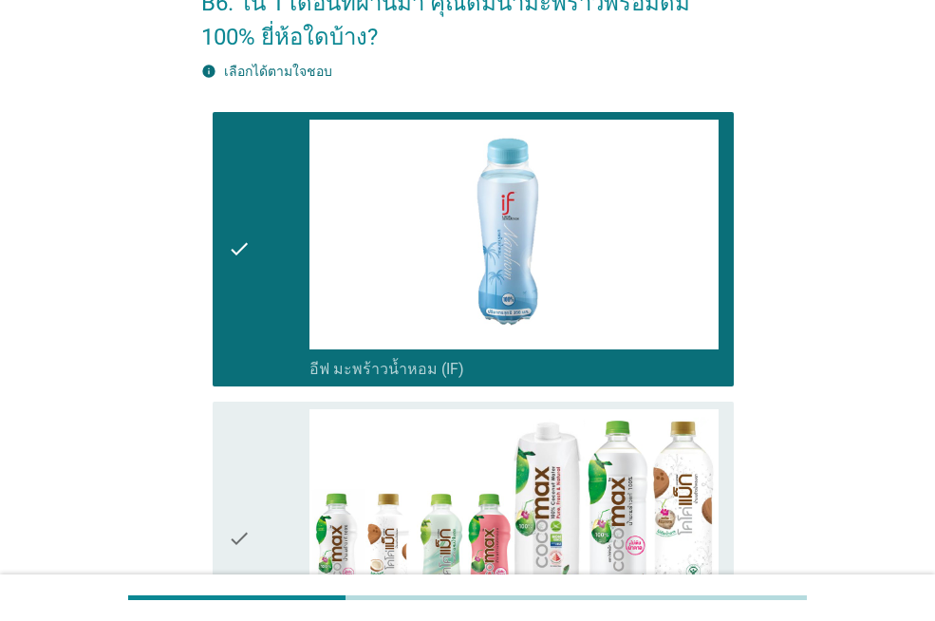
scroll to position [380, 0]
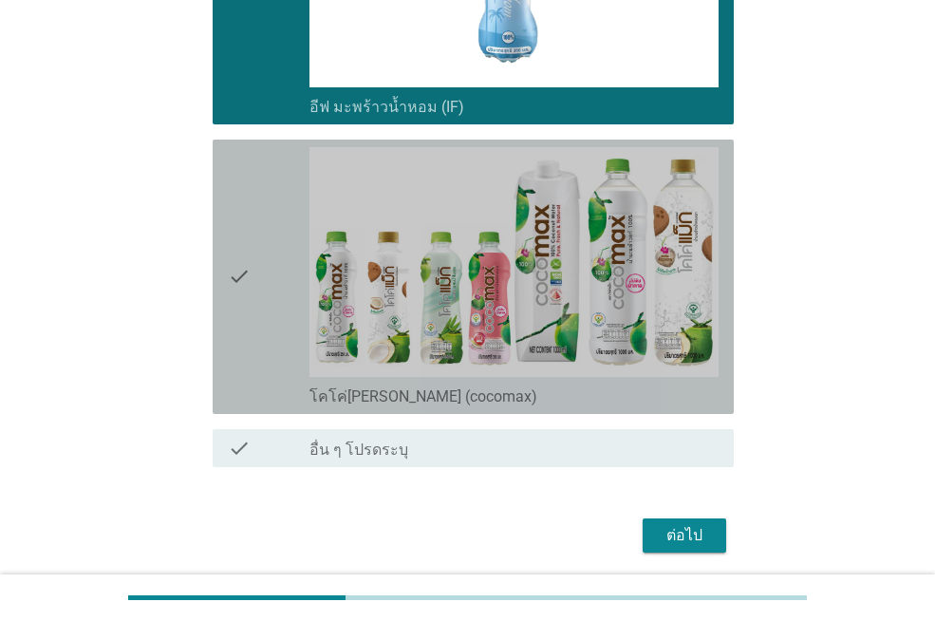
click at [281, 289] on div "check" at bounding box center [269, 276] width 82 height 259
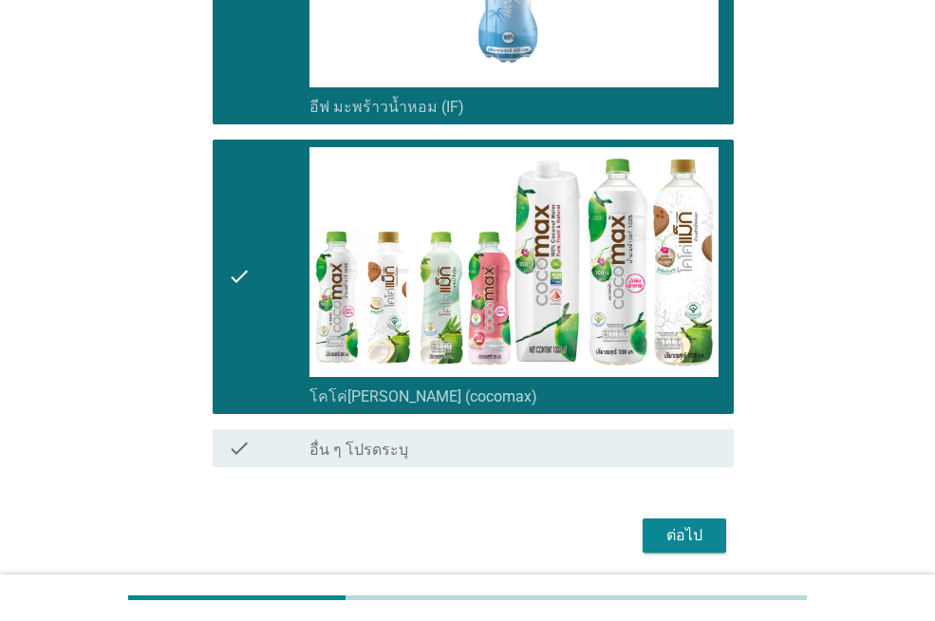
click at [686, 532] on div "ต่อไป" at bounding box center [684, 535] width 53 height 23
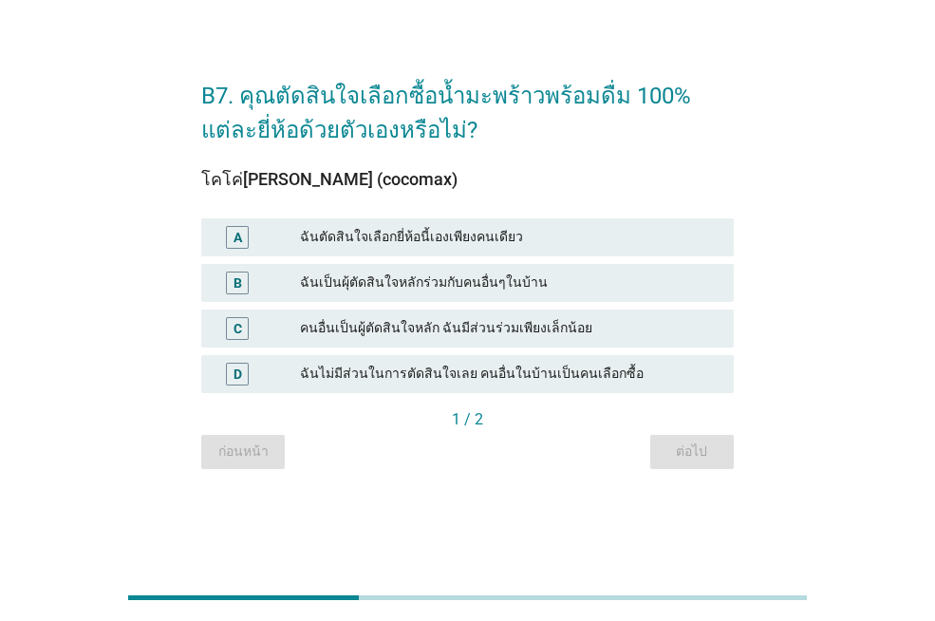
scroll to position [0, 0]
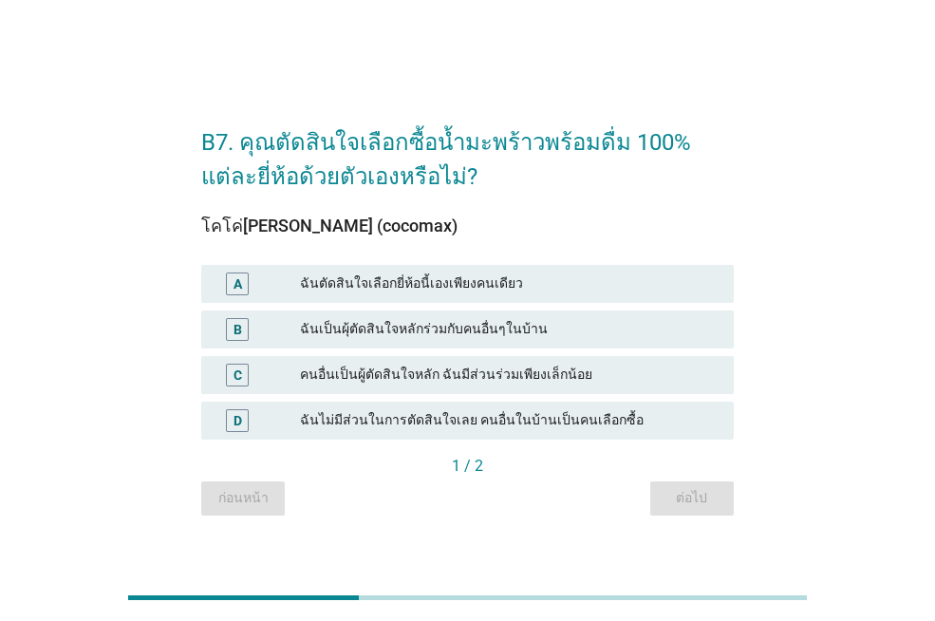
click at [236, 273] on div "A" at bounding box center [237, 284] width 23 height 23
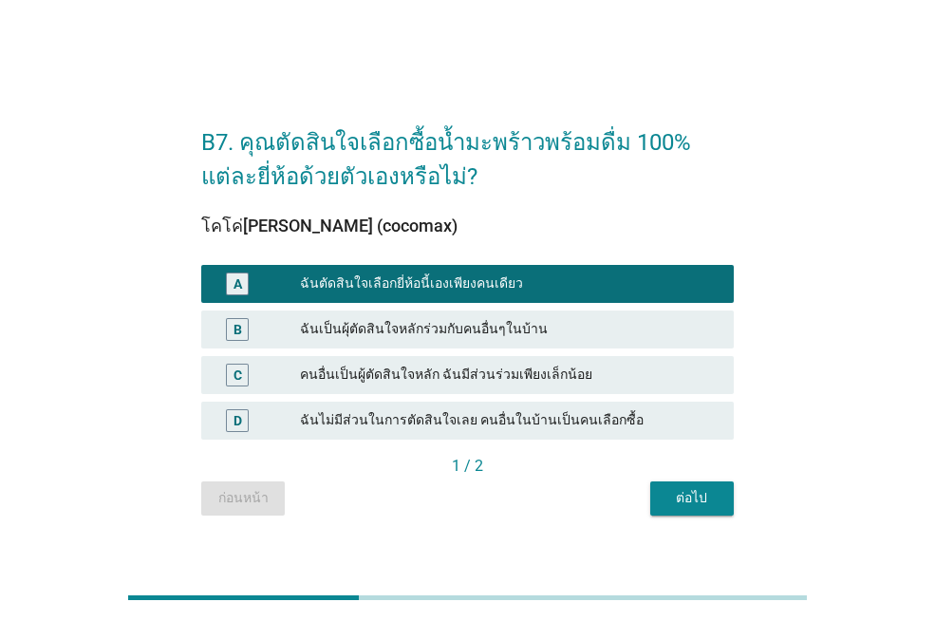
click at [697, 509] on button "ต่อไป" at bounding box center [692, 498] width 84 height 34
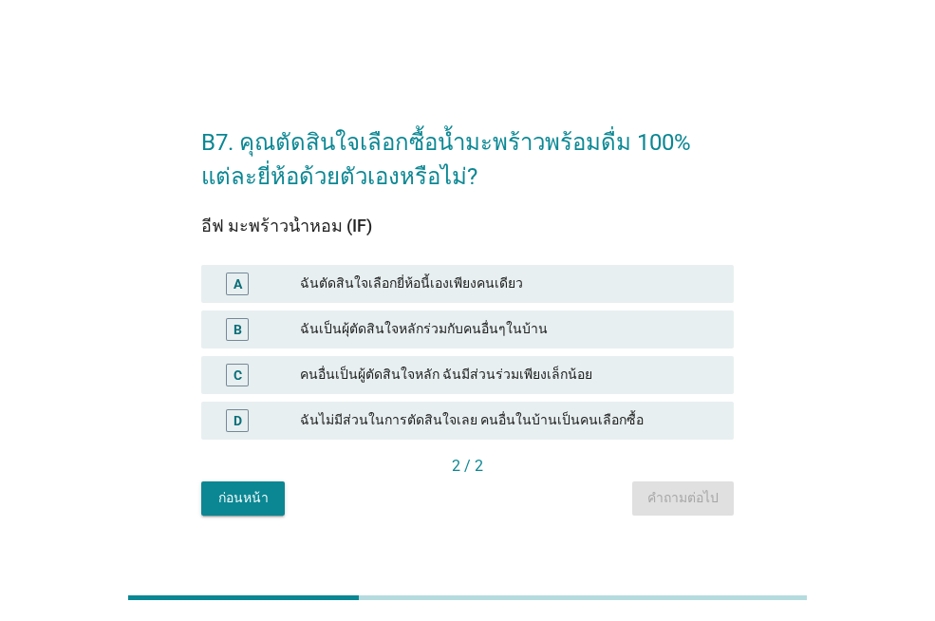
click at [238, 303] on div "A ฉันตัดสินใจเลือกยี่ห้อนี้เองเพียงคนเดียว" at bounding box center [467, 284] width 540 height 46
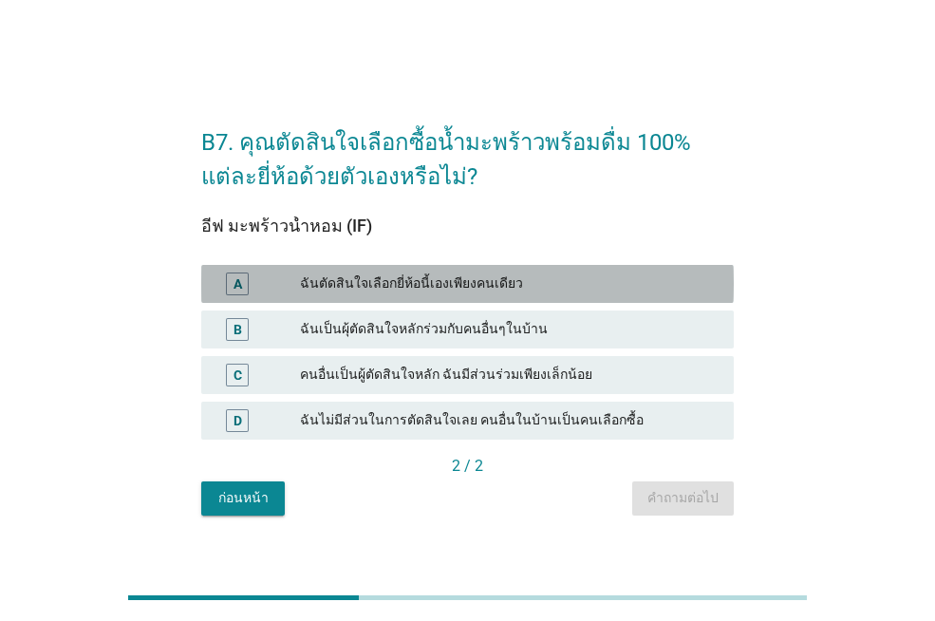
click at [251, 287] on div "A" at bounding box center [237, 284] width 42 height 23
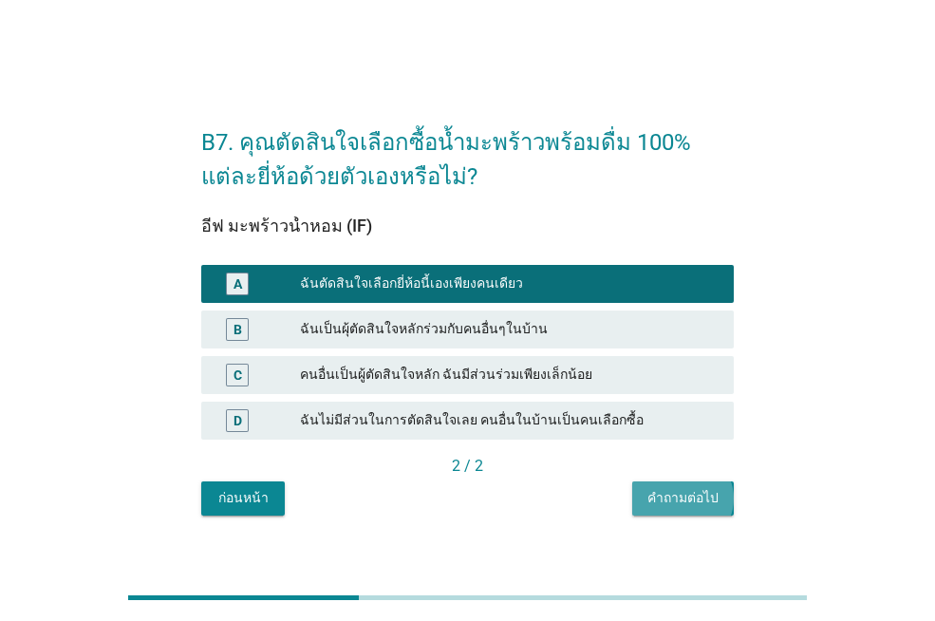
click at [650, 496] on div "คำถามต่อไป" at bounding box center [683, 498] width 71 height 20
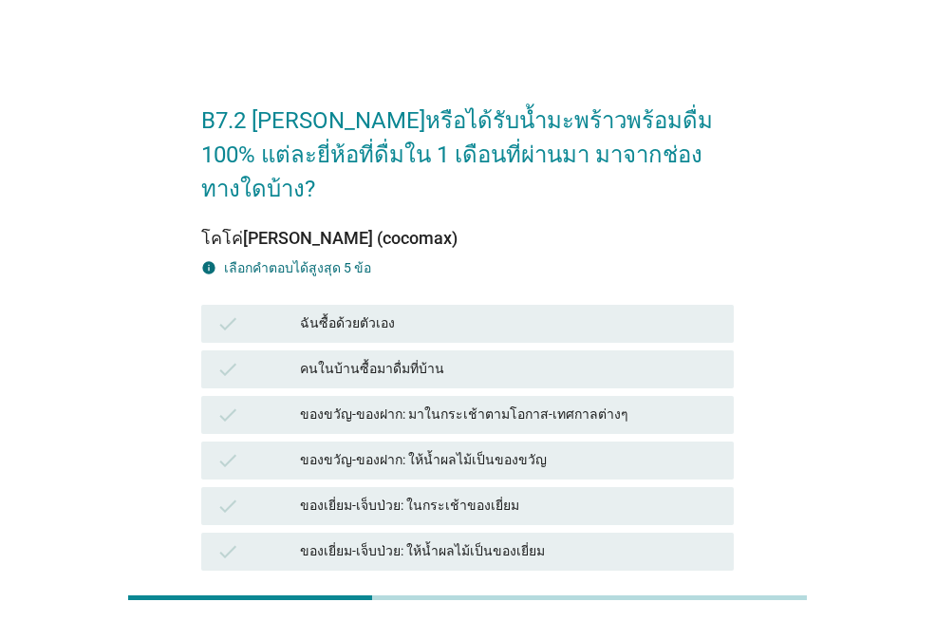
click at [433, 305] on div "check ฉันซื้อด้วยตัวเอง" at bounding box center [467, 324] width 533 height 38
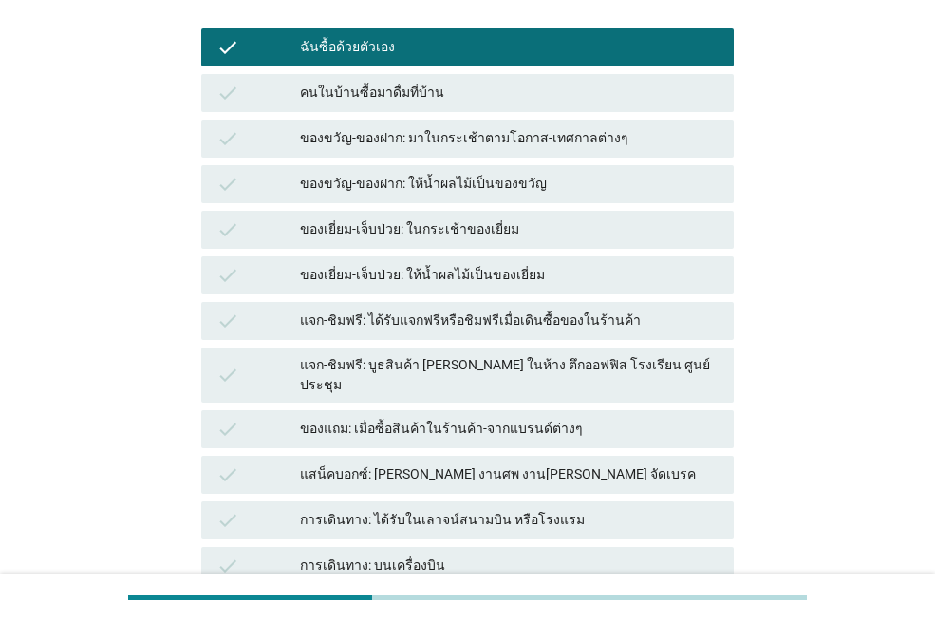
scroll to position [380, 0]
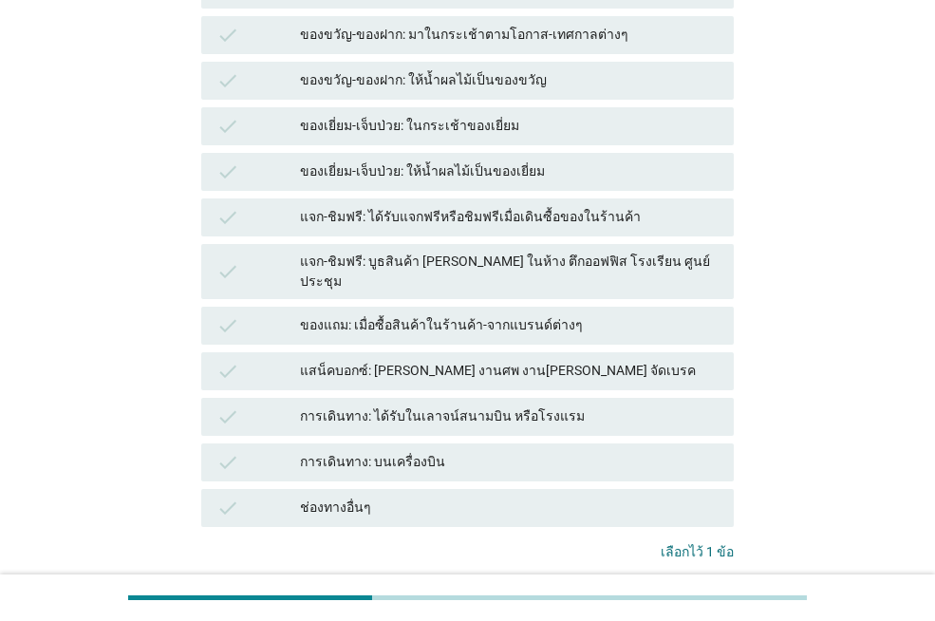
click at [689, 603] on div "ต่อไป" at bounding box center [692, 613] width 53 height 20
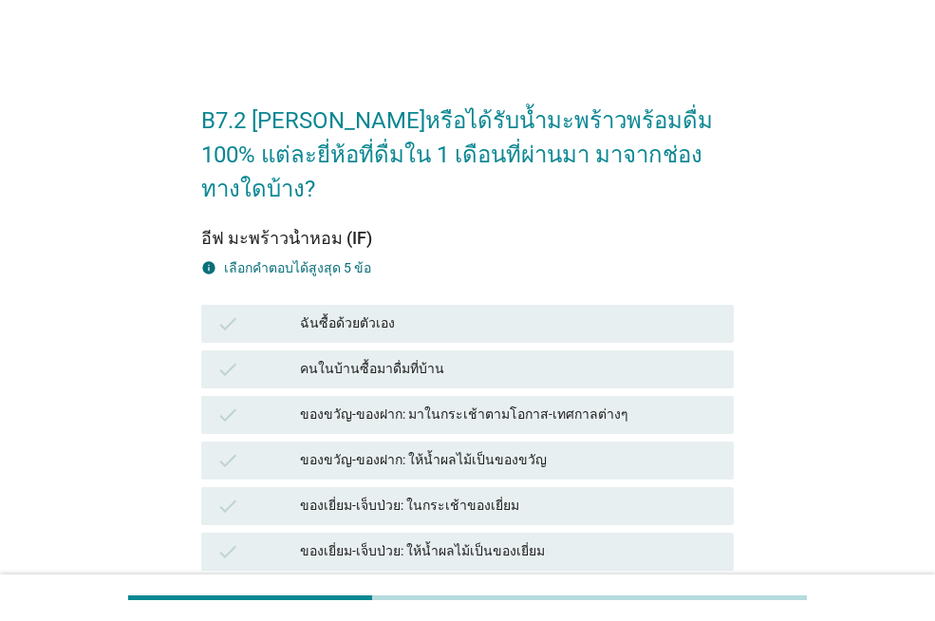
click at [357, 312] on div "ฉันซื้อด้วยตัวเอง" at bounding box center [509, 323] width 419 height 23
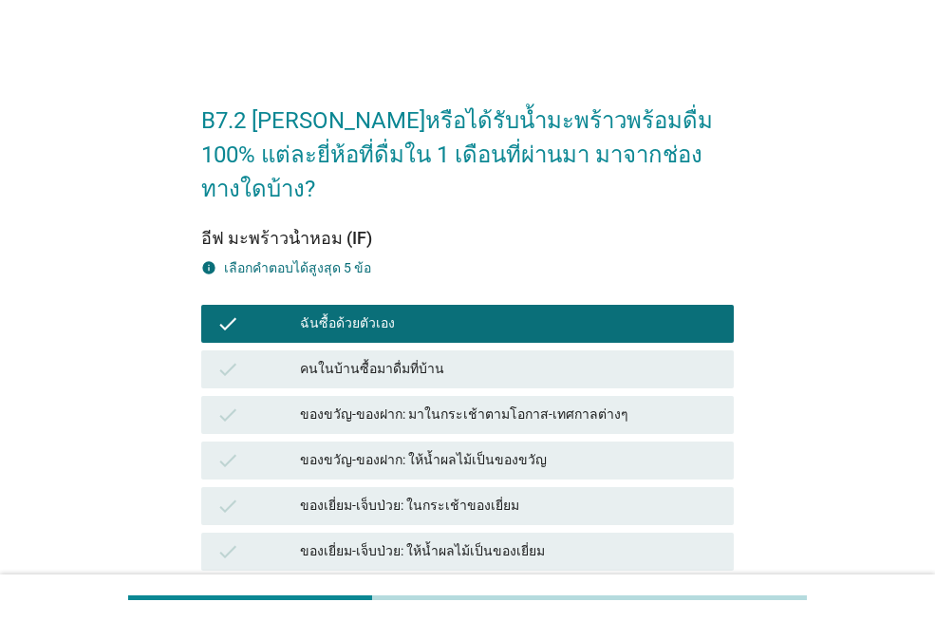
scroll to position [468, 0]
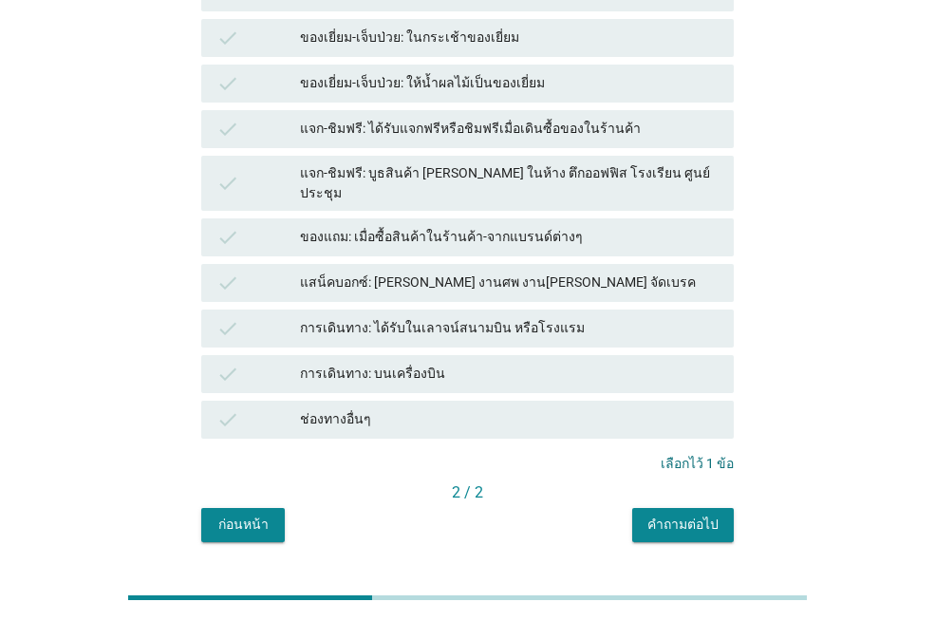
click at [709, 515] on div "คำถามต่อไป" at bounding box center [683, 525] width 71 height 20
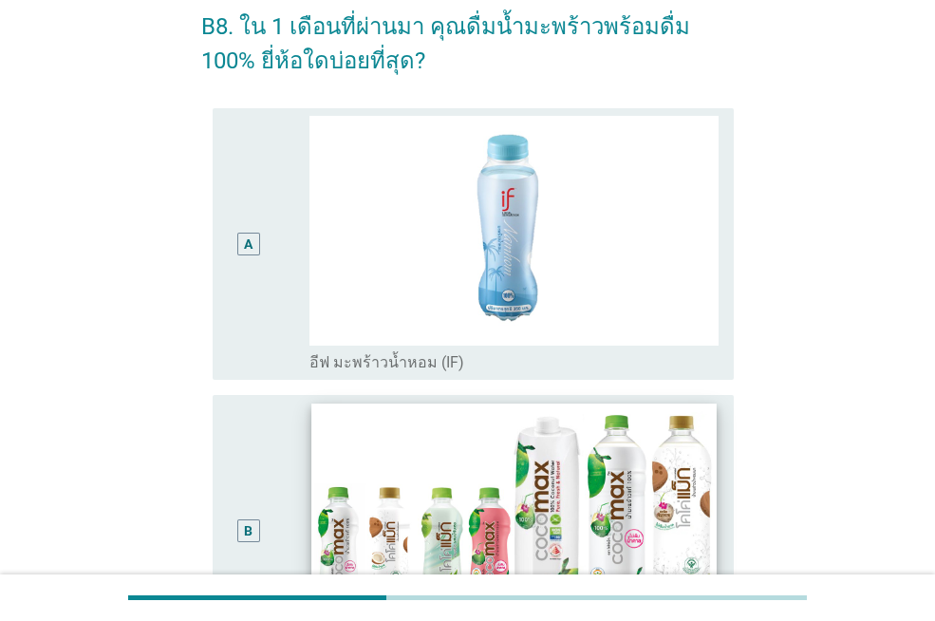
scroll to position [285, 0]
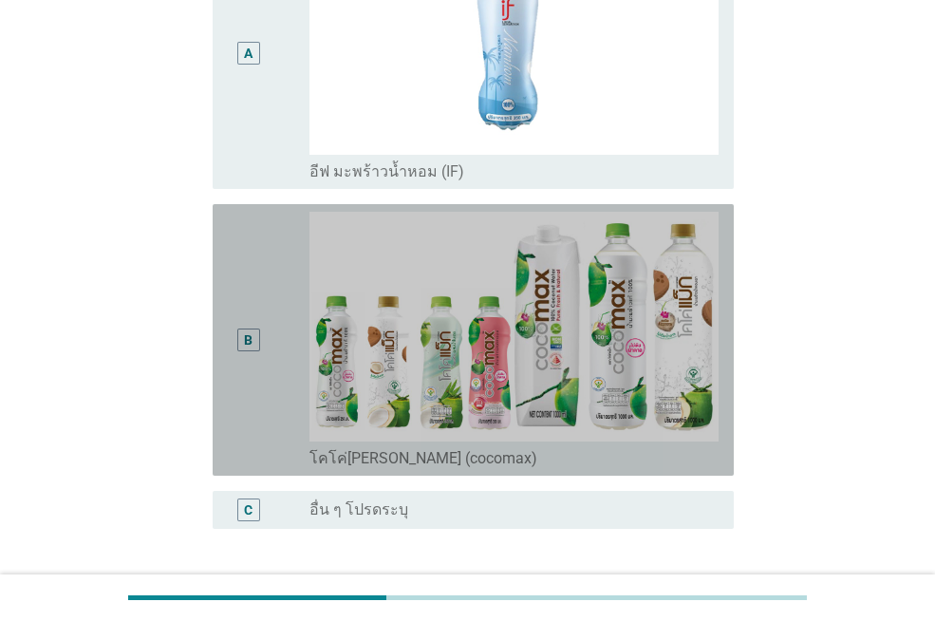
click at [280, 385] on div "B" at bounding box center [269, 340] width 82 height 256
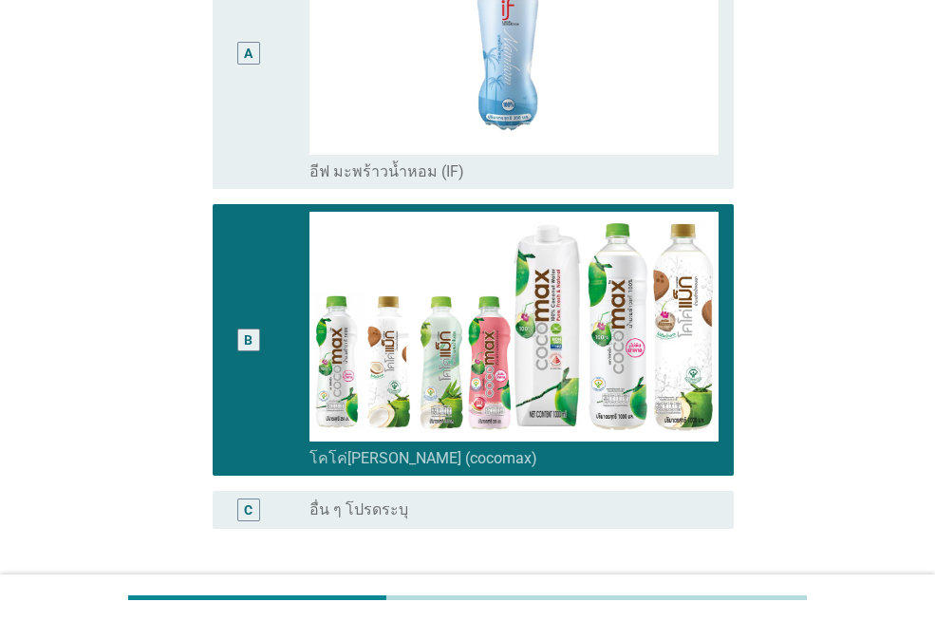
click at [296, 171] on div "A" at bounding box center [269, 53] width 82 height 256
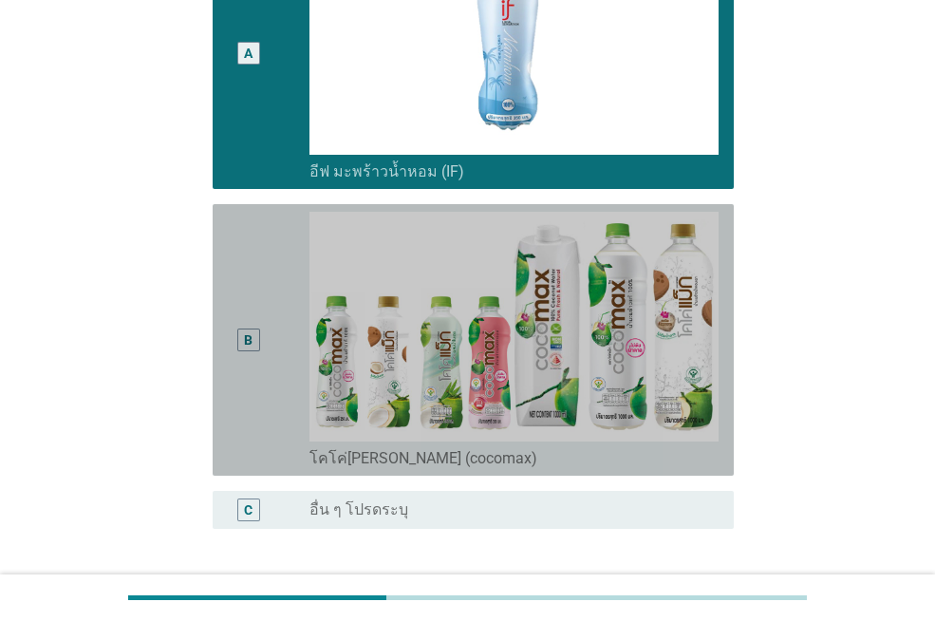
click at [270, 343] on div "B" at bounding box center [269, 340] width 82 height 256
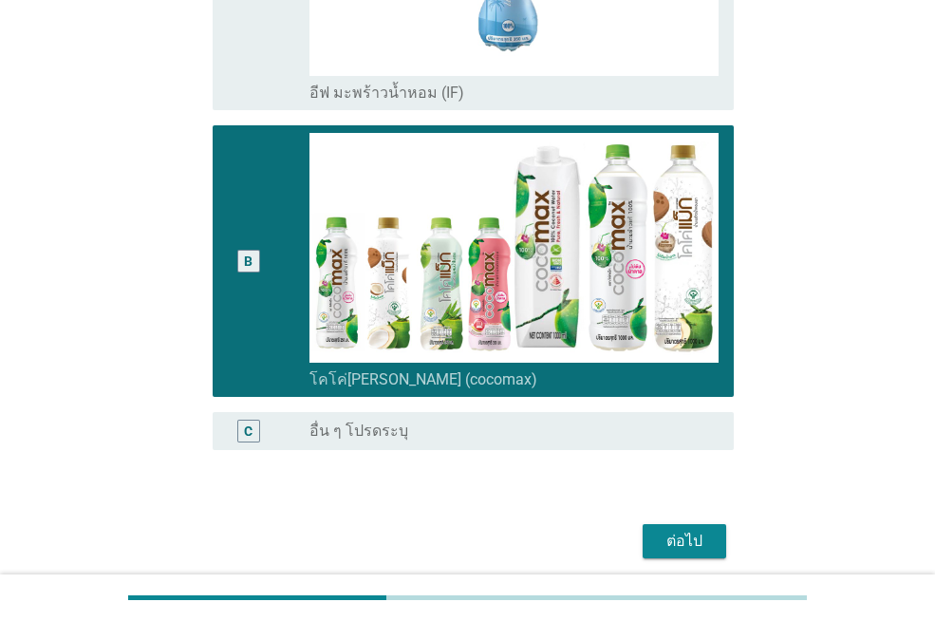
scroll to position [437, 0]
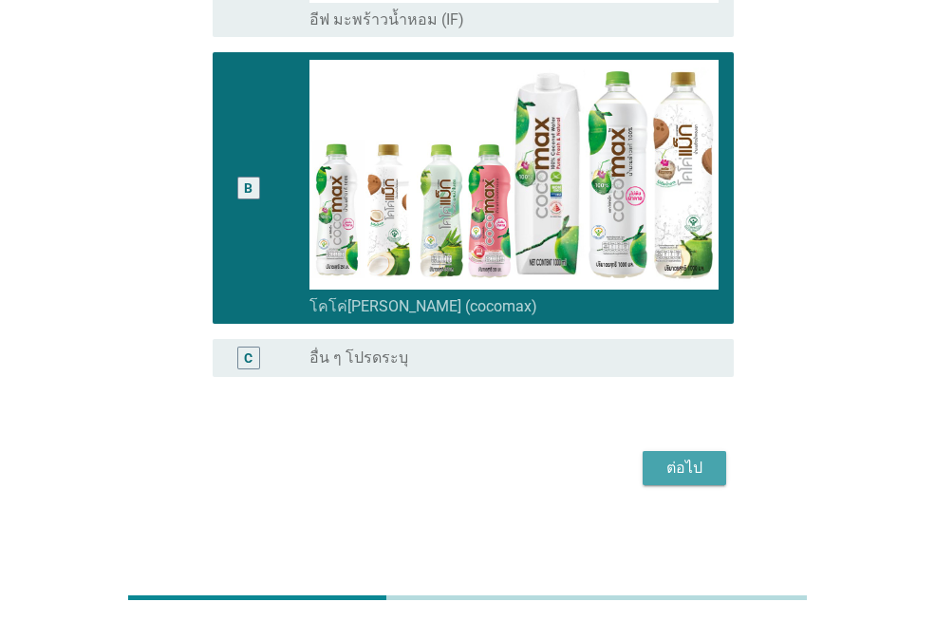
click at [680, 451] on button "ต่อไป" at bounding box center [685, 468] width 84 height 34
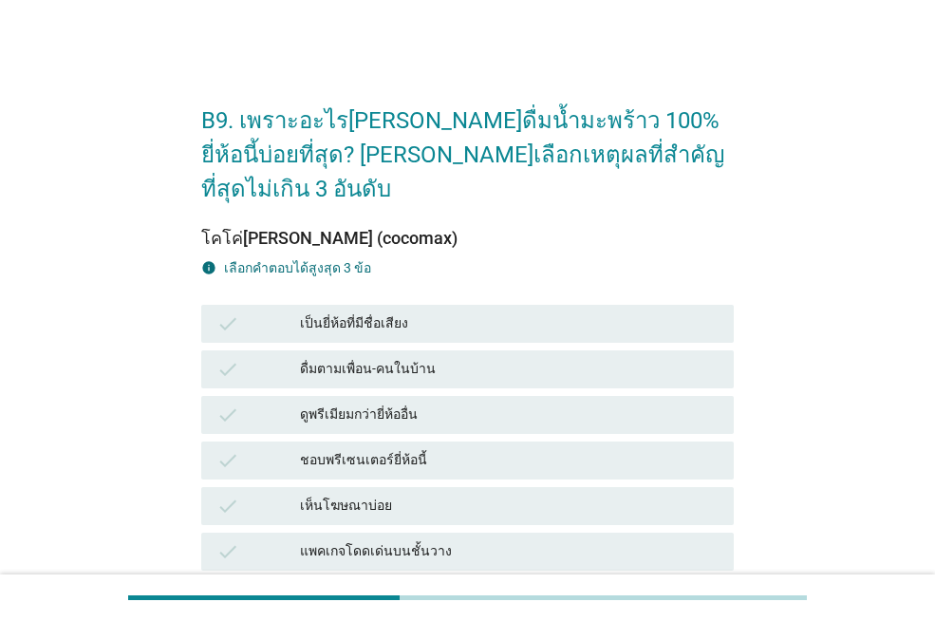
click at [437, 350] on div "check ดื่มตามเพื่อน-คนในบ้าน" at bounding box center [467, 369] width 533 height 38
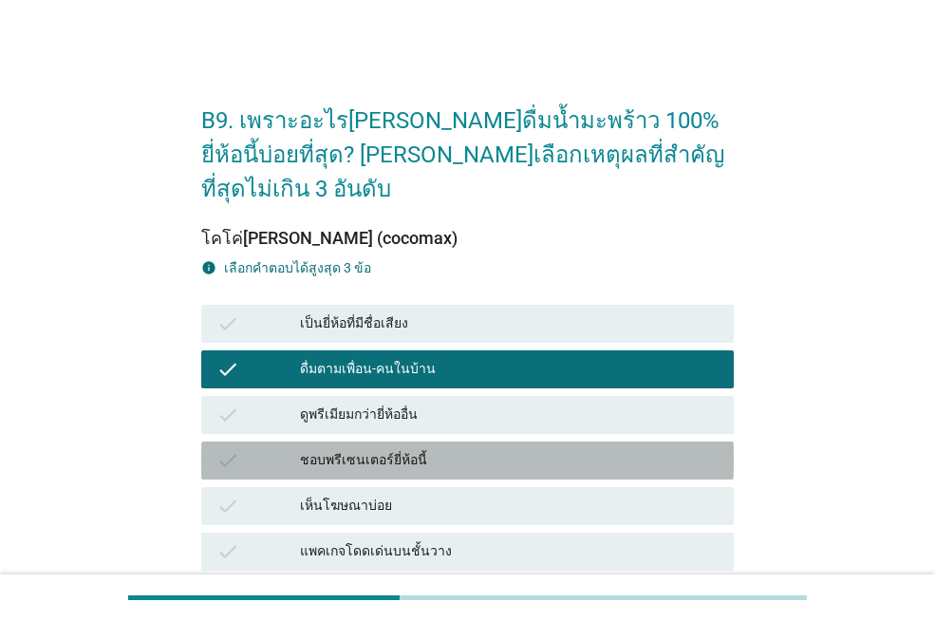
click at [455, 449] on div "ชอบพรีเซนเตอร์ยี่ห้อนี้" at bounding box center [509, 460] width 419 height 23
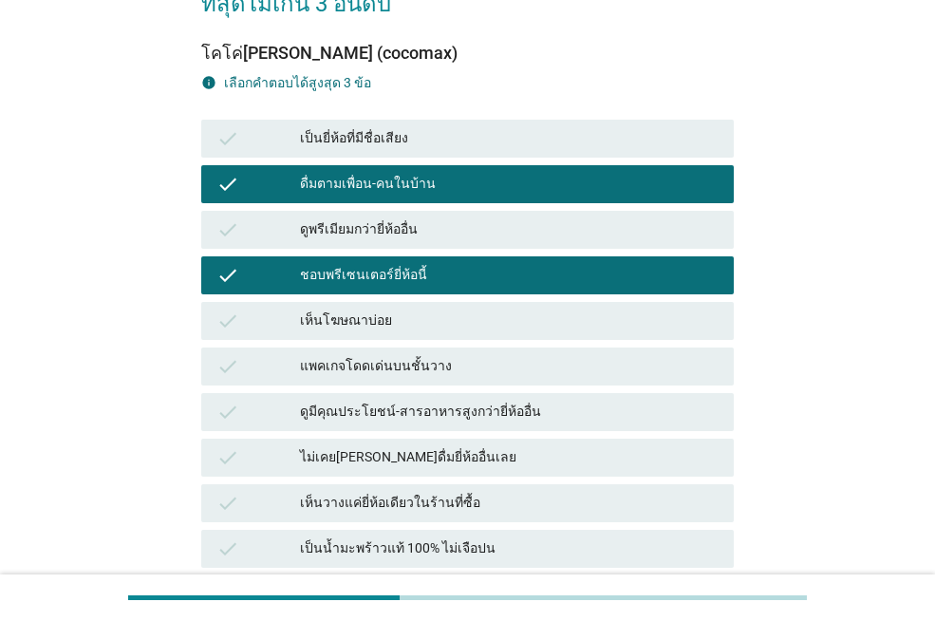
scroll to position [190, 0]
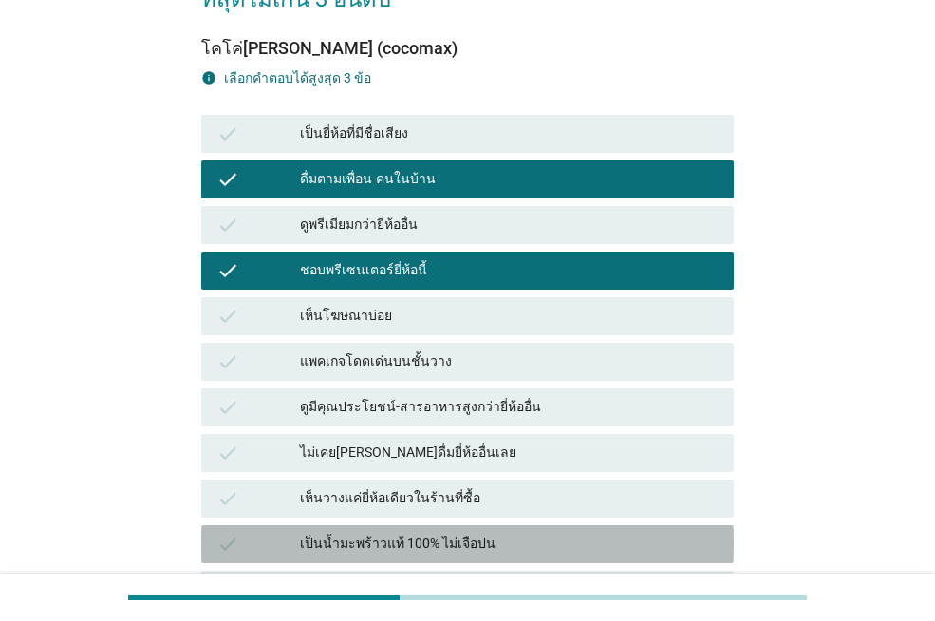
click at [437, 533] on div "เป็นน้ำมะพร้าวแท้ 100% ไม่เจือปน" at bounding box center [509, 544] width 419 height 23
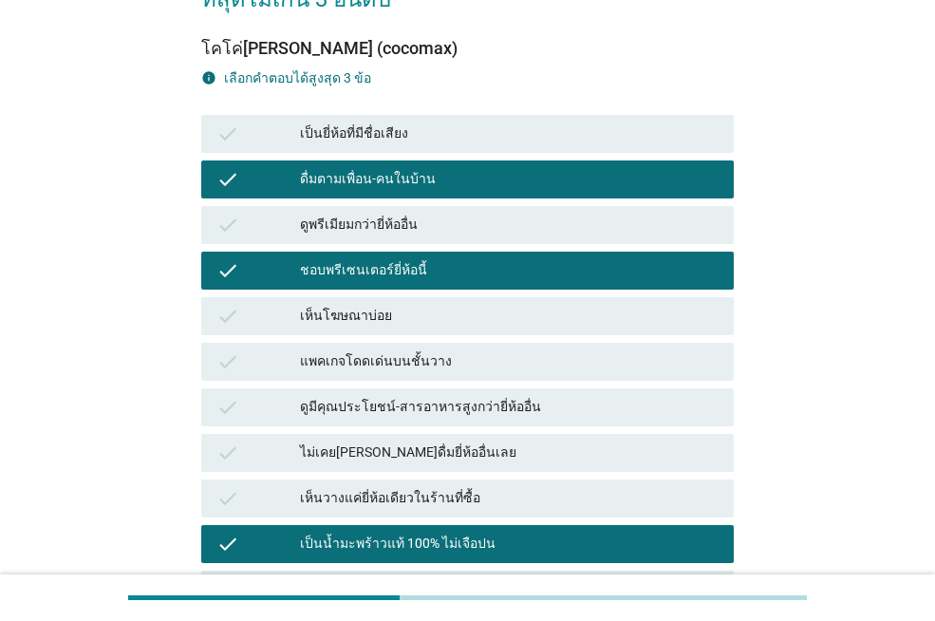
click at [423, 487] on div "เห็นวางแค่ยี่ห้อเดียวในร้านที่ซื้อ" at bounding box center [509, 498] width 419 height 23
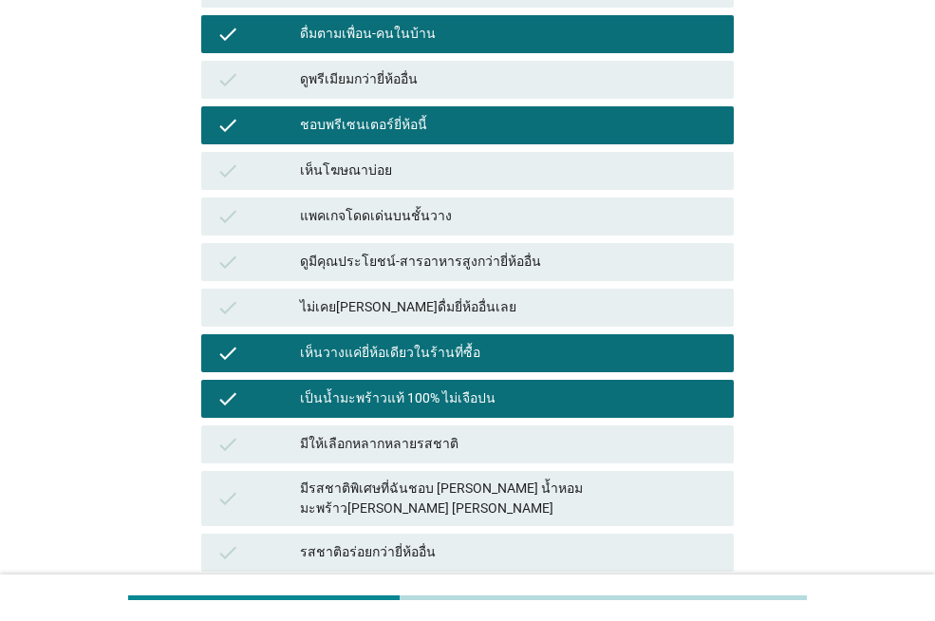
scroll to position [305, 0]
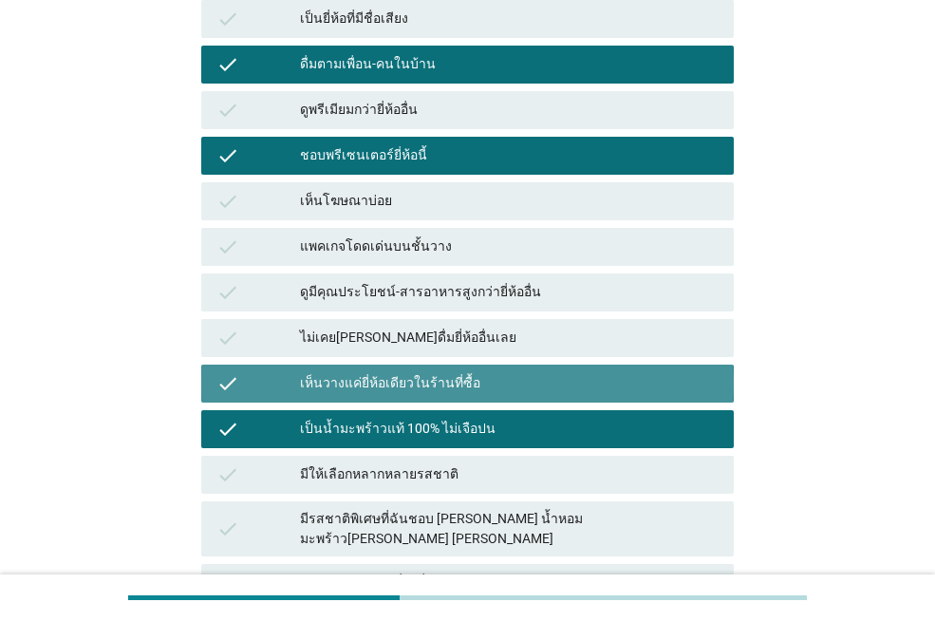
click at [428, 372] on div "เห็นวางแค่ยี่ห้อเดียวในร้านที่ซื้อ" at bounding box center [509, 383] width 419 height 23
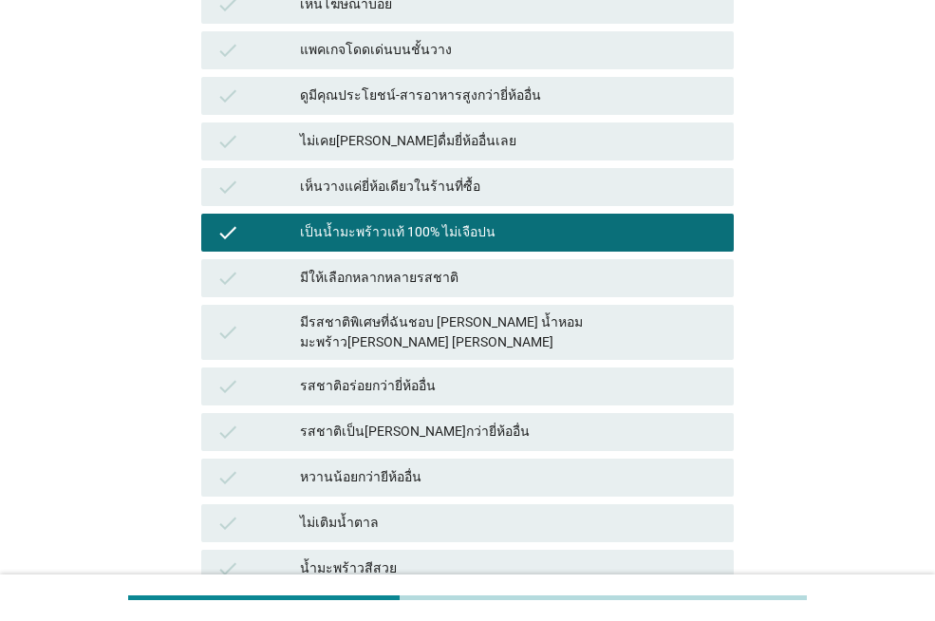
scroll to position [969, 0]
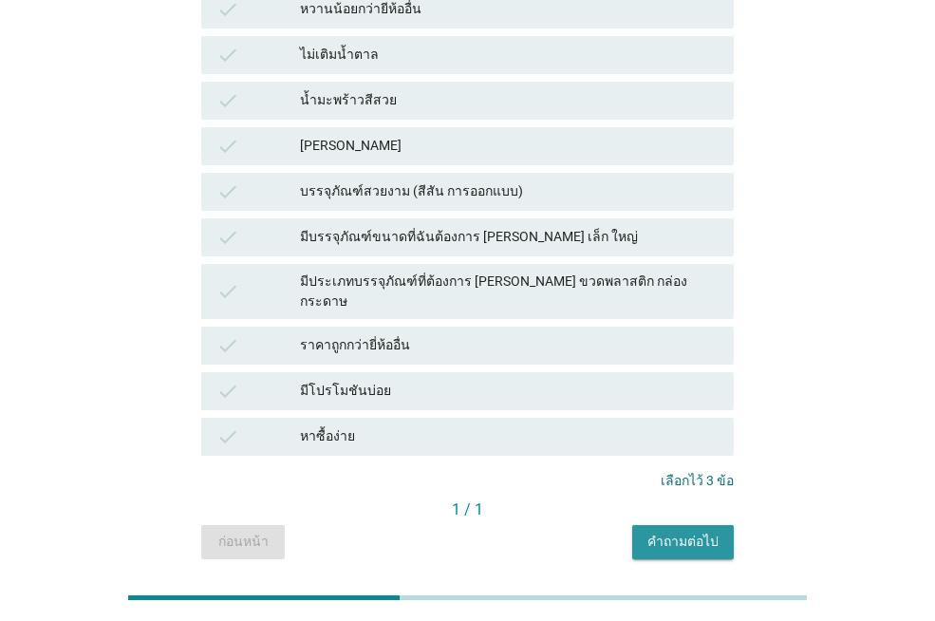
click at [717, 525] on button "คำถามต่อไป" at bounding box center [683, 542] width 102 height 34
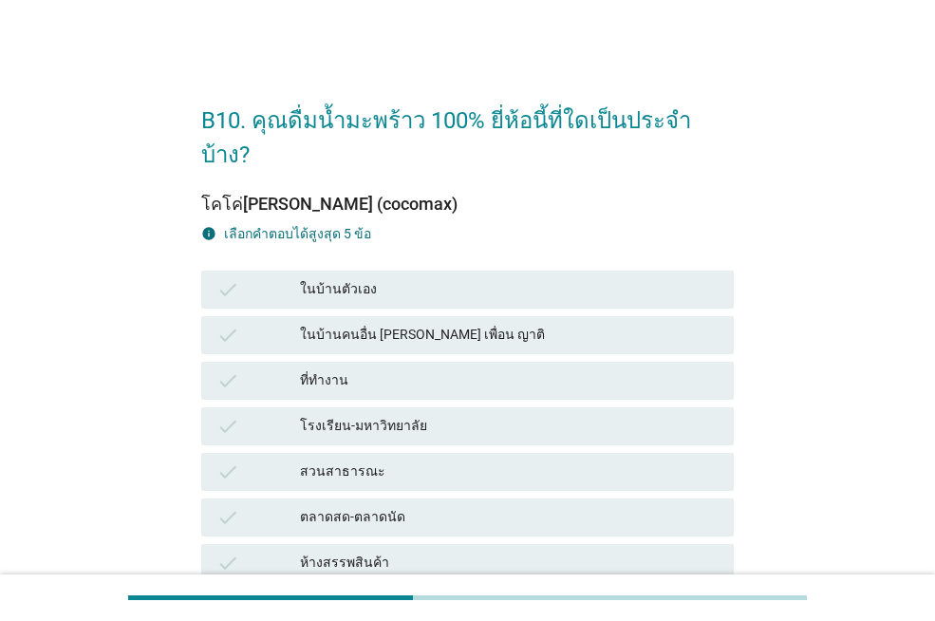
click at [404, 278] on div "ในบ้านตัวเอง" at bounding box center [509, 289] width 419 height 23
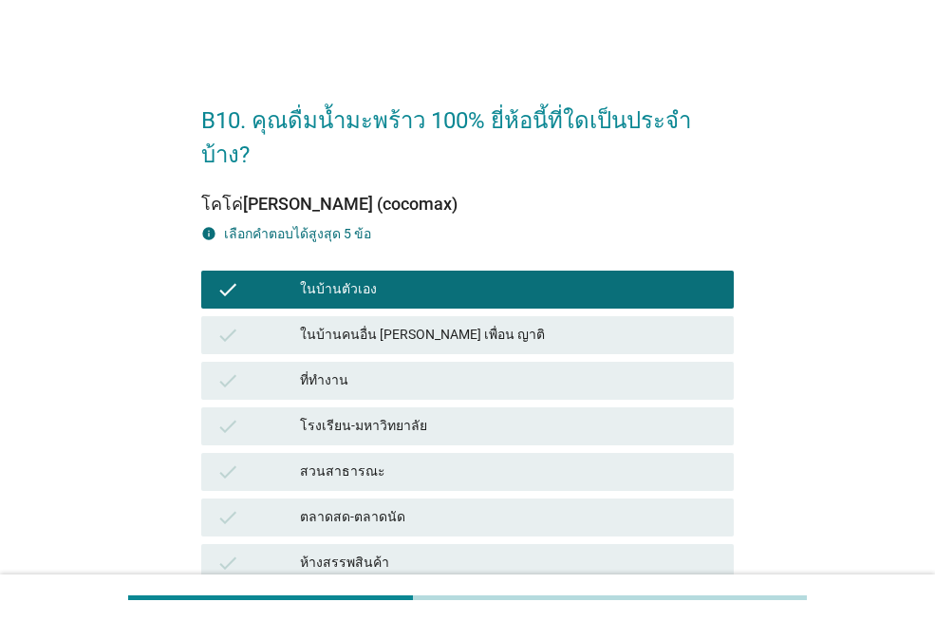
scroll to position [380, 0]
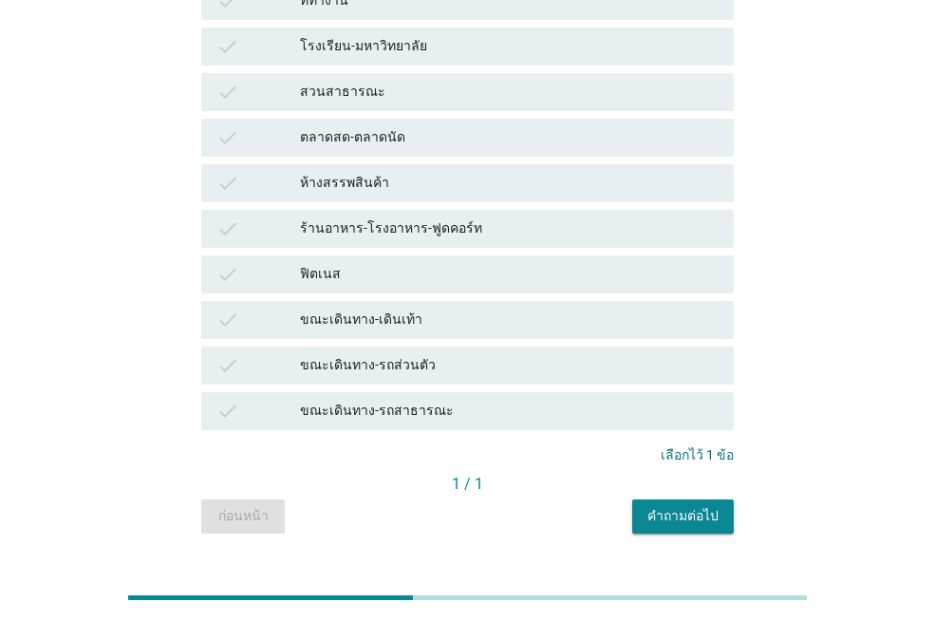
click at [665, 506] on div "คำถามต่อไป" at bounding box center [683, 516] width 71 height 20
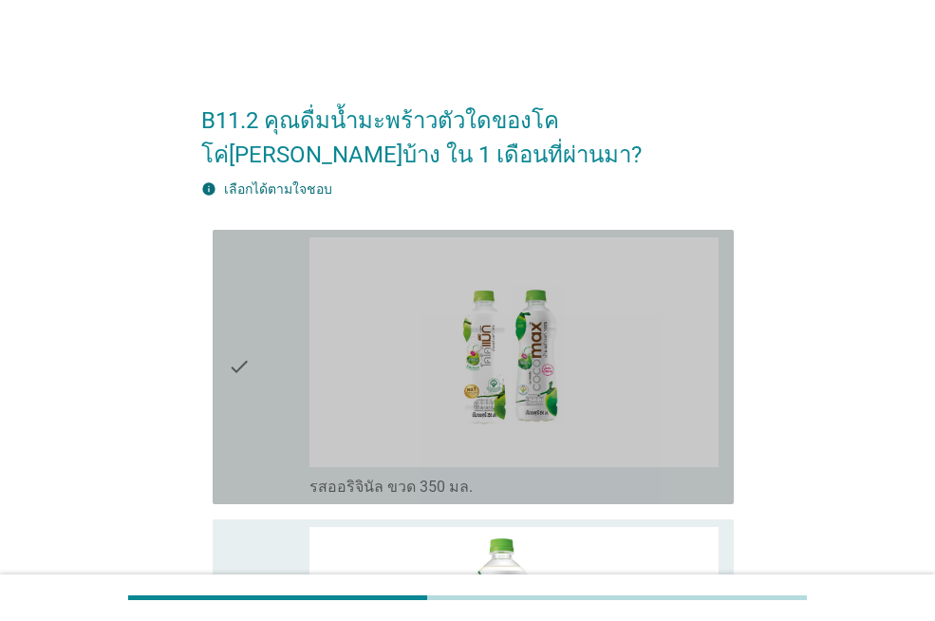
click at [252, 392] on div "check" at bounding box center [269, 366] width 82 height 259
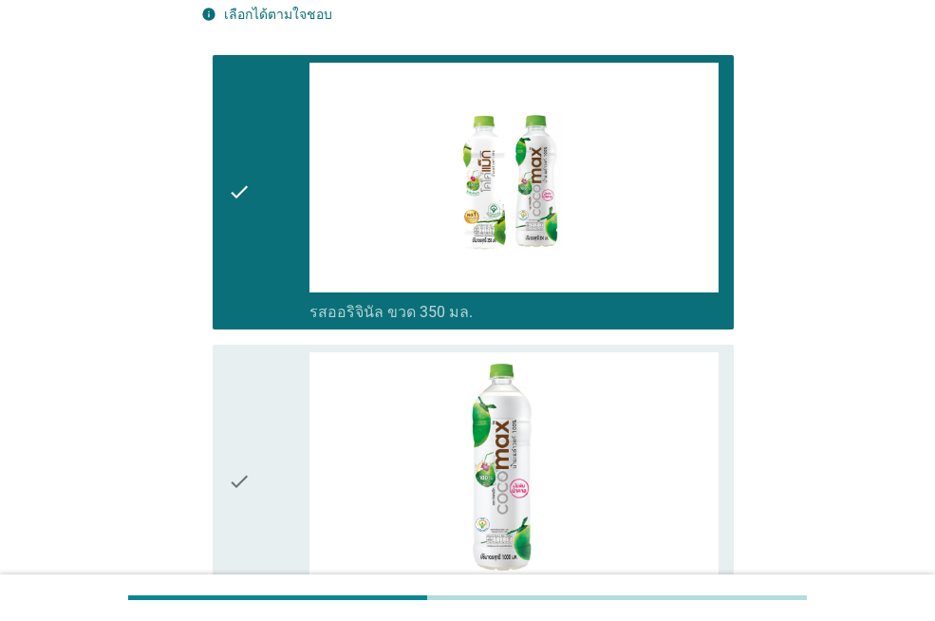
scroll to position [380, 0]
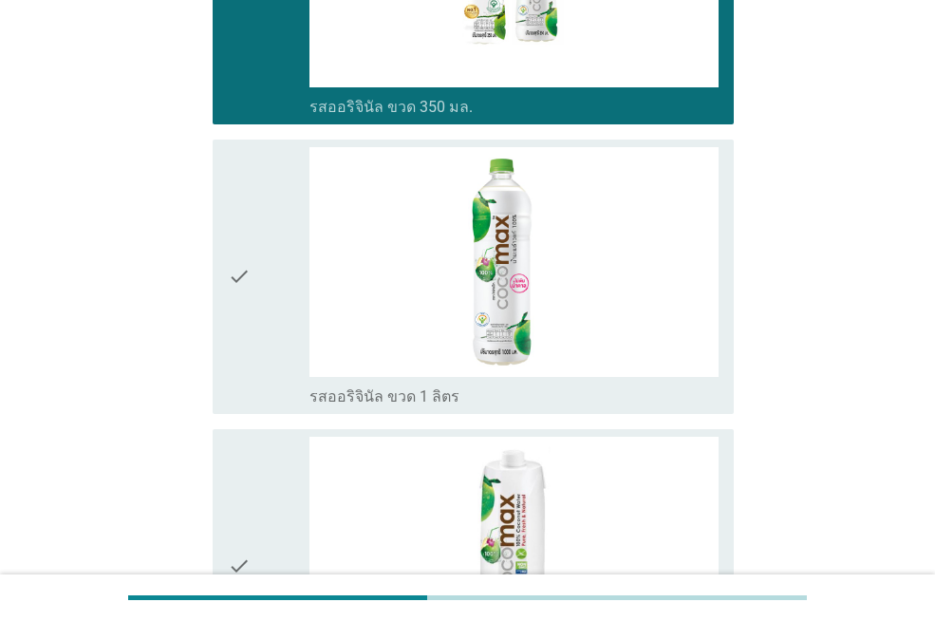
click at [268, 363] on div "check" at bounding box center [269, 276] width 82 height 259
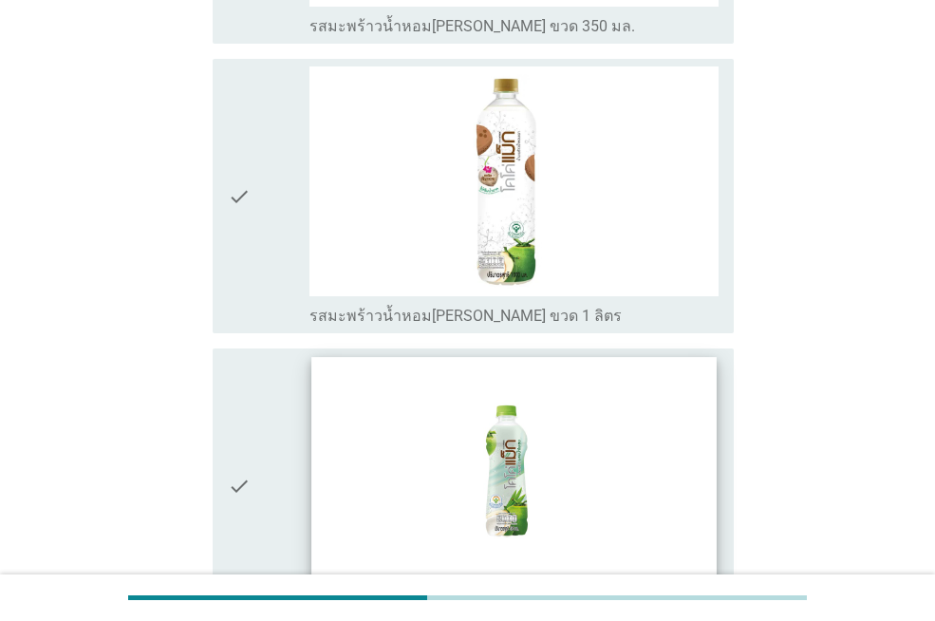
scroll to position [1607, 0]
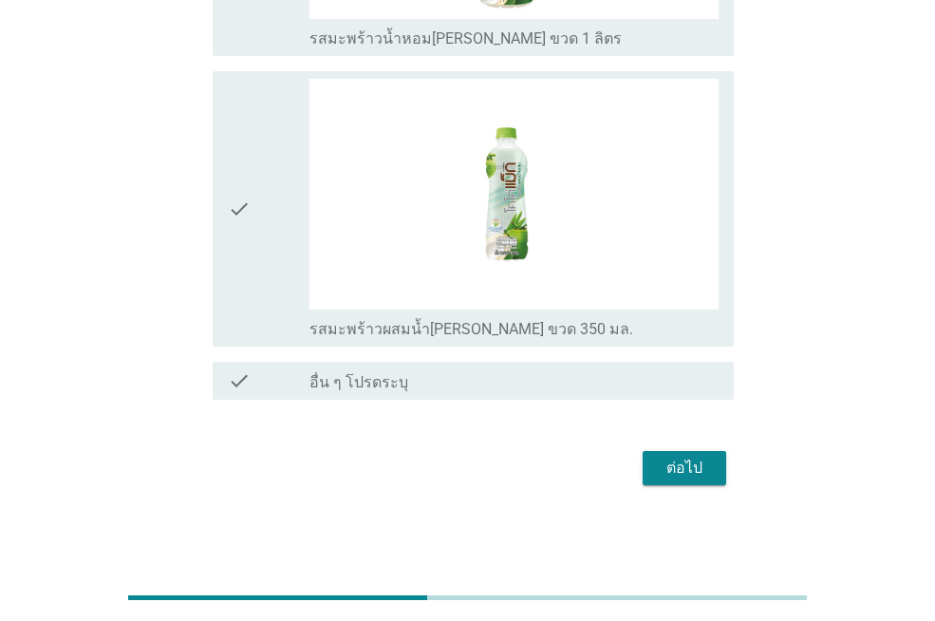
click at [692, 468] on div "ต่อไป" at bounding box center [684, 468] width 53 height 23
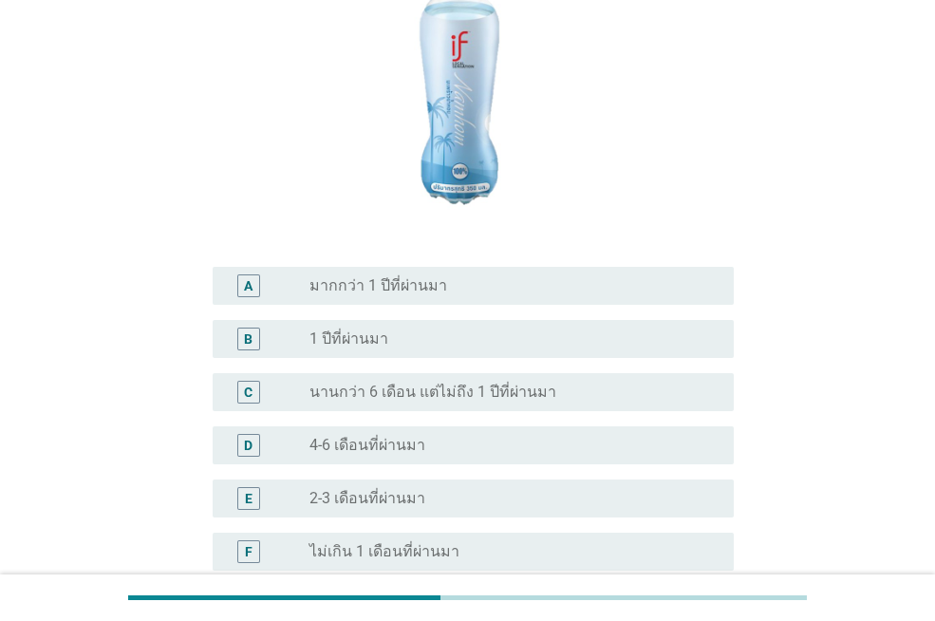
scroll to position [285, 0]
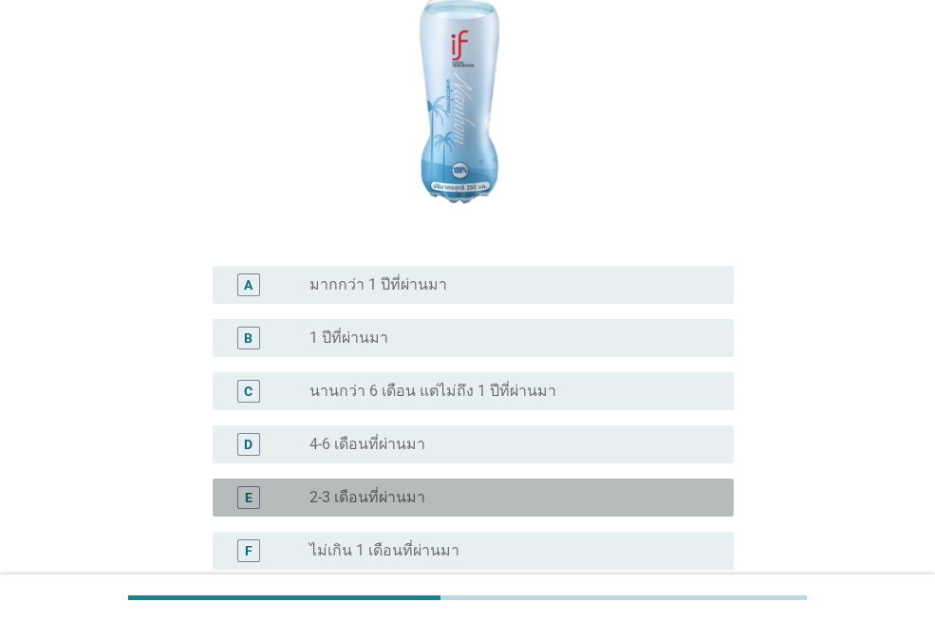
click at [380, 488] on label "2-3 เดือนที่ผ่านมา" at bounding box center [368, 497] width 116 height 19
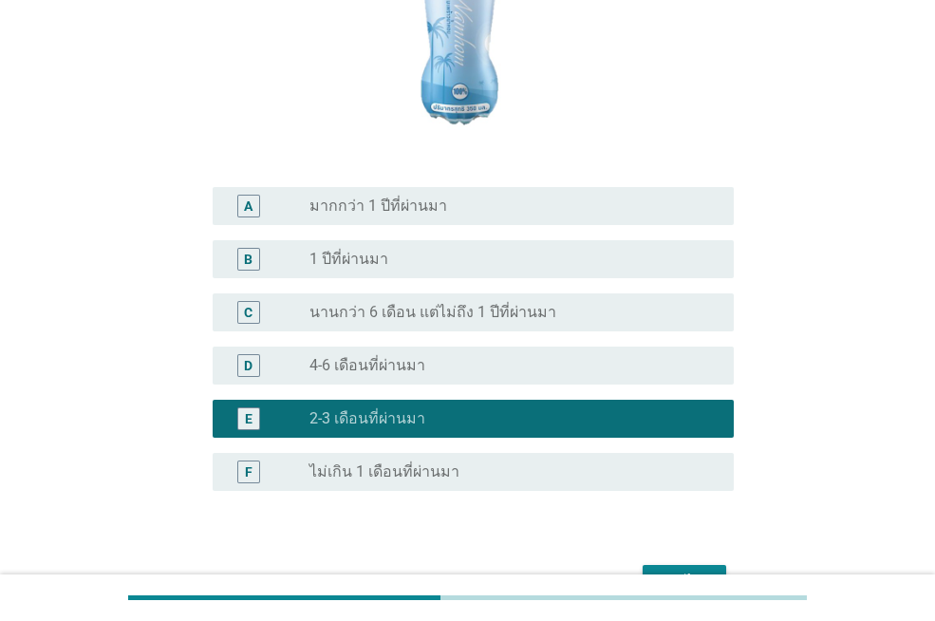
scroll to position [443, 0]
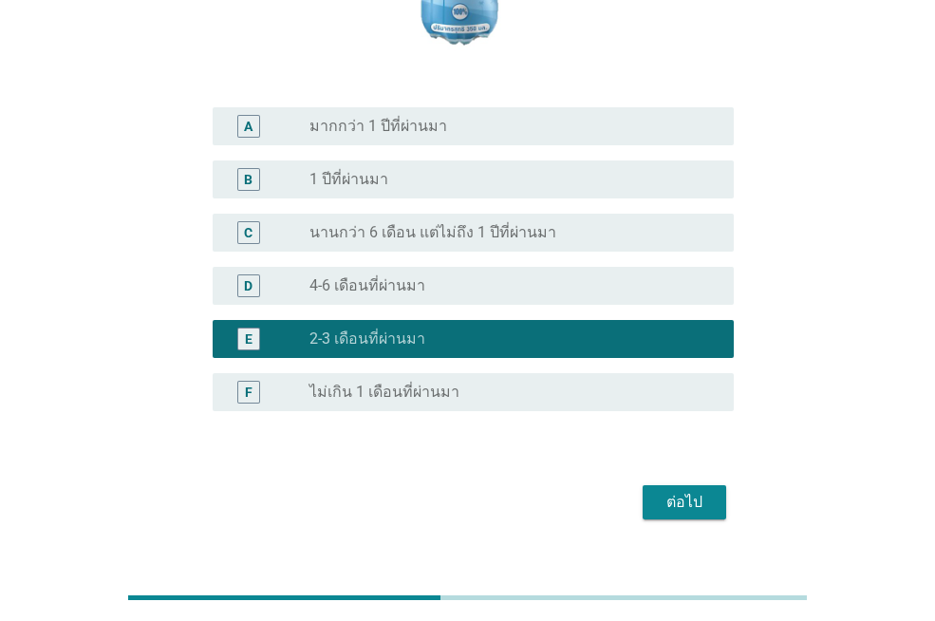
click at [668, 491] on div "ต่อไป" at bounding box center [684, 502] width 53 height 23
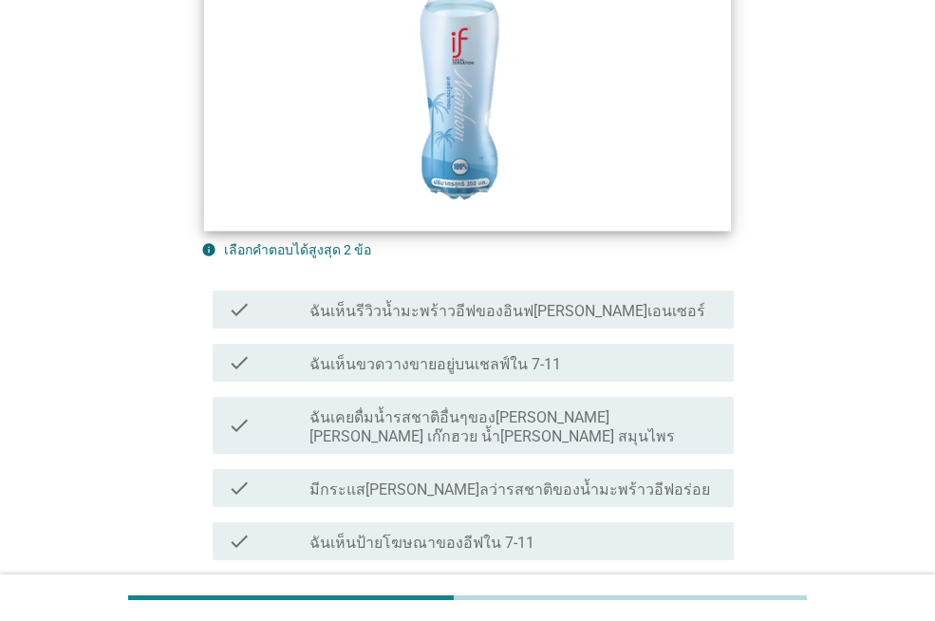
scroll to position [380, 0]
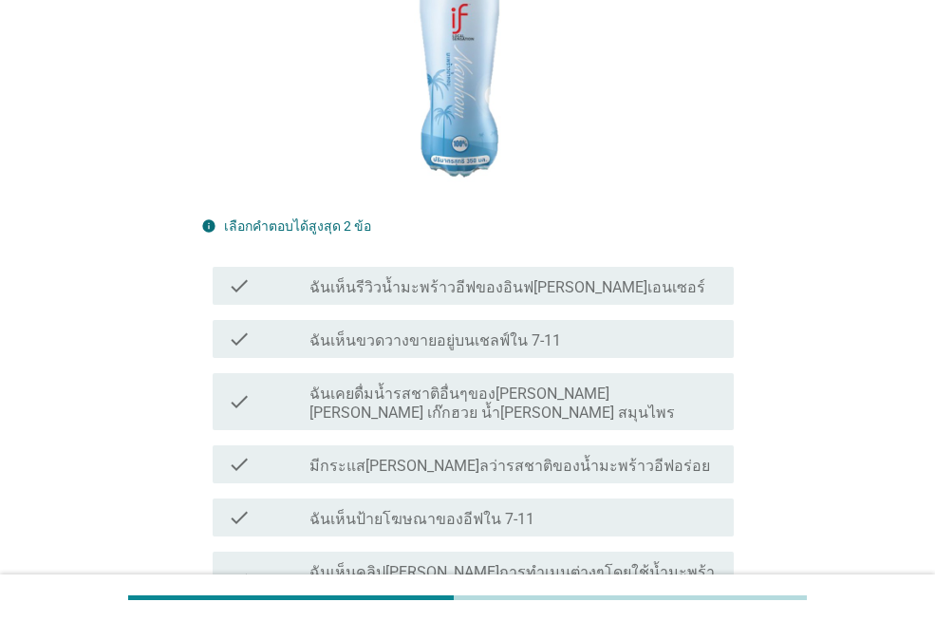
click at [429, 510] on label "ฉันเห็นป้ายโฆษณาของอีฟใน 7-11" at bounding box center [422, 519] width 225 height 19
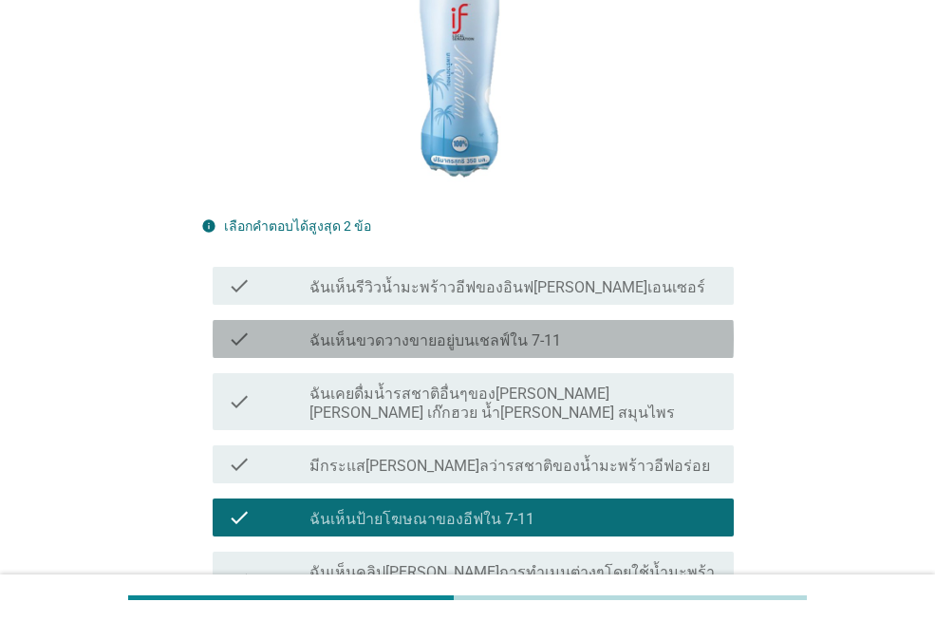
click at [447, 331] on label "ฉันเห็นขวดวางขายอยู่บนเชลฟ์ใน 7-11" at bounding box center [436, 340] width 252 height 19
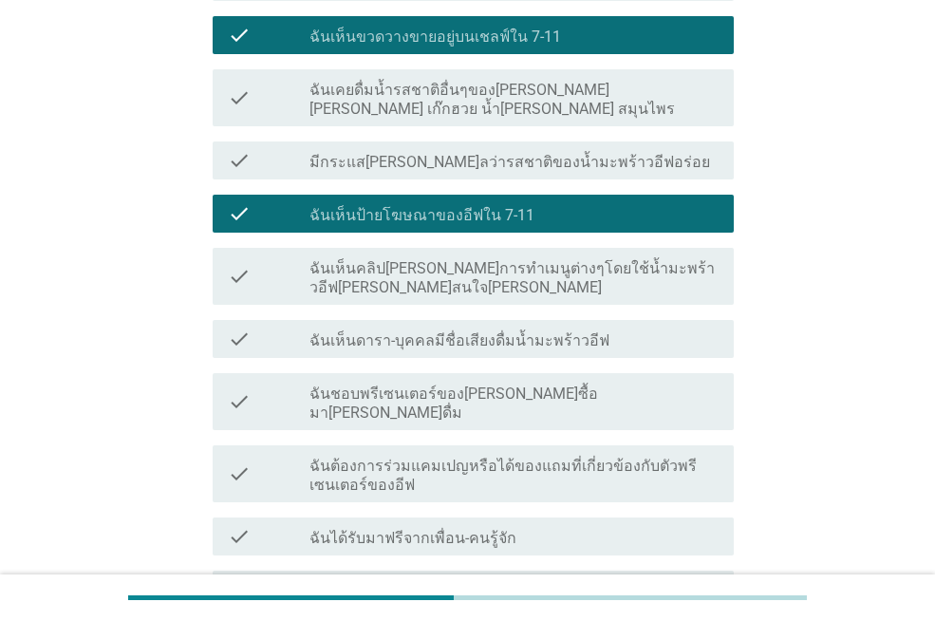
scroll to position [855, 0]
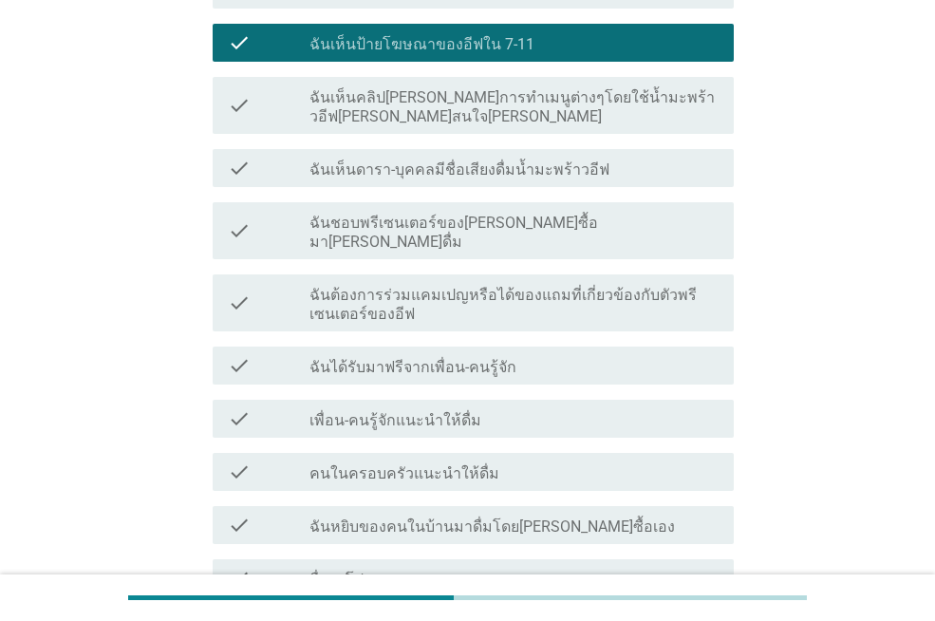
drag, startPoint x: 462, startPoint y: 375, endPoint x: 471, endPoint y: 391, distance: 18.3
click at [463, 411] on label "เพื่อน-คนรู้จักแนะนำให้ดื่ม" at bounding box center [396, 420] width 172 height 19
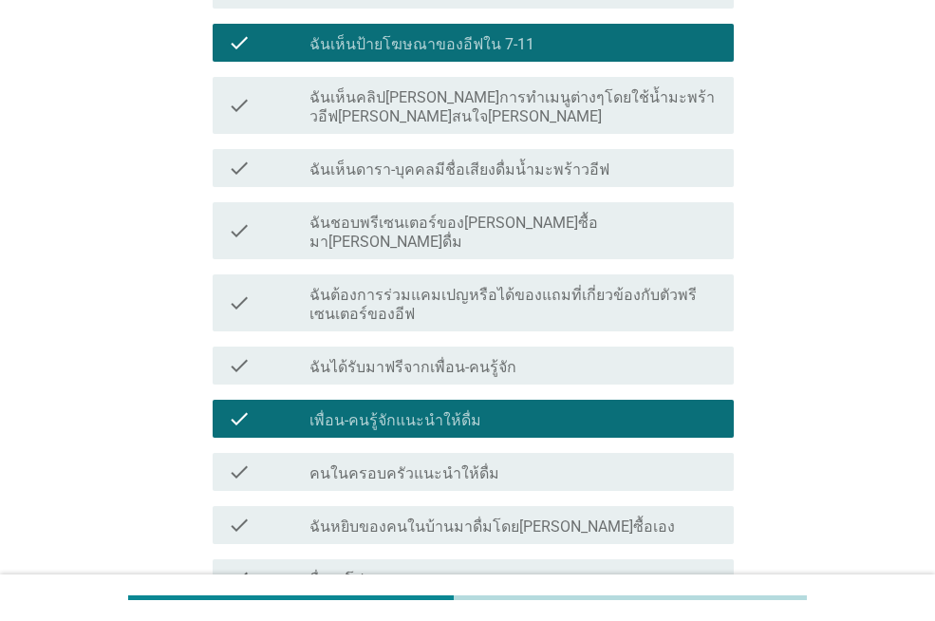
click at [432, 411] on label "เพื่อน-คนรู้จักแนะนำให้ดื่ม" at bounding box center [396, 420] width 172 height 19
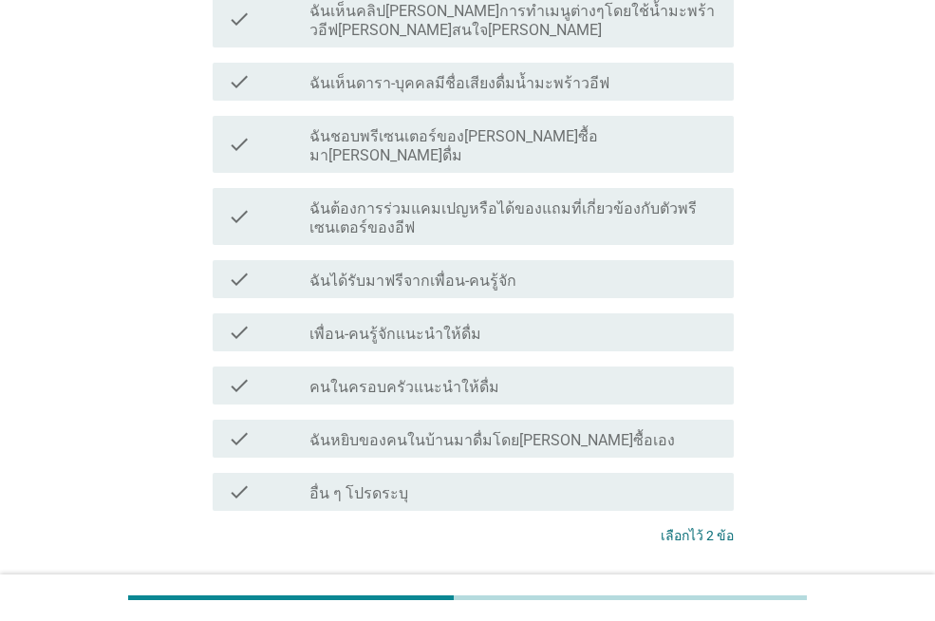
scroll to position [1026, 0]
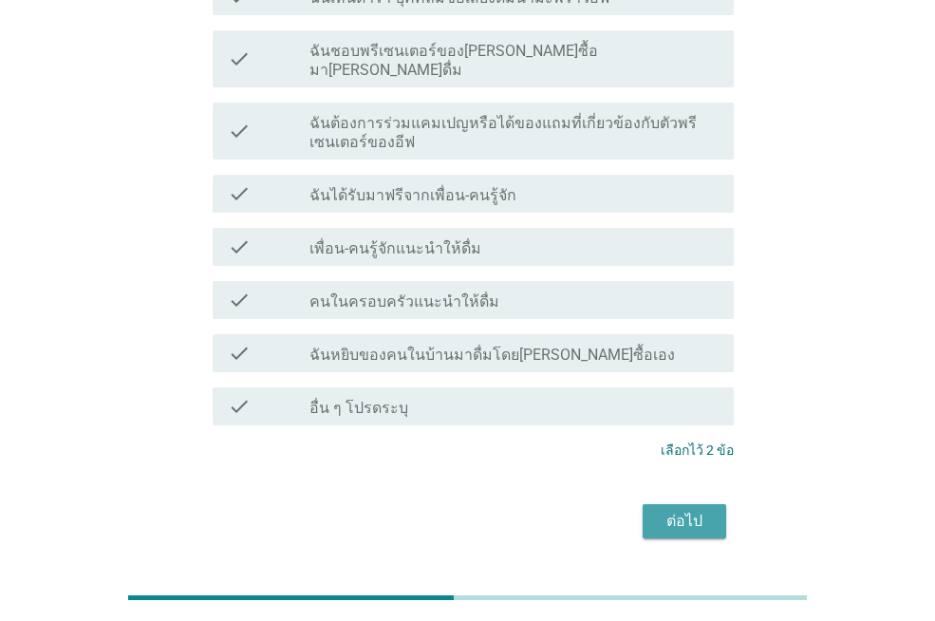
click at [692, 510] on div "ต่อไป" at bounding box center [684, 521] width 53 height 23
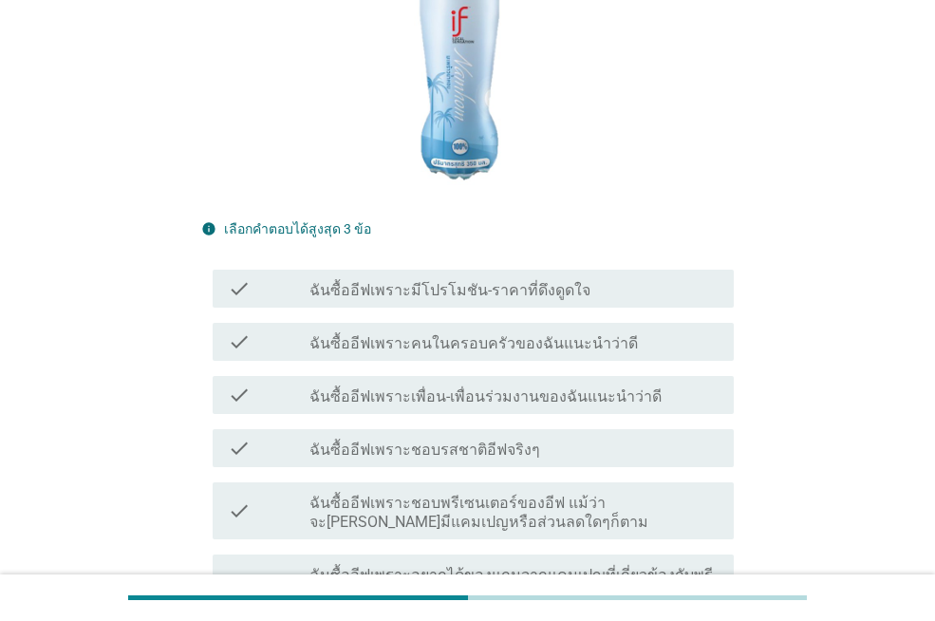
scroll to position [380, 0]
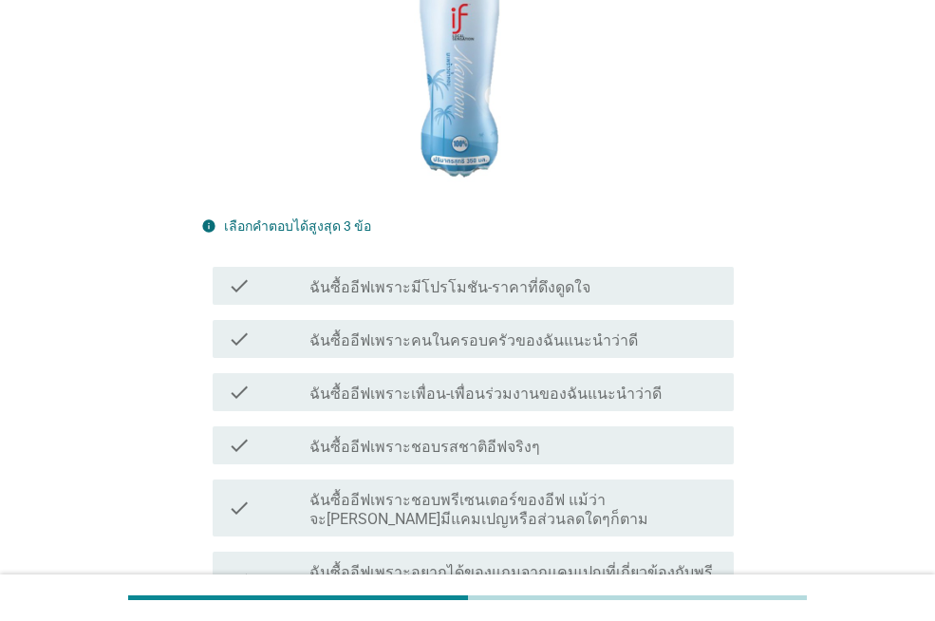
click at [521, 385] on label "ฉันซื้ออีฟเพราะเพื่อน-เพื่อนร่วมงานของฉันแนะนำว่าดี" at bounding box center [486, 394] width 352 height 19
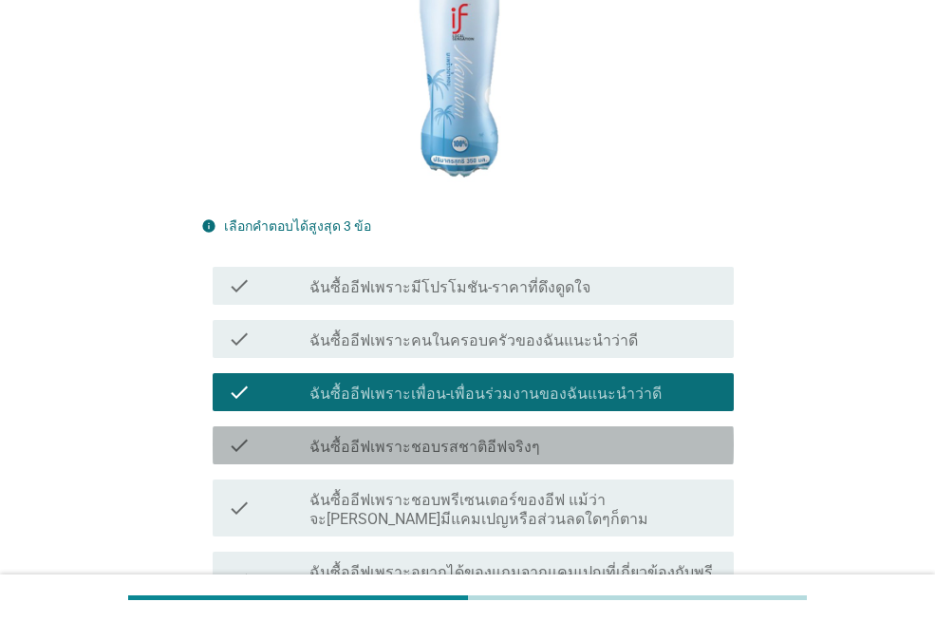
click at [484, 438] on label "ฉันซื้ออีฟเพราะชอบรสชาติอีฟจริงๆ" at bounding box center [425, 447] width 231 height 19
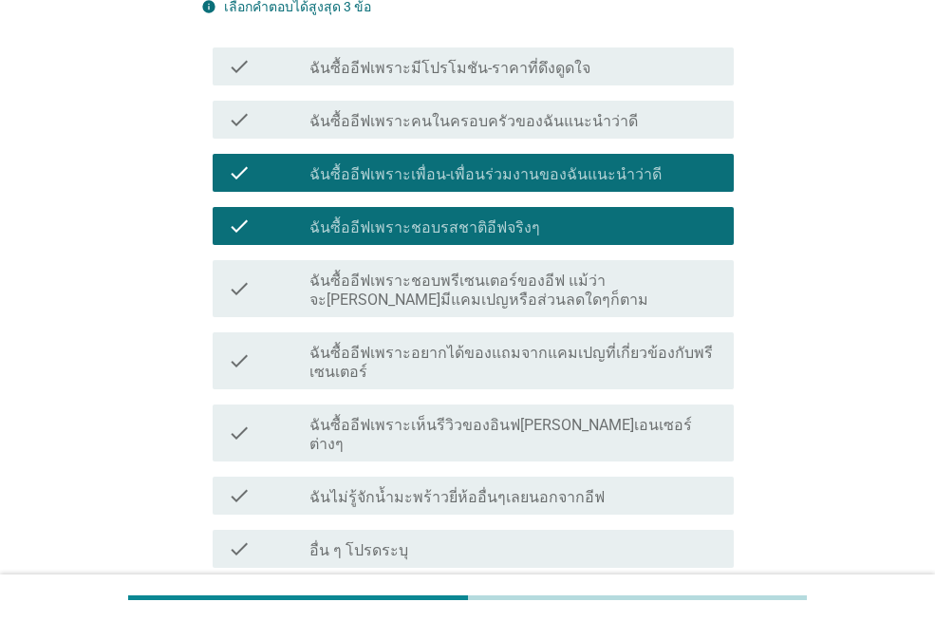
scroll to position [742, 0]
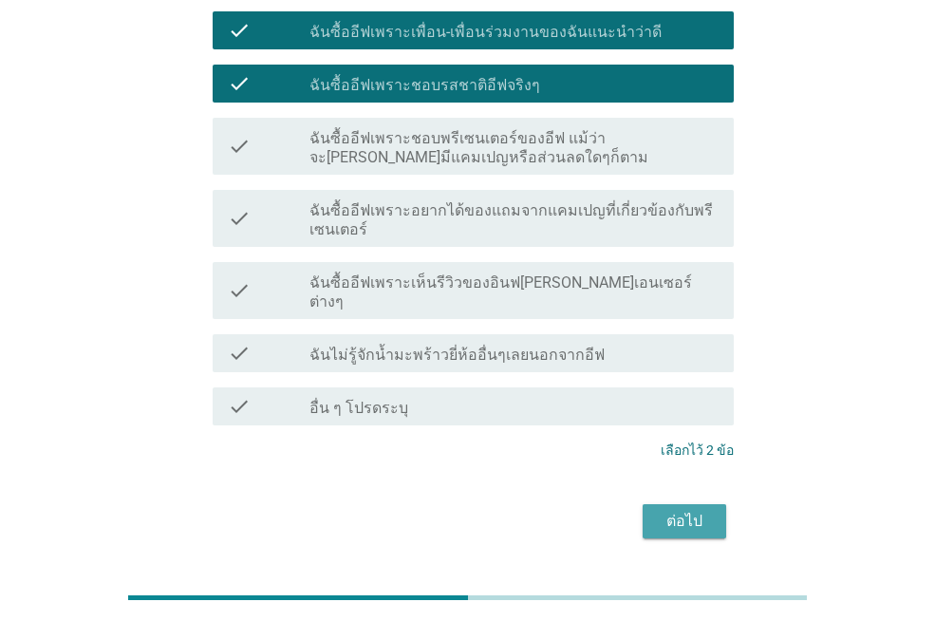
click at [676, 510] on div "ต่อไป" at bounding box center [684, 521] width 53 height 23
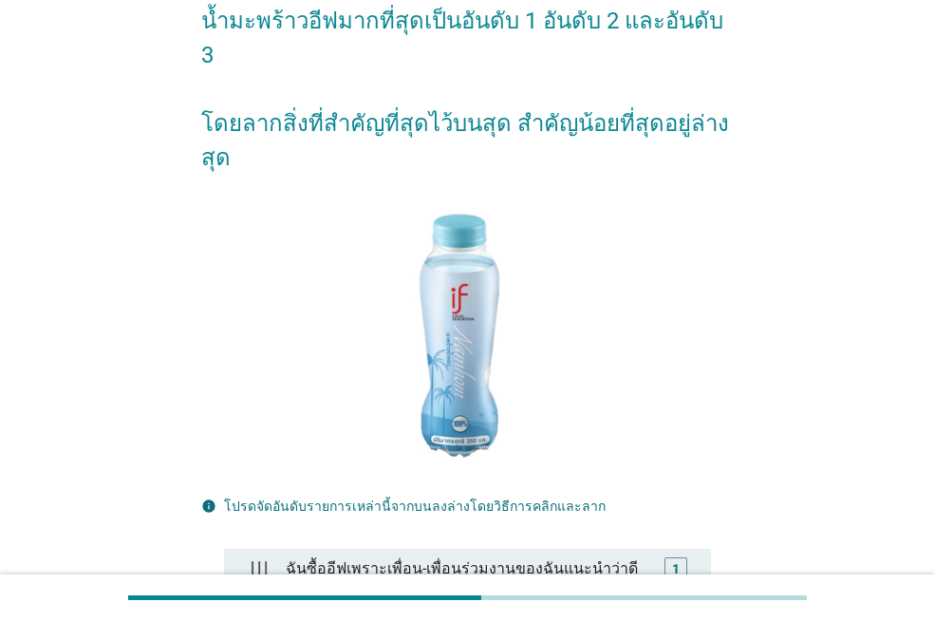
scroll to position [372, 0]
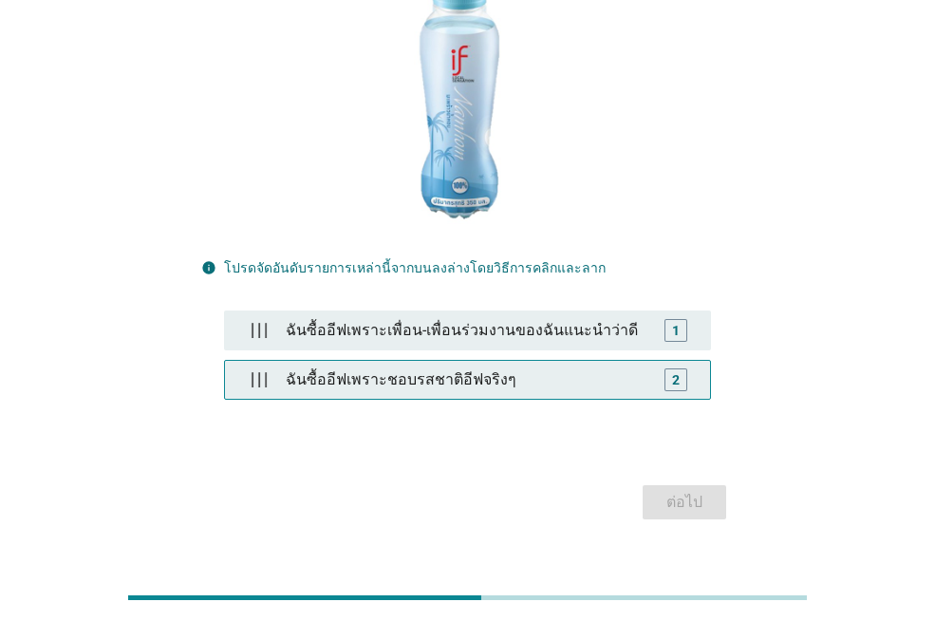
click at [437, 361] on div "ฉันซื้ออีฟเพราะชอบรสชาติอีฟจริงๆ" at bounding box center [467, 380] width 379 height 38
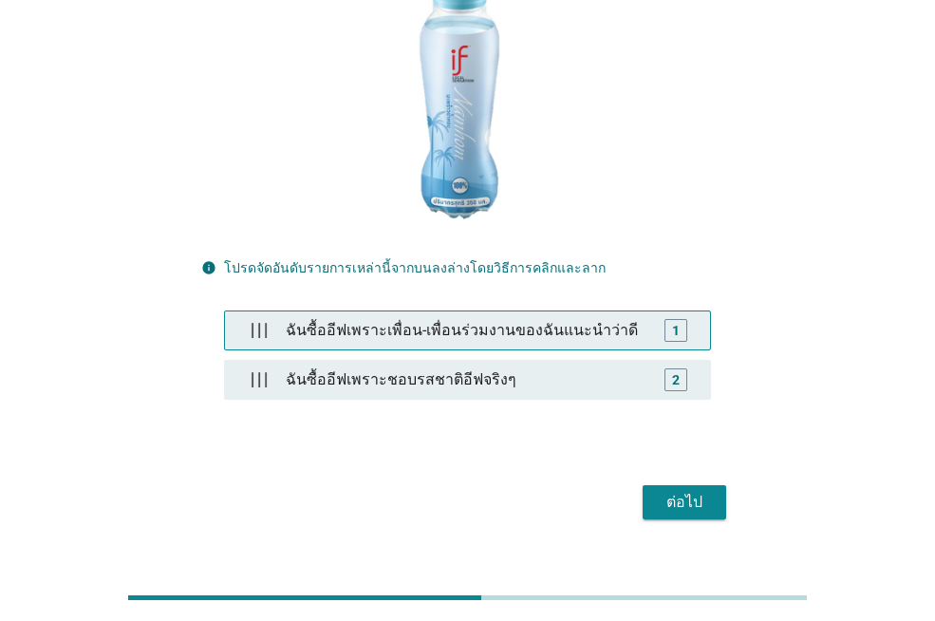
click at [483, 311] on div "ฉันซื้ออีฟเพราะเพื่อน-เพื่อนร่วมงานของฉันแนะนำว่าดี" at bounding box center [467, 330] width 379 height 38
click at [680, 319] on div "1" at bounding box center [676, 330] width 23 height 23
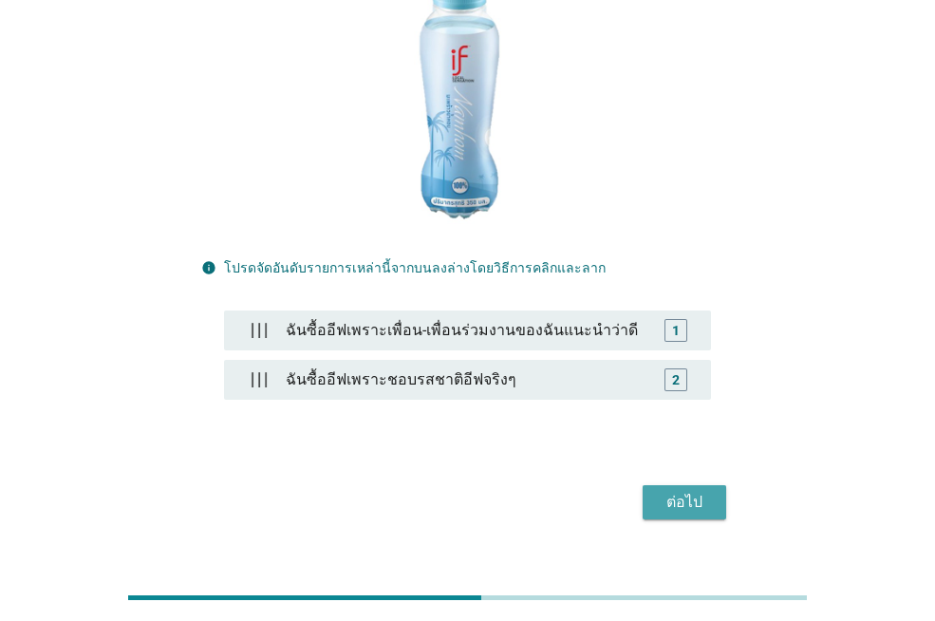
click at [673, 491] on div "ต่อไป" at bounding box center [684, 502] width 53 height 23
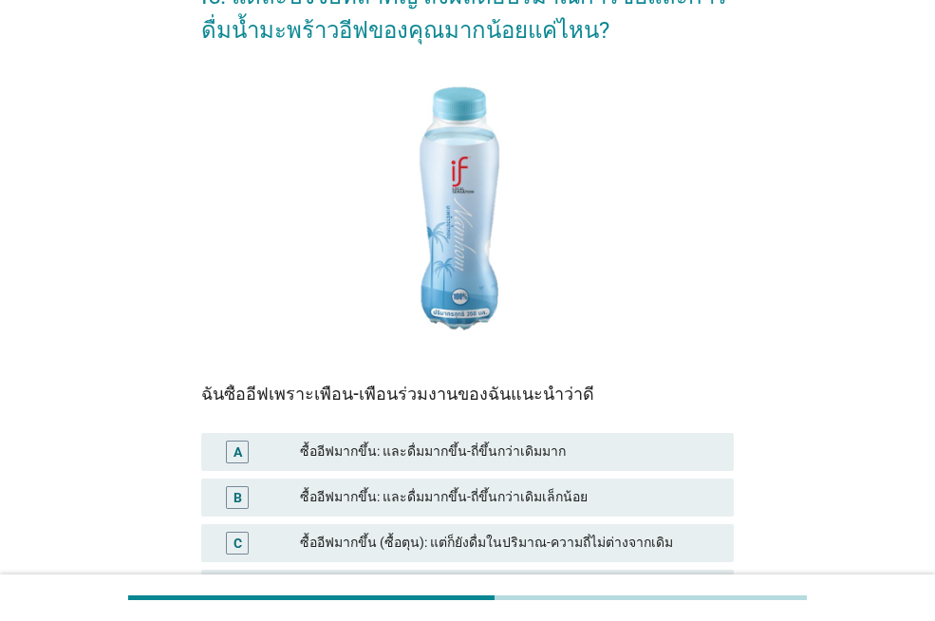
scroll to position [380, 0]
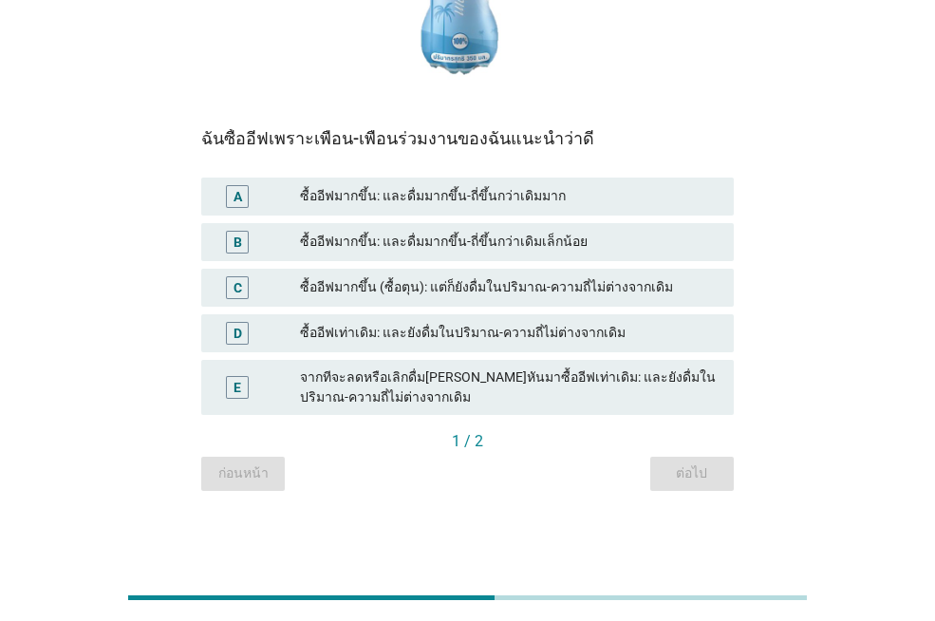
click at [342, 236] on div "ซื้ออีฟมากขึ้น: และดื่มมากขึ้น-ถี่ขึ้นกว่าเดิมเล็กน้อย" at bounding box center [509, 242] width 419 height 23
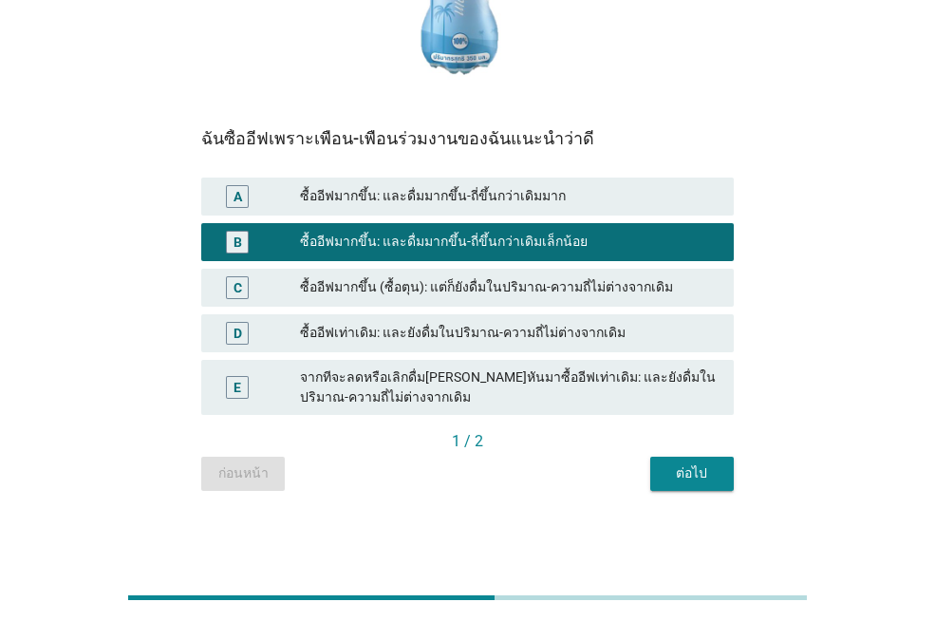
click at [498, 332] on div "ซื้ออีฟเท่าเดิม: และยังดื่มในปริมาณ-ความถี่ไม่ต่างจากเดิม" at bounding box center [509, 333] width 419 height 23
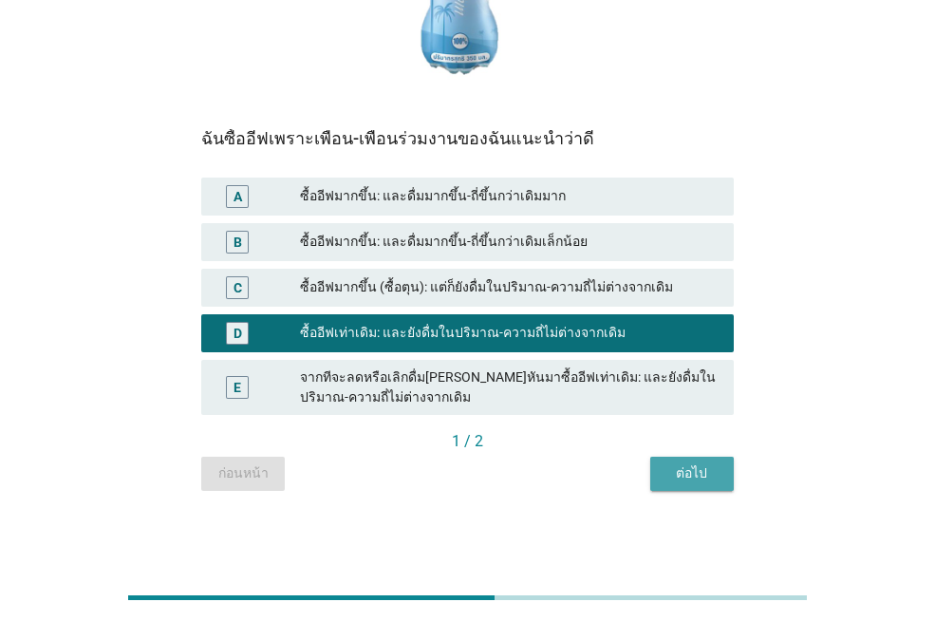
click at [705, 476] on div "ต่อไป" at bounding box center [692, 473] width 53 height 20
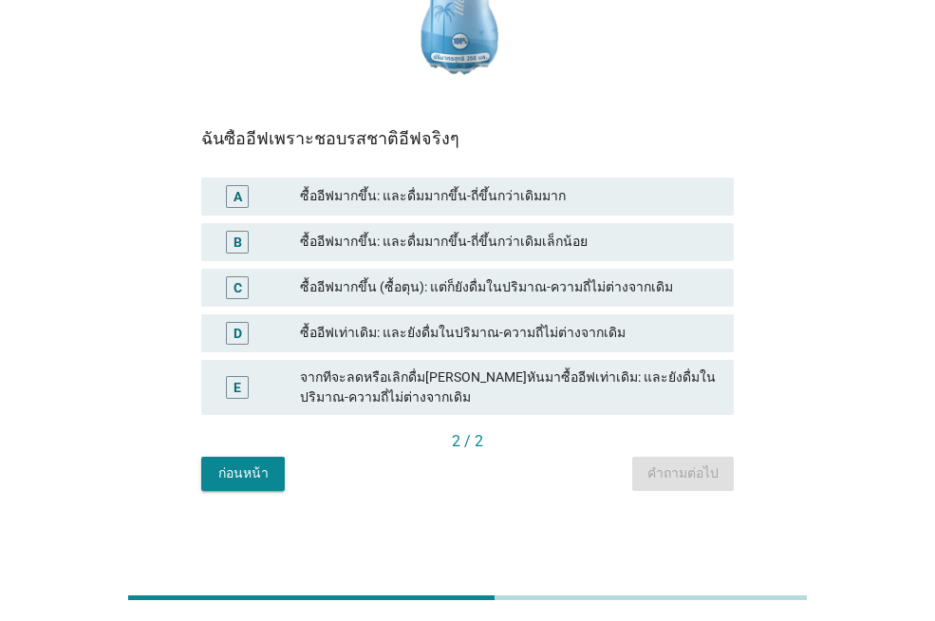
click at [420, 333] on div "ซื้ออีฟเท่าเดิม: และยังดื่มในปริมาณ-ความถี่ไม่ต่างจากเดิม" at bounding box center [509, 333] width 419 height 23
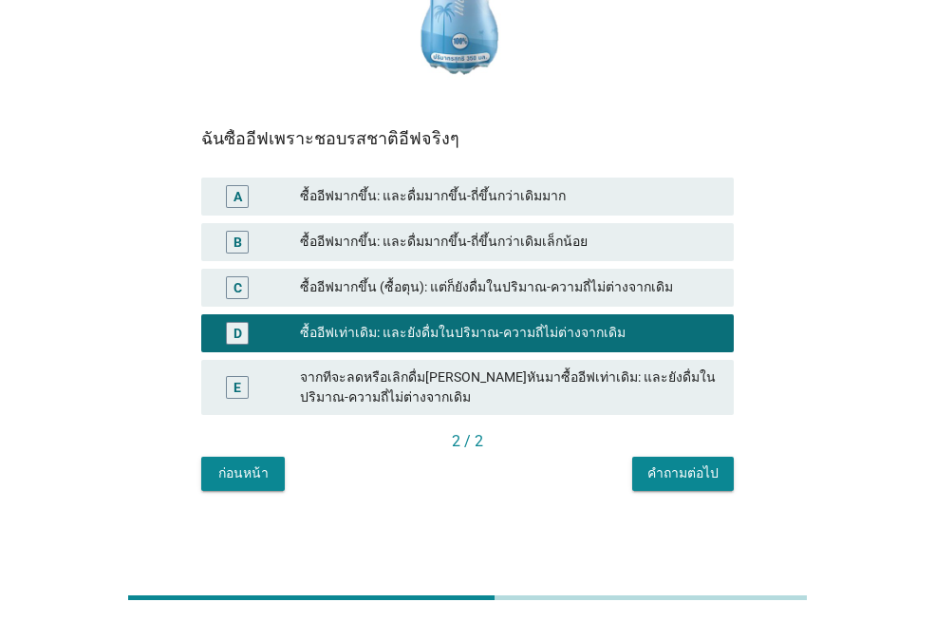
click at [676, 469] on div "คำถามต่อไป" at bounding box center [683, 473] width 71 height 20
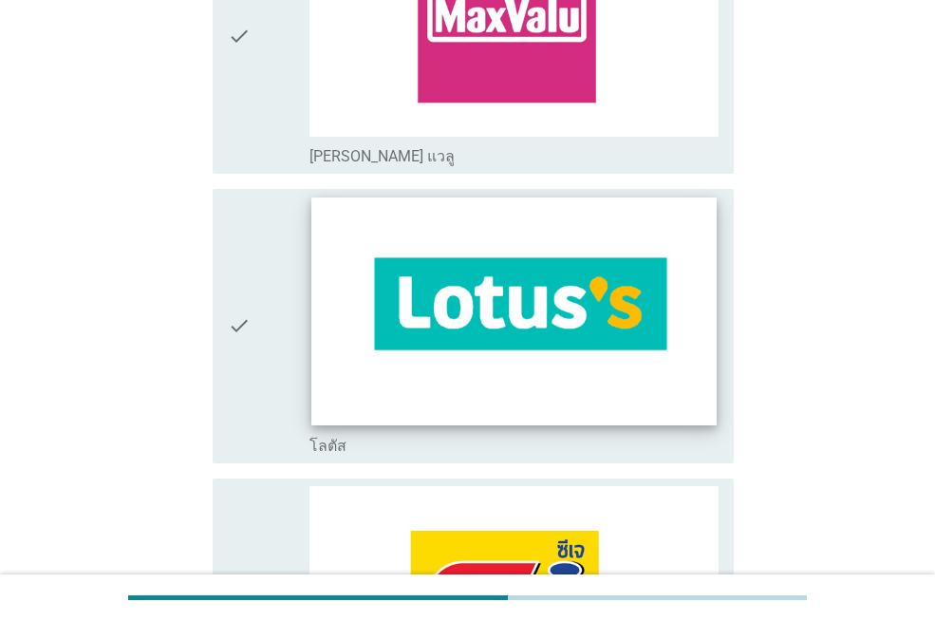
scroll to position [1899, 0]
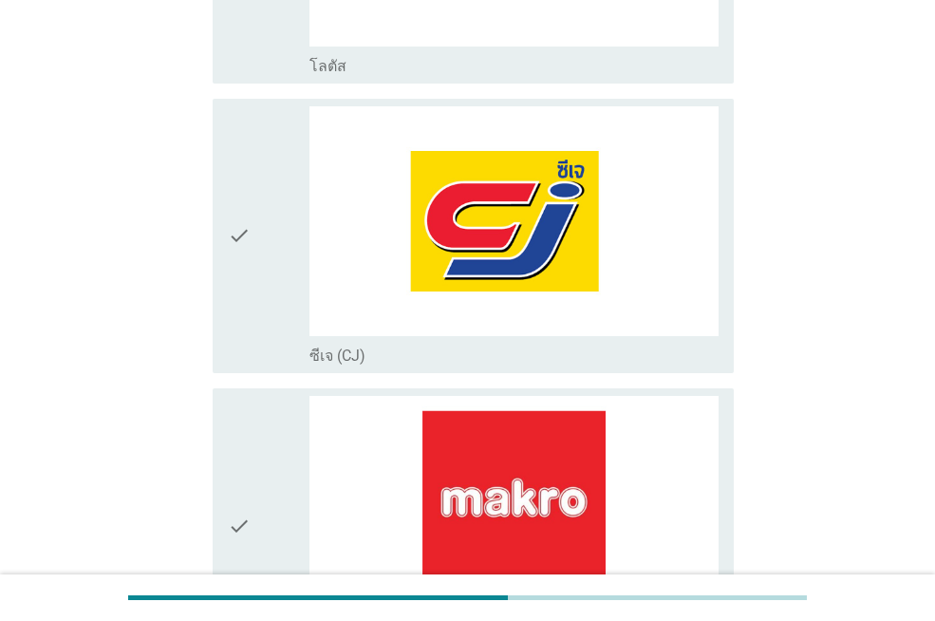
click at [241, 273] on icon "check" at bounding box center [239, 235] width 23 height 259
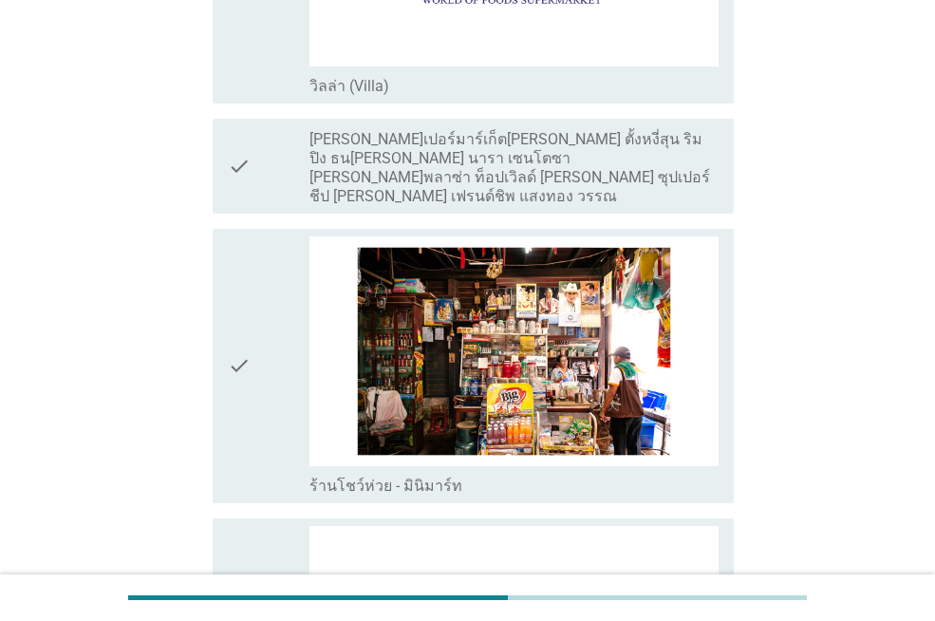
scroll to position [3798, 0]
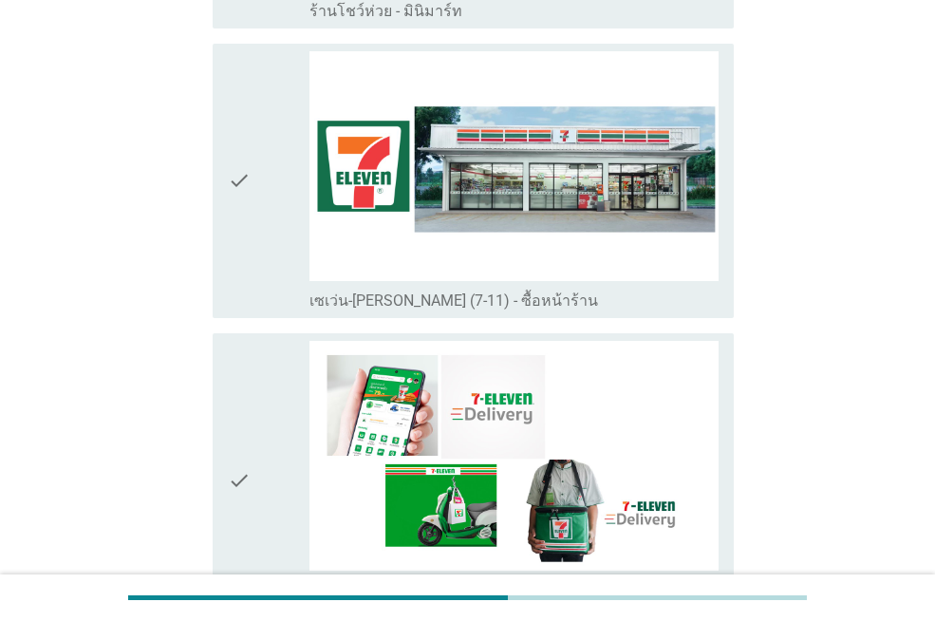
click at [259, 195] on div "check" at bounding box center [269, 180] width 82 height 259
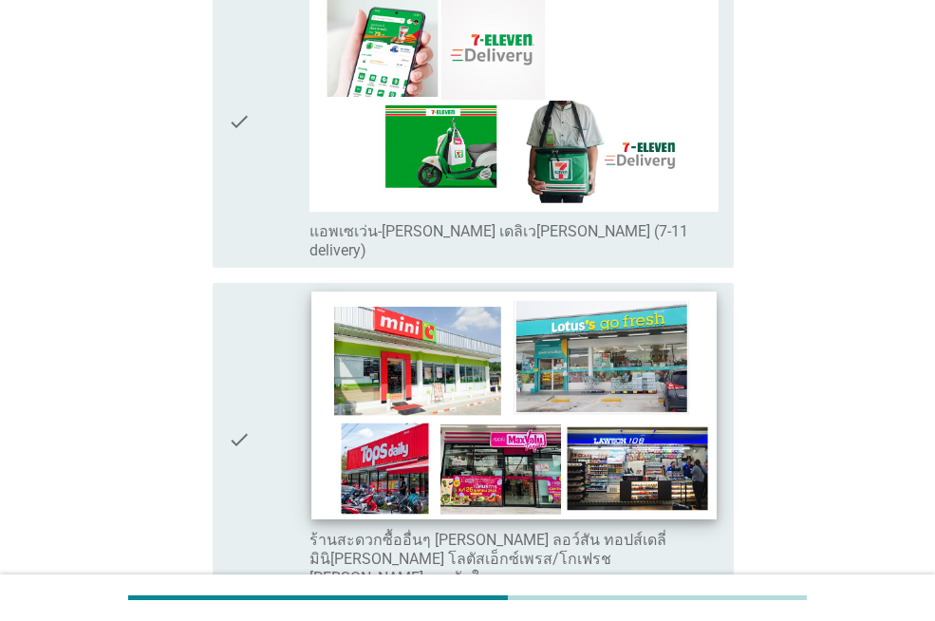
scroll to position [4273, 0]
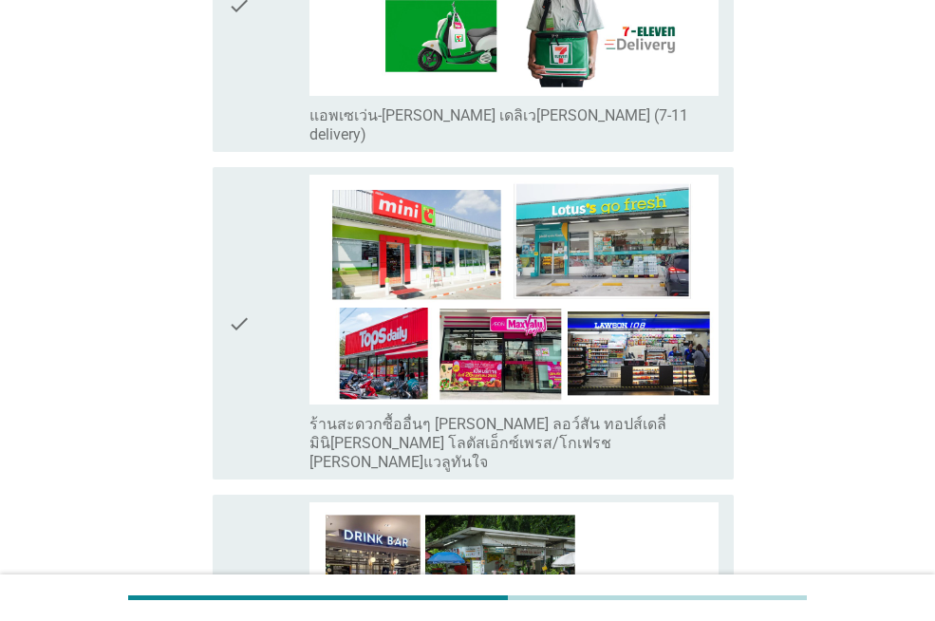
click at [254, 28] on div "check" at bounding box center [269, 5] width 82 height 278
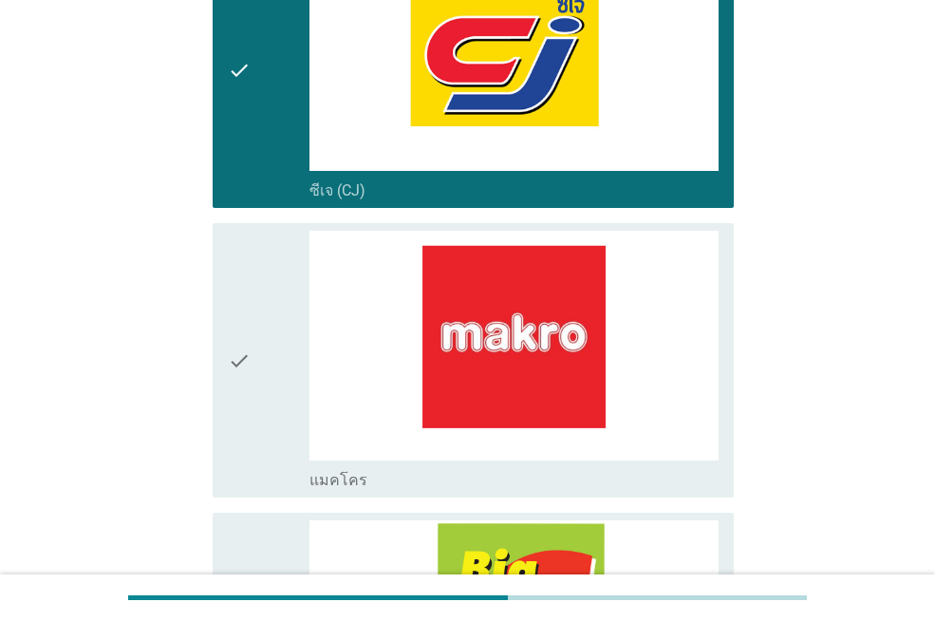
scroll to position [1969, 0]
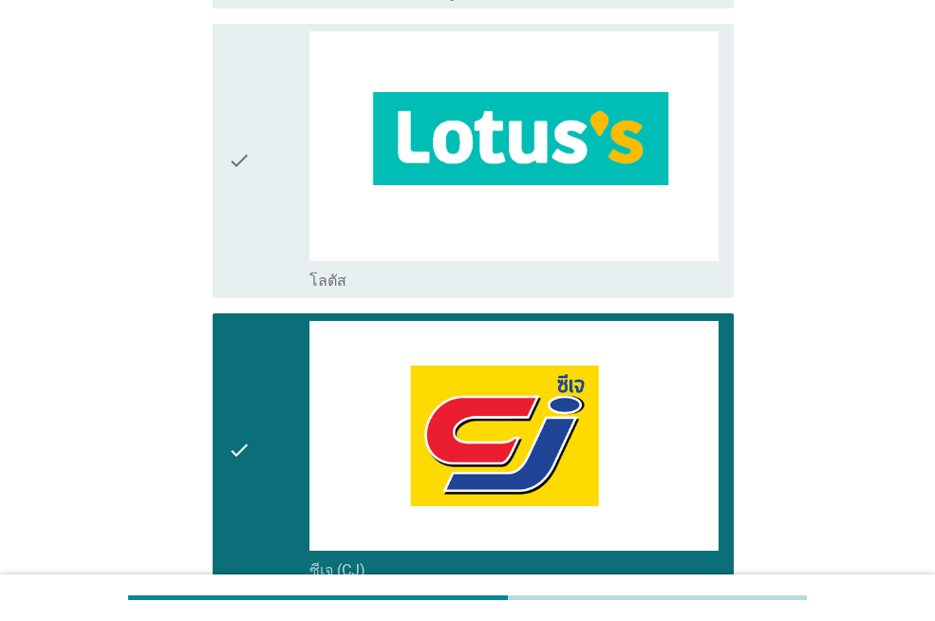
click at [239, 462] on icon "check" at bounding box center [239, 450] width 23 height 259
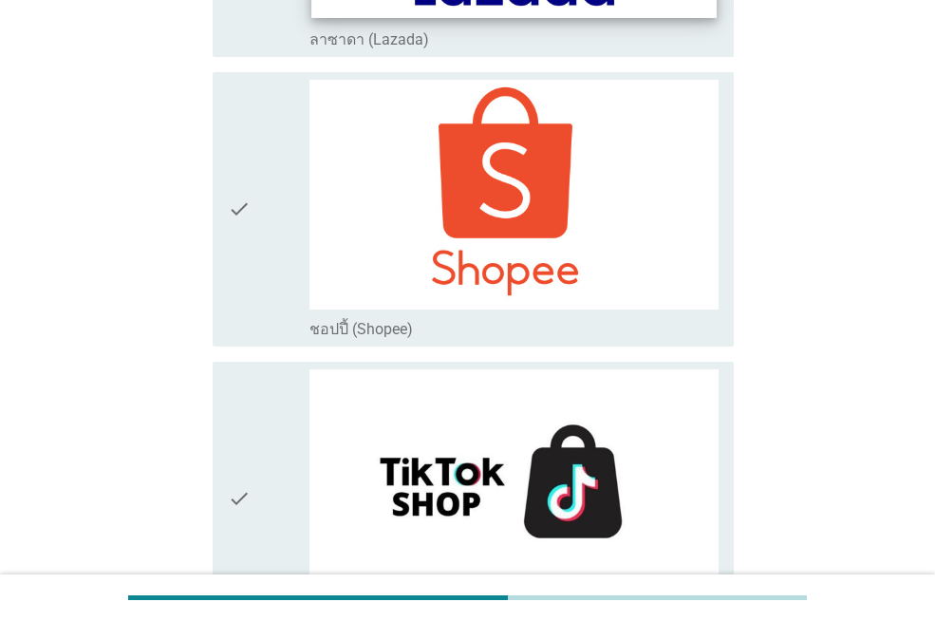
scroll to position [5482, 0]
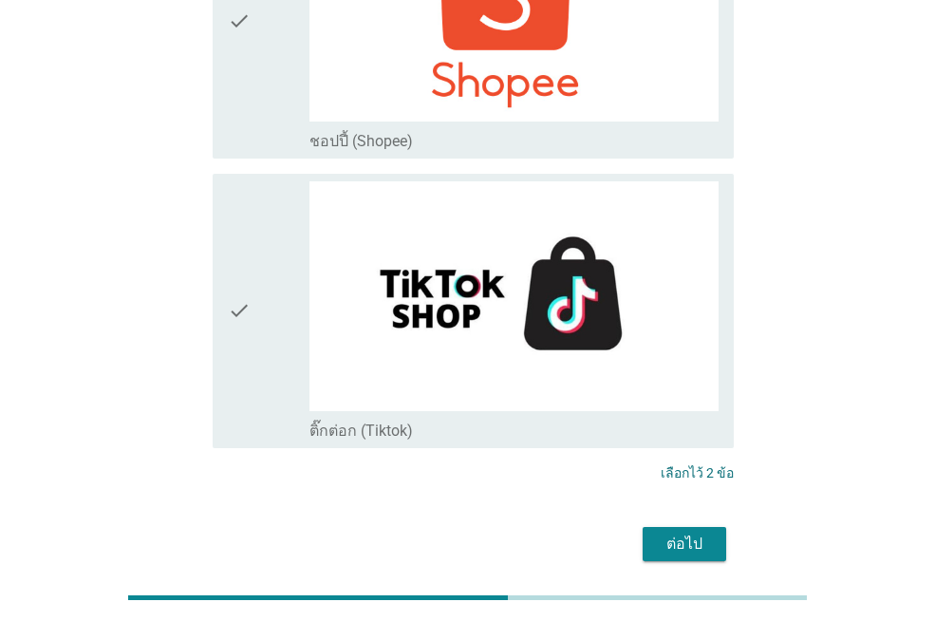
click at [701, 533] on div "ต่อไป" at bounding box center [684, 544] width 53 height 23
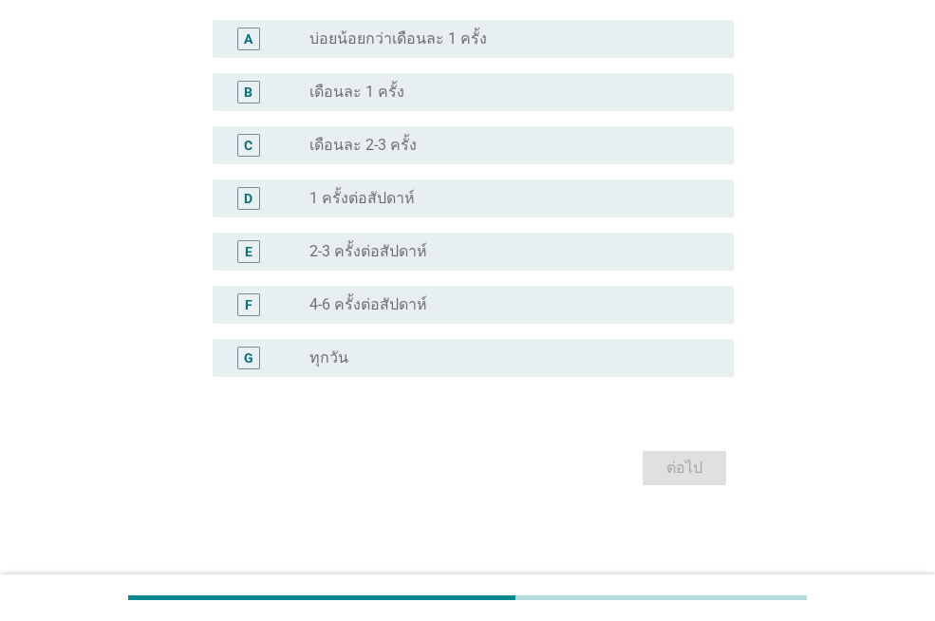
scroll to position [0, 0]
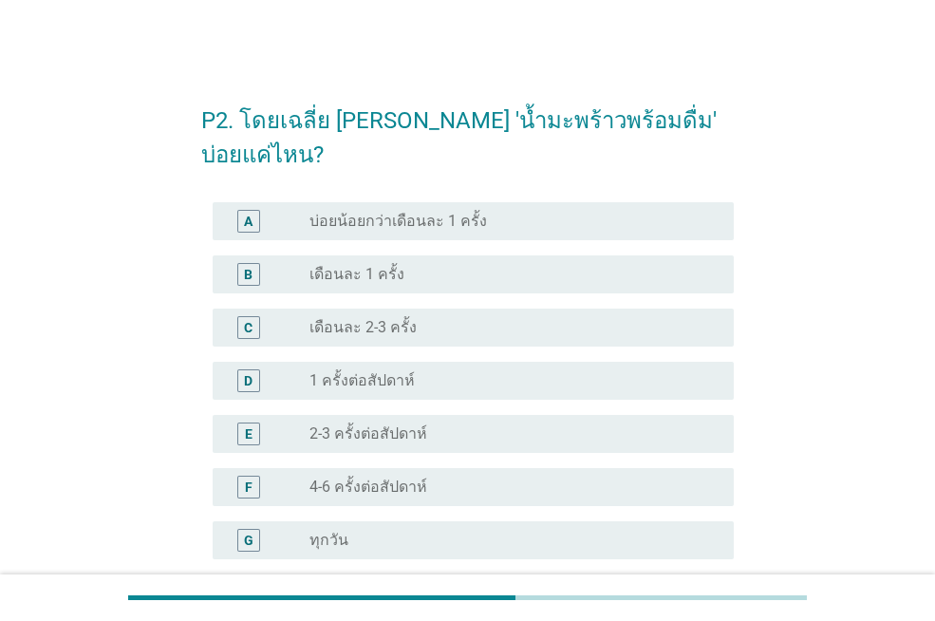
click at [364, 265] on label "เดือนละ 1 ครั้ง" at bounding box center [357, 274] width 95 height 19
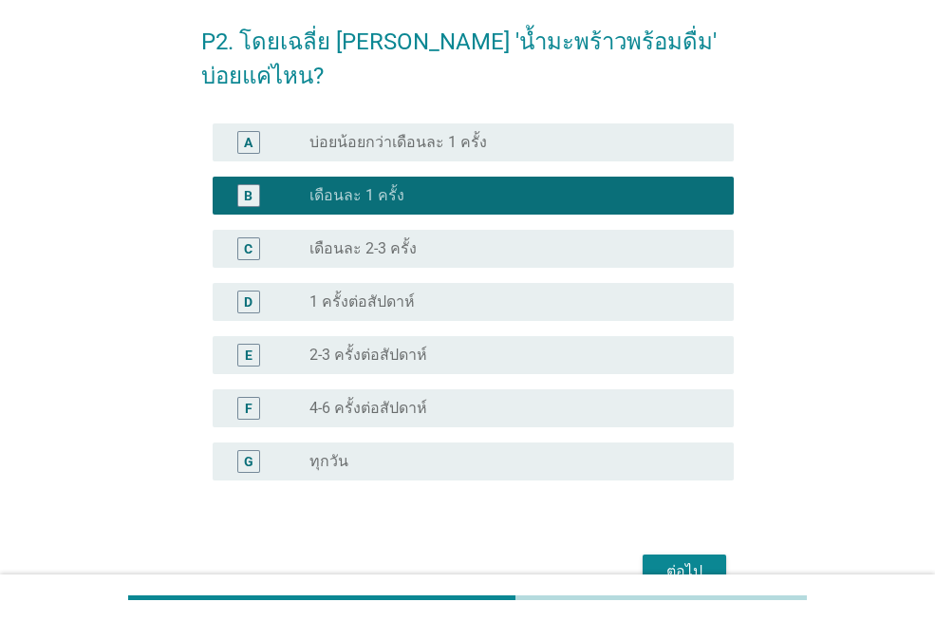
scroll to position [148, 0]
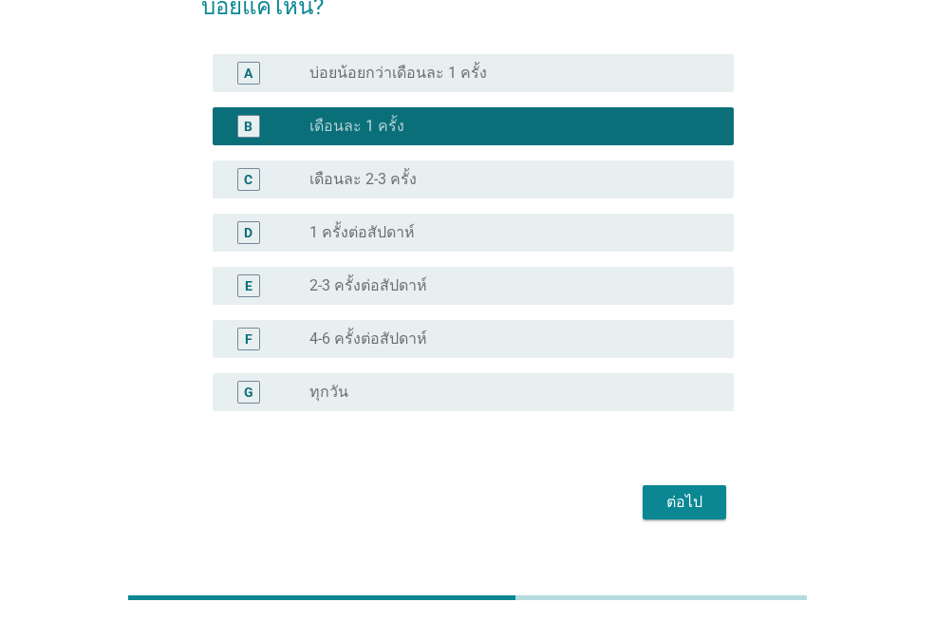
click at [648, 485] on button "ต่อไป" at bounding box center [685, 502] width 84 height 34
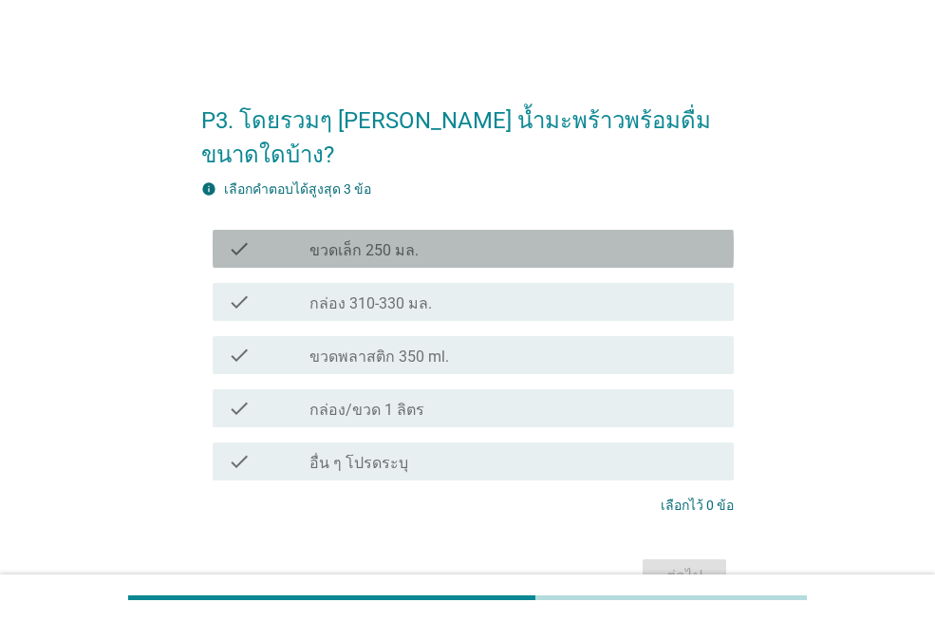
click at [410, 241] on label "ขวดเล็ก 250 มล." at bounding box center [364, 250] width 109 height 19
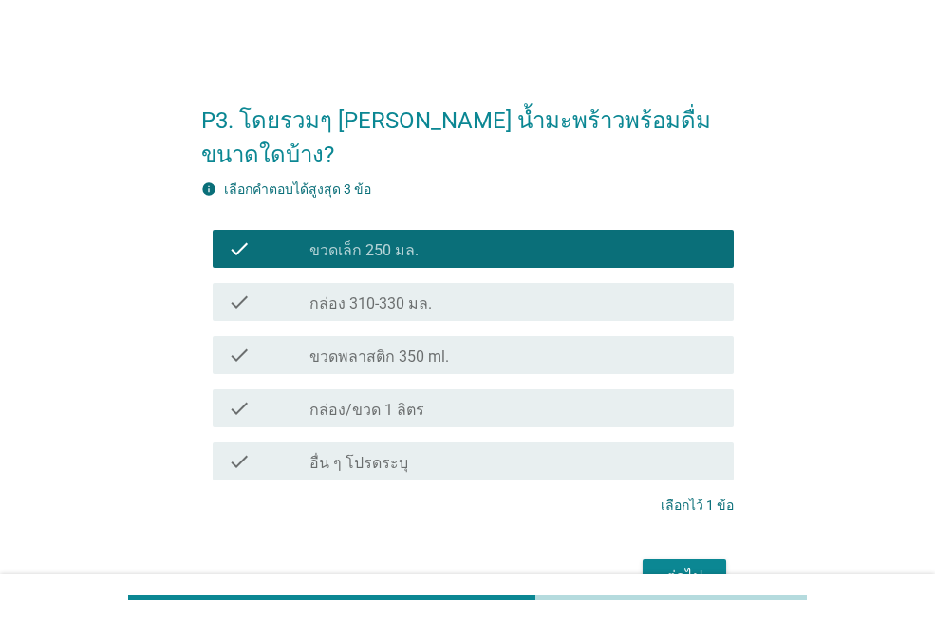
click at [703, 565] on div "ต่อไป" at bounding box center [684, 576] width 53 height 23
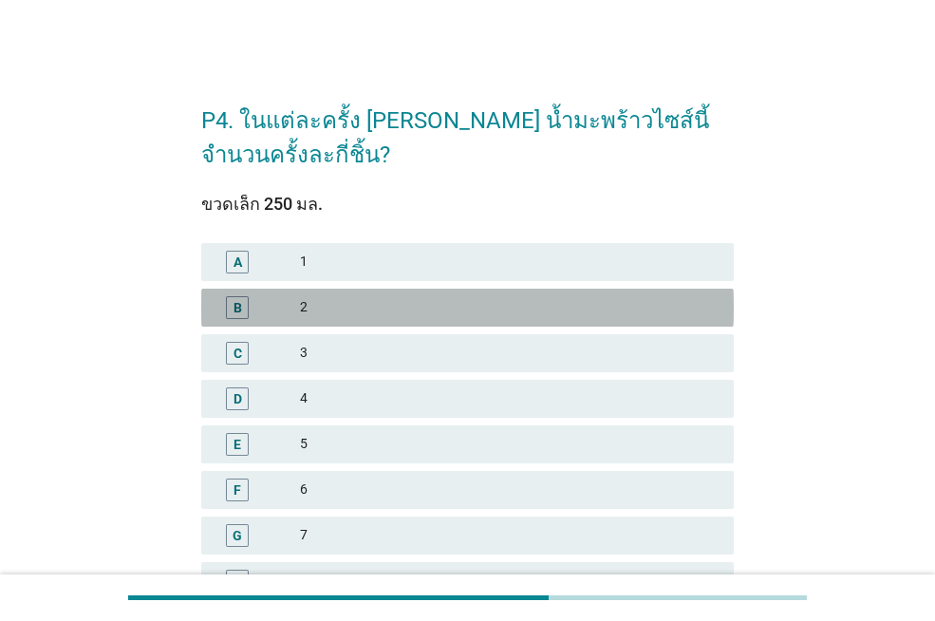
click at [307, 309] on div "2" at bounding box center [509, 307] width 419 height 23
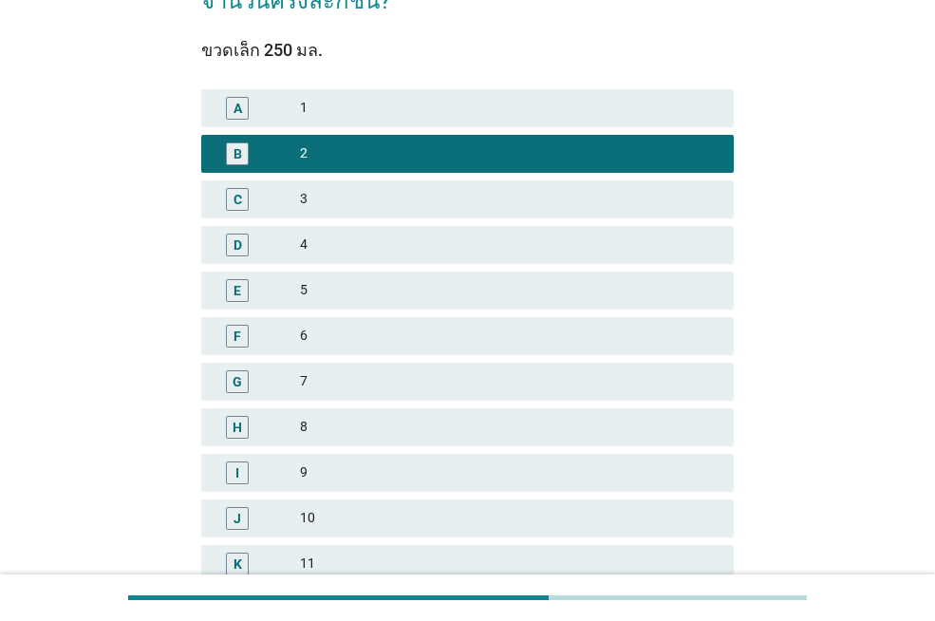
scroll to position [475, 0]
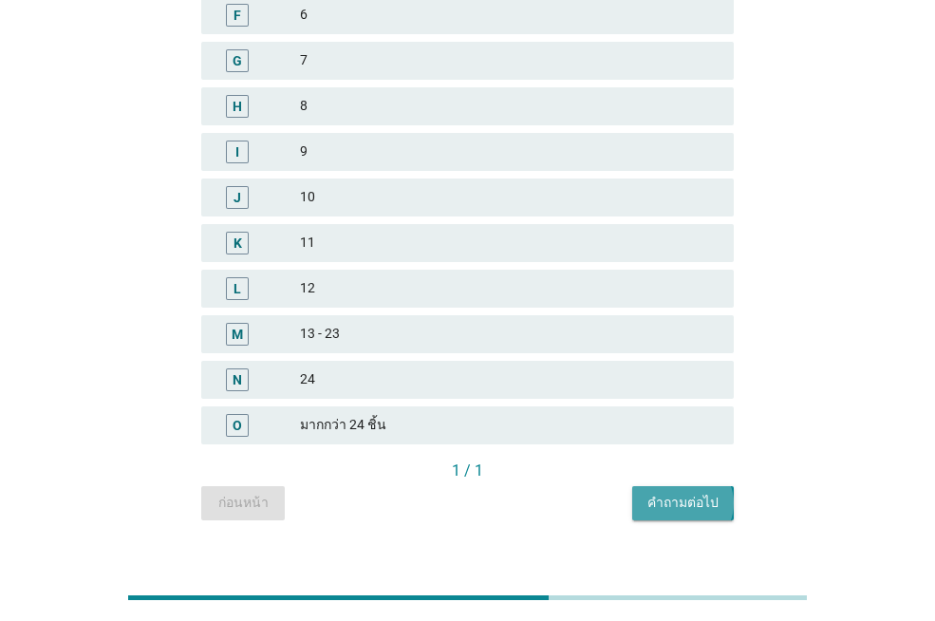
click at [691, 499] on div "คำถามต่อไป" at bounding box center [683, 503] width 71 height 20
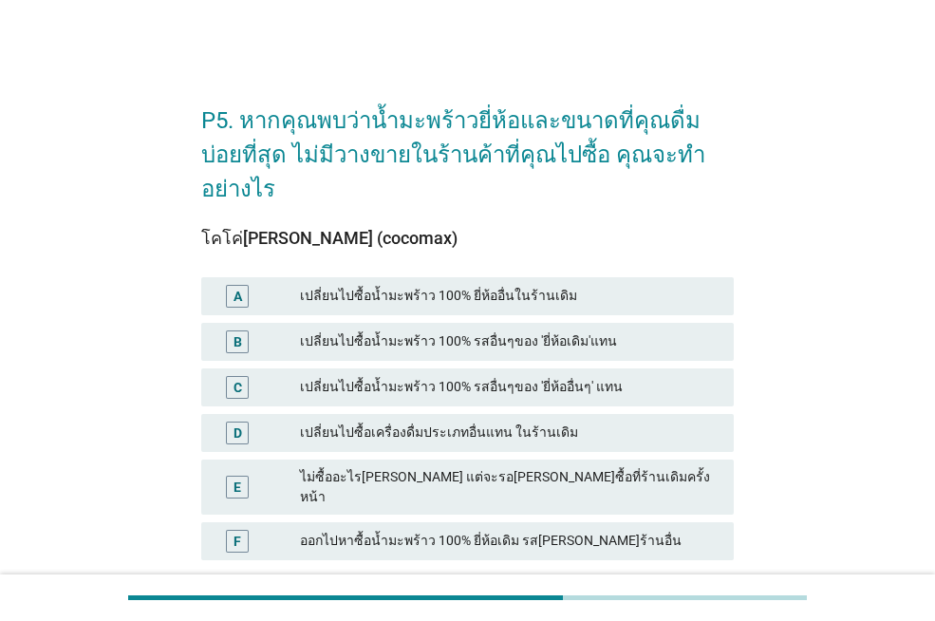
click at [268, 285] on div "A" at bounding box center [258, 296] width 84 height 23
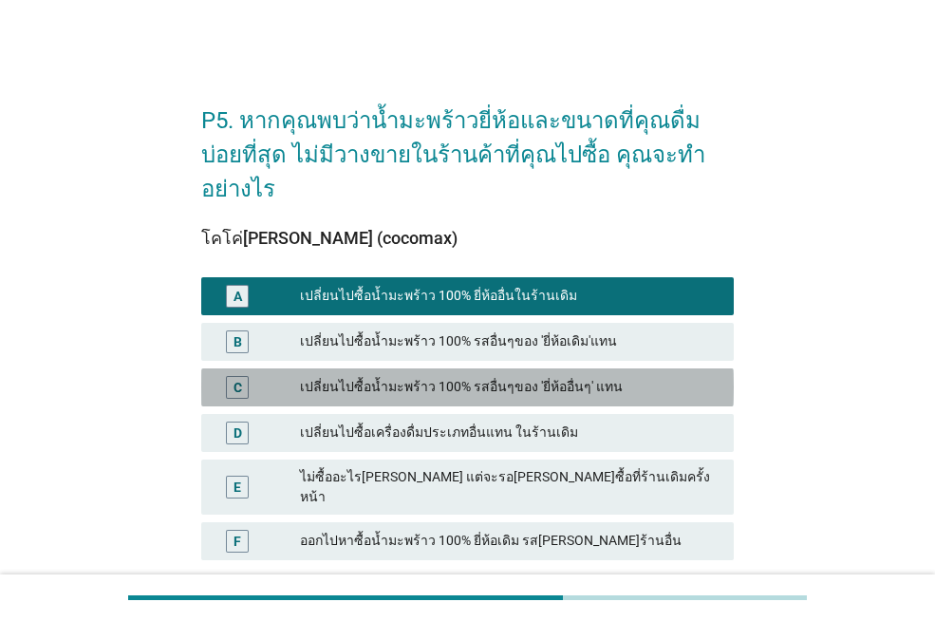
click at [387, 376] on div "เปลี่ยนไปซื้อน้ำมะพร้าว 100% รสอื่นๆของ 'ยี่ห้ออื่นๆ' แทน" at bounding box center [509, 387] width 419 height 23
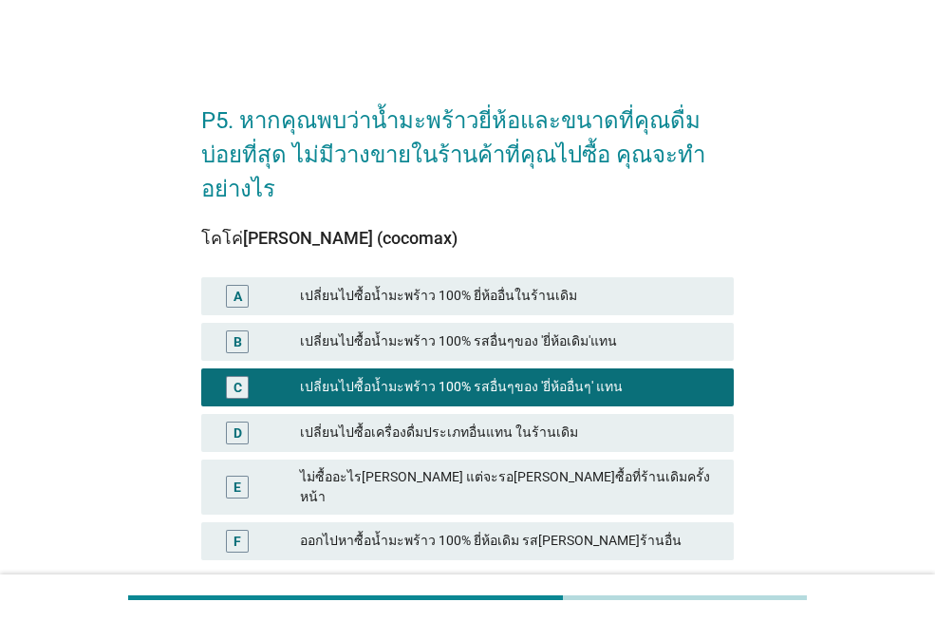
click at [409, 283] on div "A เปลี่ยนไปซื้อน้ำมะพร้าว 100% ยี่ห้ออื่นในร้านเดิม" at bounding box center [467, 296] width 540 height 46
click at [421, 285] on div "เปลี่ยนไปซื้อน้ำมะพร้าว 100% ยี่ห้ออื่นในร้านเดิม" at bounding box center [509, 296] width 419 height 23
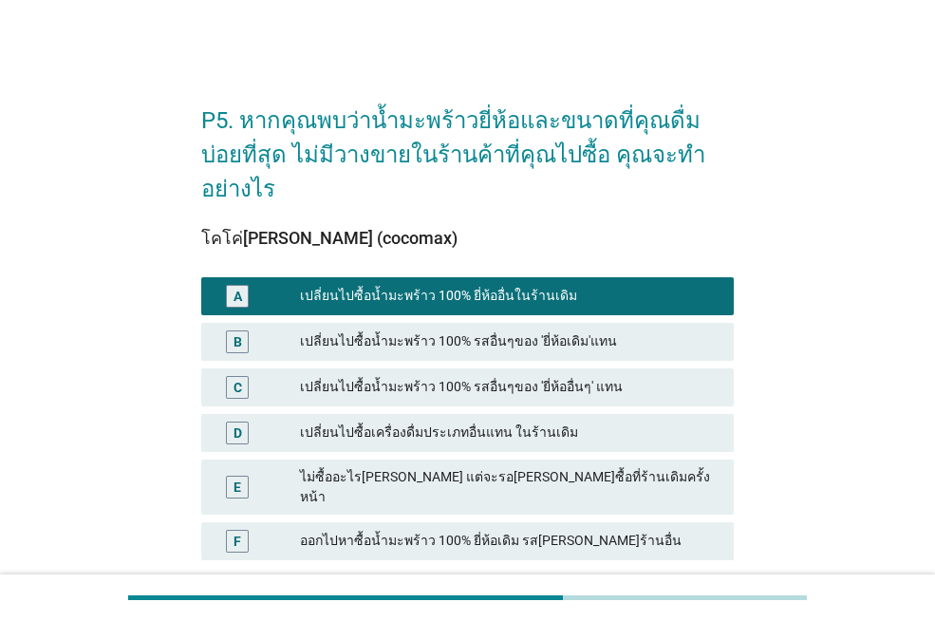
scroll to position [94, 0]
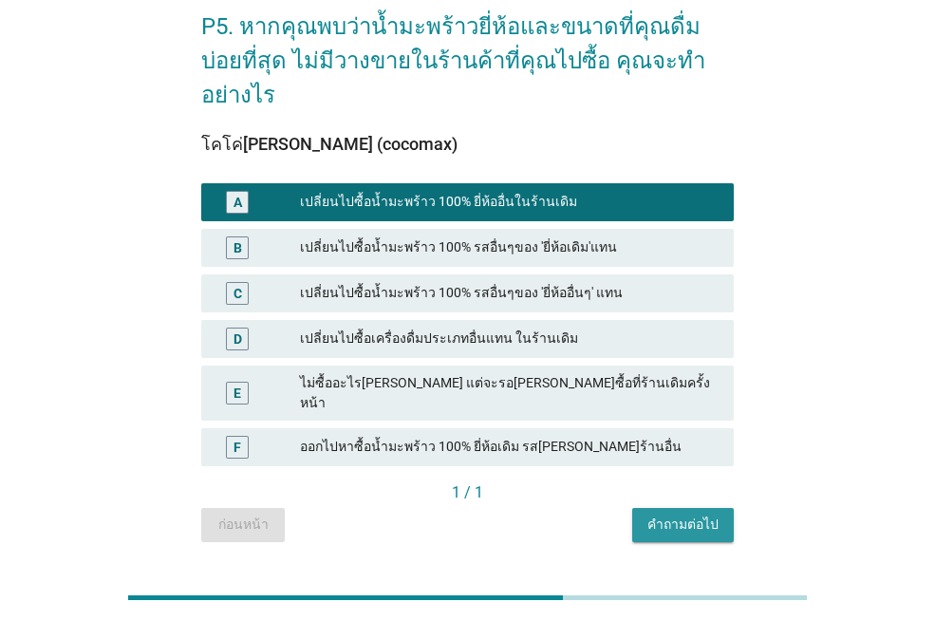
click at [651, 515] on div "คำถามต่อไป" at bounding box center [683, 525] width 71 height 20
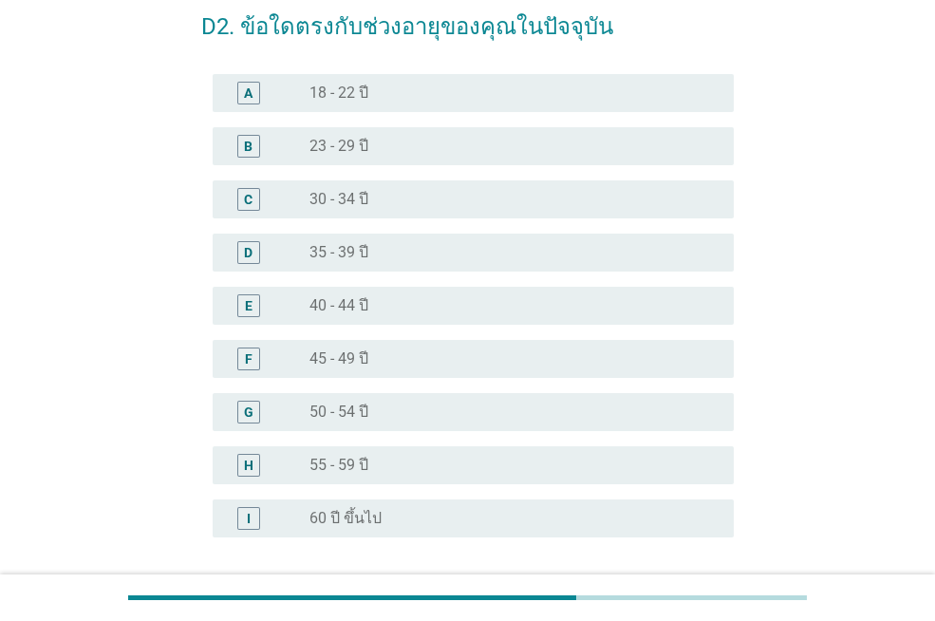
scroll to position [0, 0]
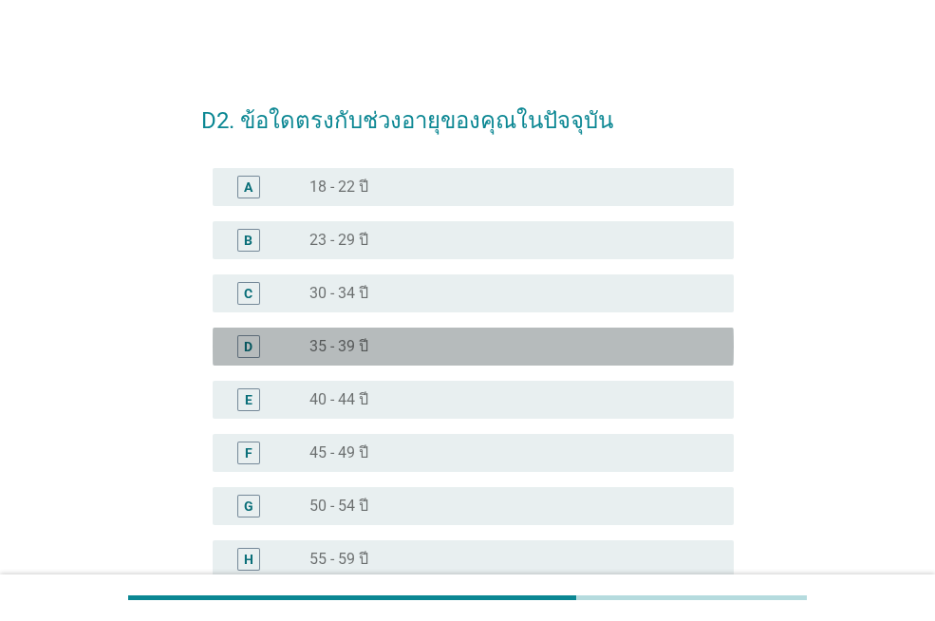
click at [287, 339] on div "D" at bounding box center [269, 346] width 82 height 23
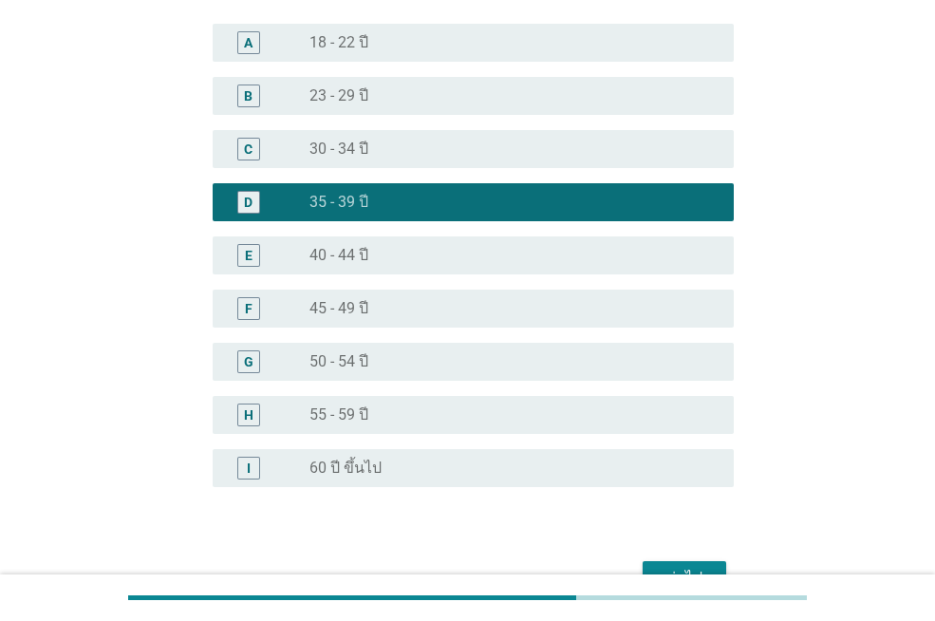
scroll to position [254, 0]
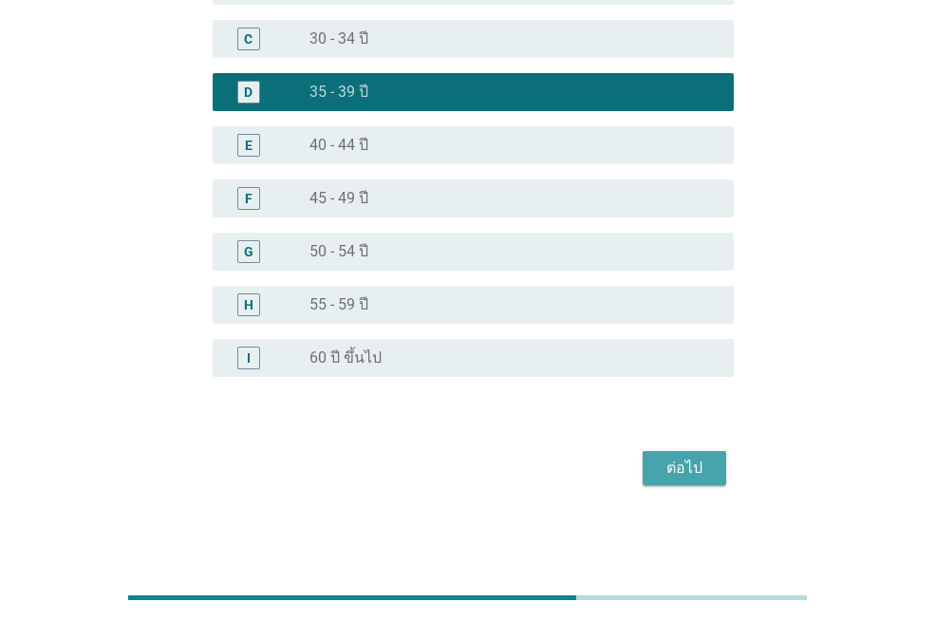
click at [682, 473] on div "ต่อไป" at bounding box center [684, 468] width 53 height 23
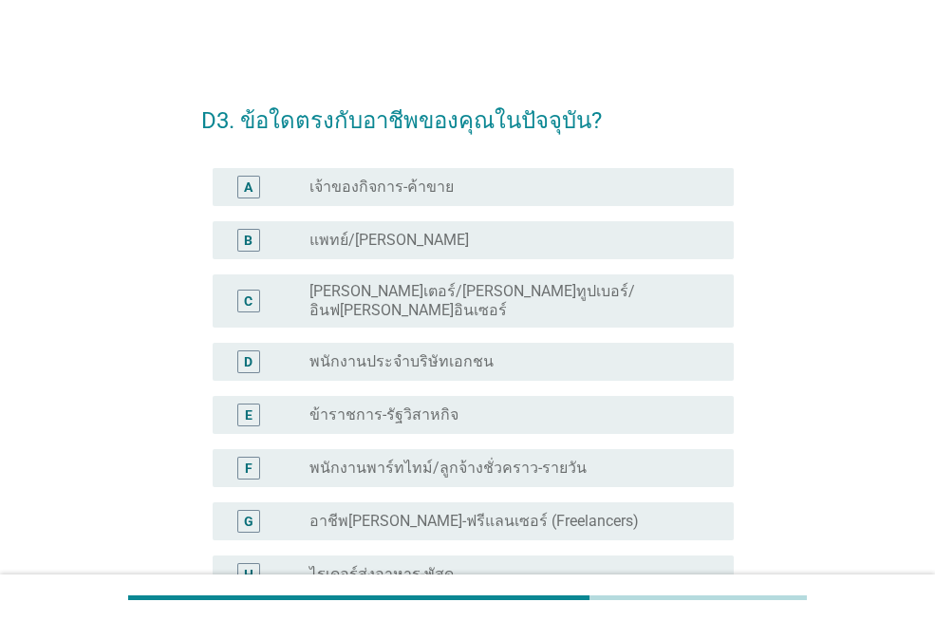
click at [471, 405] on div "radio_button_unchecked ข้าราชการ-รัฐวิสาหกิจ" at bounding box center [507, 414] width 394 height 19
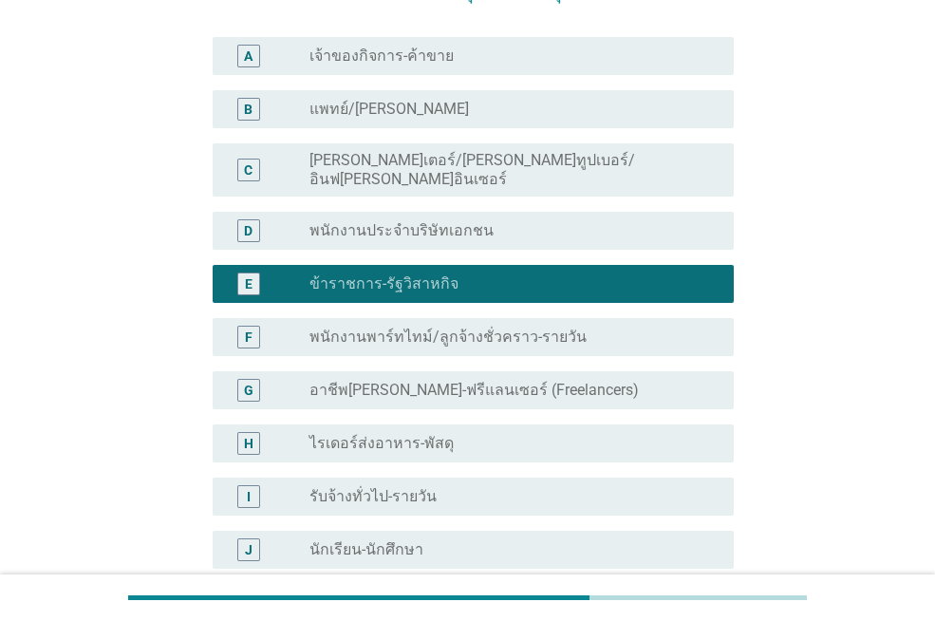
scroll to position [475, 0]
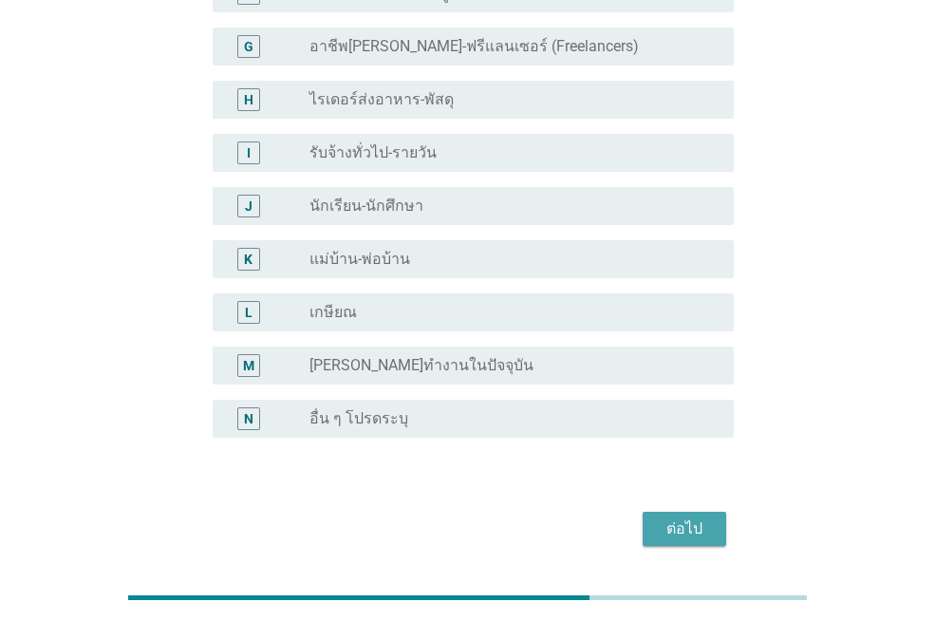
click at [666, 512] on button "ต่อไป" at bounding box center [685, 529] width 84 height 34
